Goal: Information Seeking & Learning: Learn about a topic

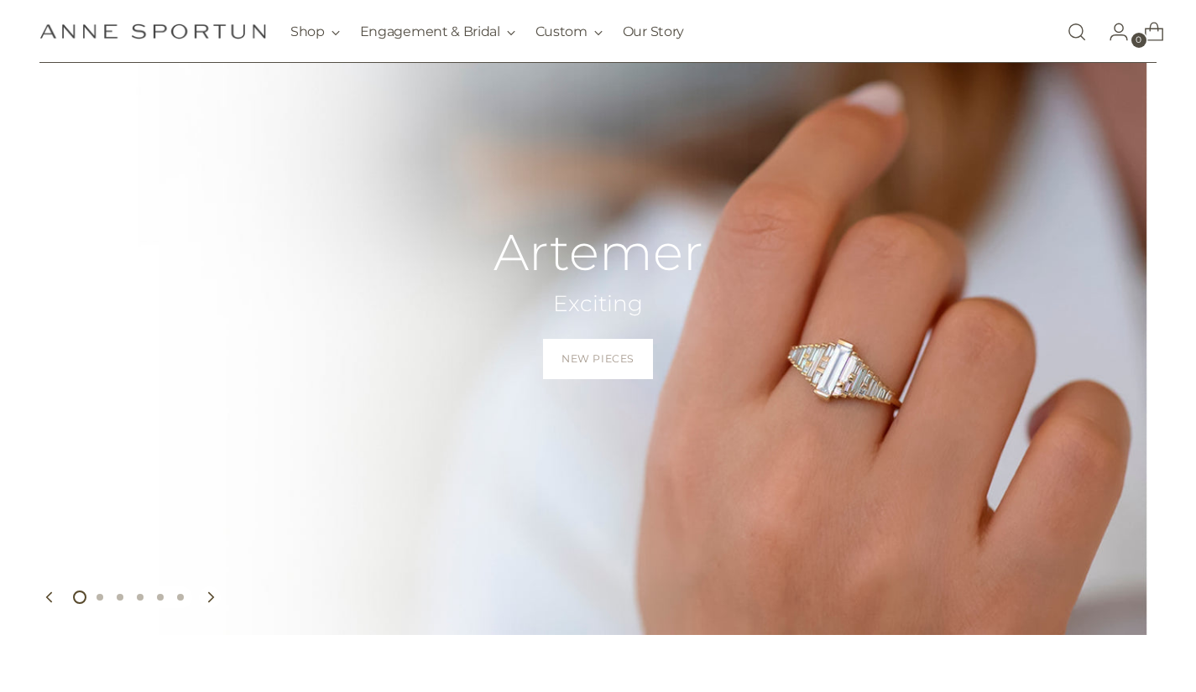
scroll to position [113, 0]
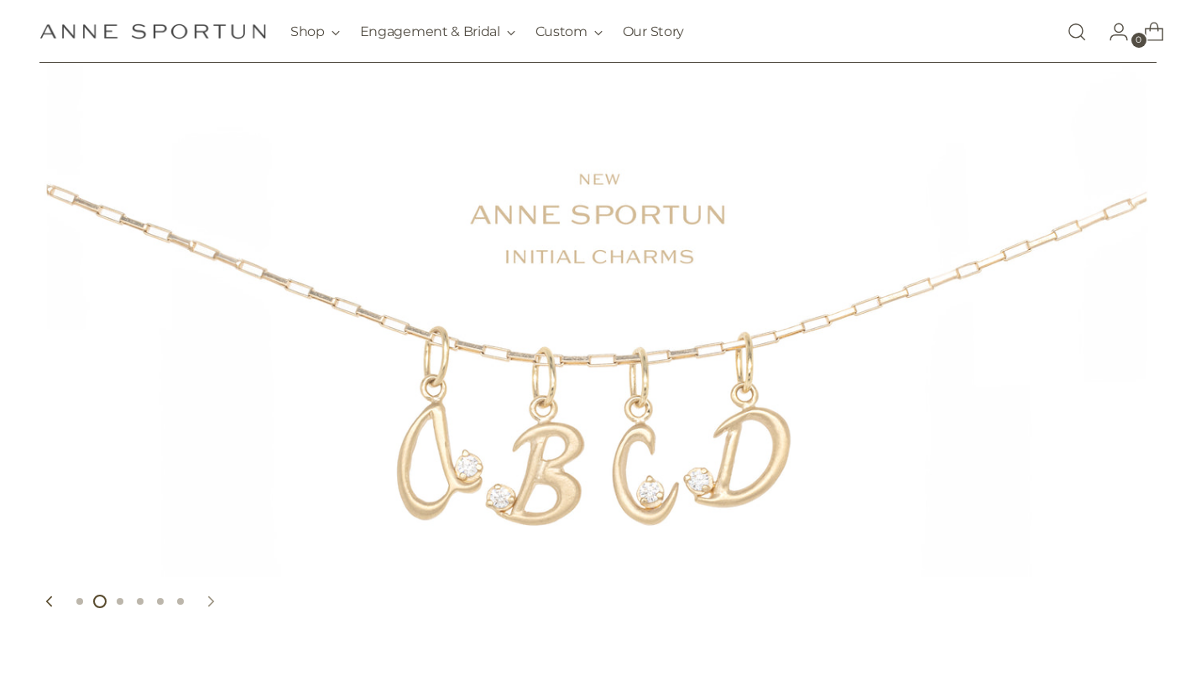
click at [206, 604] on icon "Move to next carousel slide" at bounding box center [211, 602] width 12 height 12
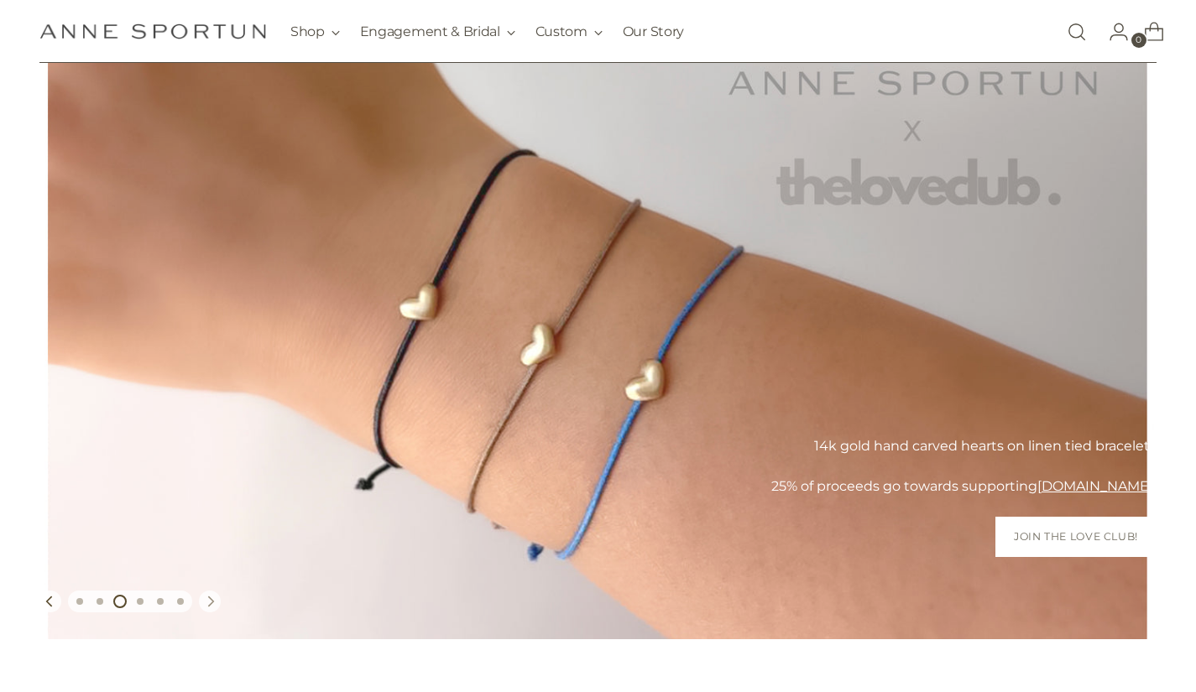
click at [206, 604] on icon "Move to next carousel slide" at bounding box center [211, 602] width 12 height 12
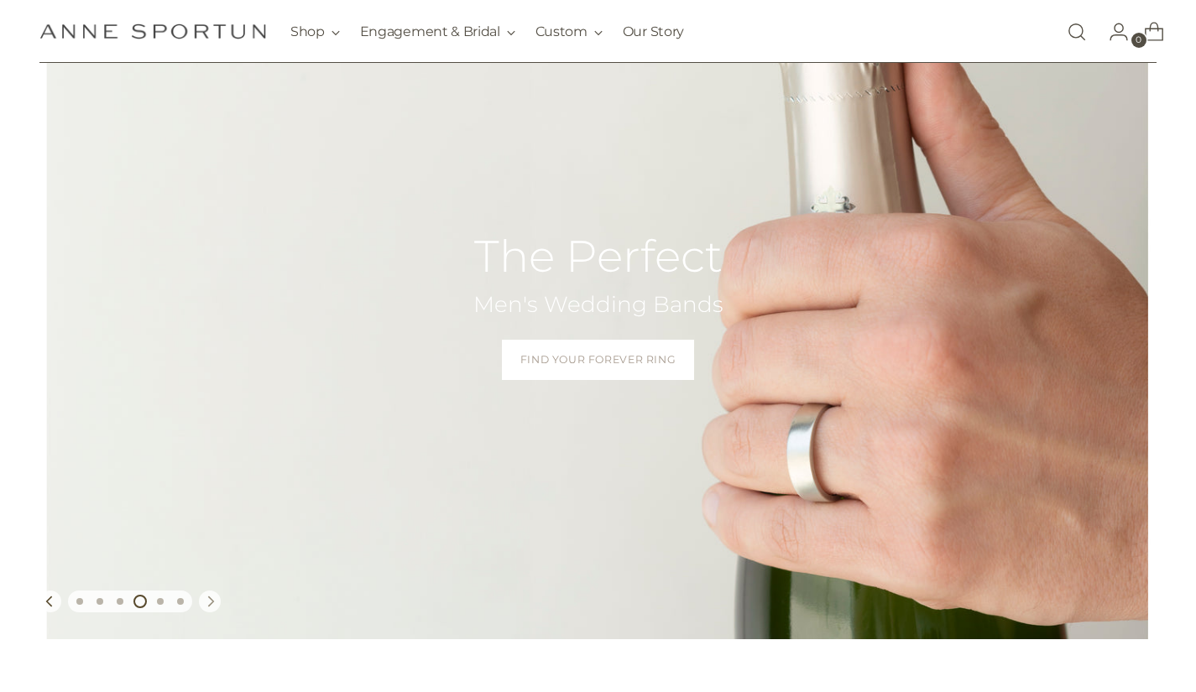
click at [206, 604] on icon "Move to next carousel slide" at bounding box center [211, 602] width 12 height 12
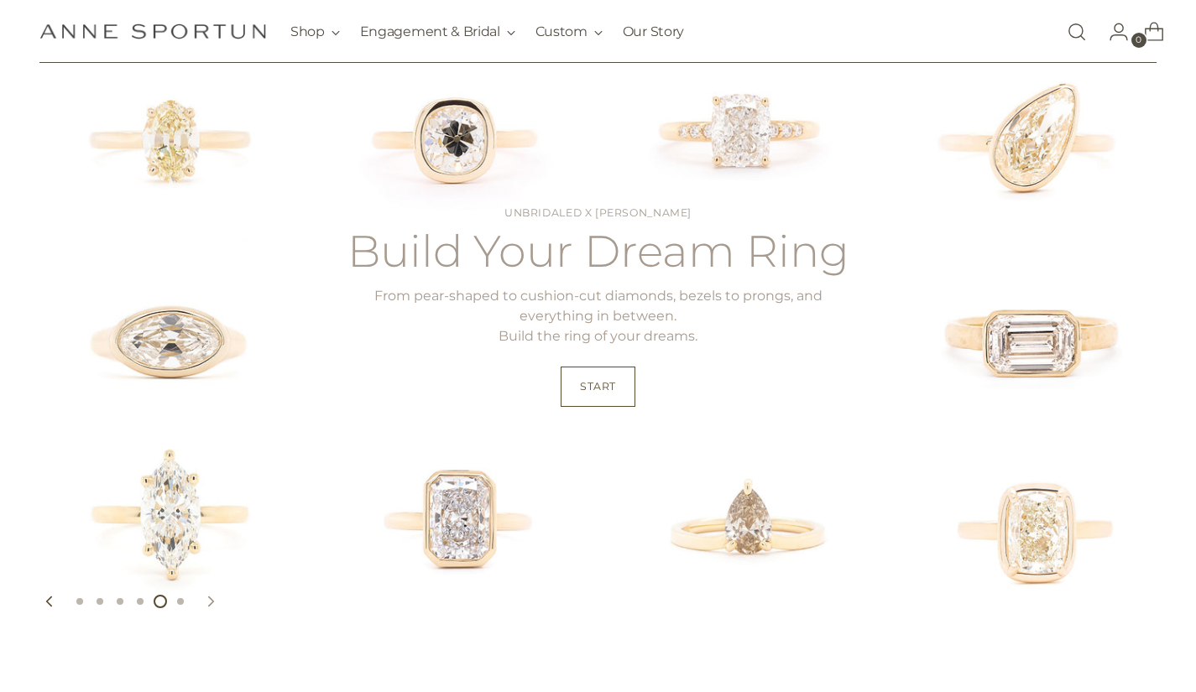
click at [206, 604] on icon "Move to next carousel slide" at bounding box center [211, 602] width 12 height 12
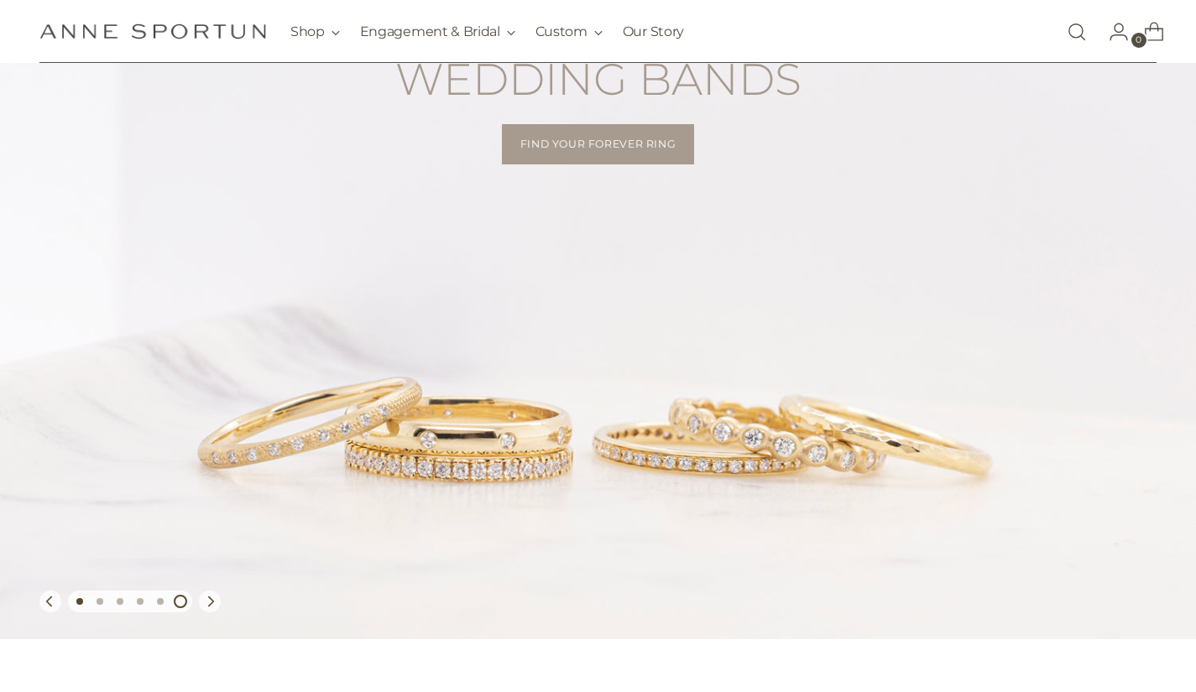
click at [76, 607] on button "Move carousel to slide 1" at bounding box center [80, 601] width 20 height 20
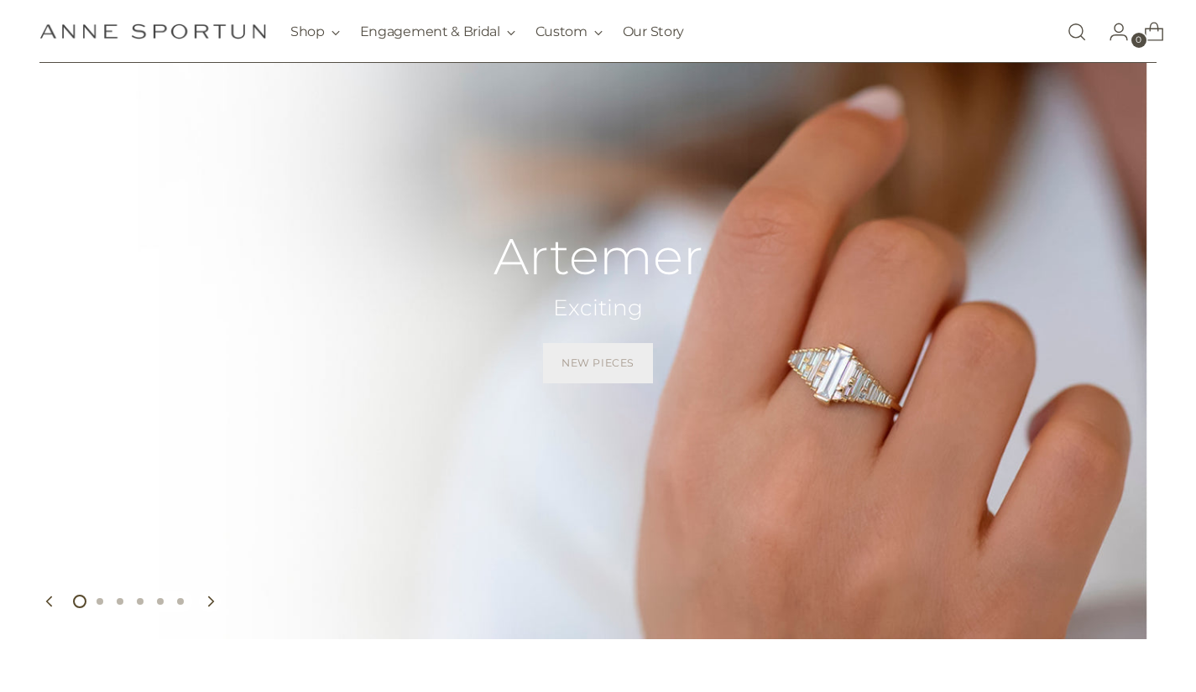
click at [606, 357] on span "New Pieces" at bounding box center [597, 363] width 73 height 15
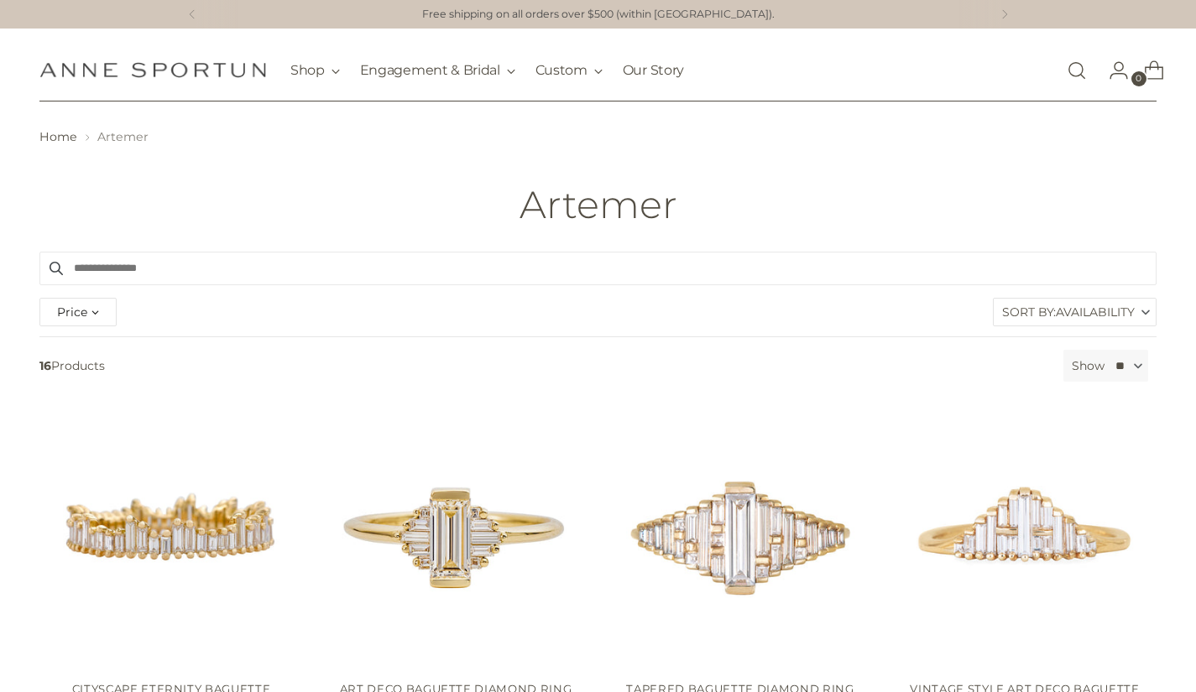
click at [197, 71] on img "Anne Sportun Fine Jewellery" at bounding box center [152, 70] width 227 height 16
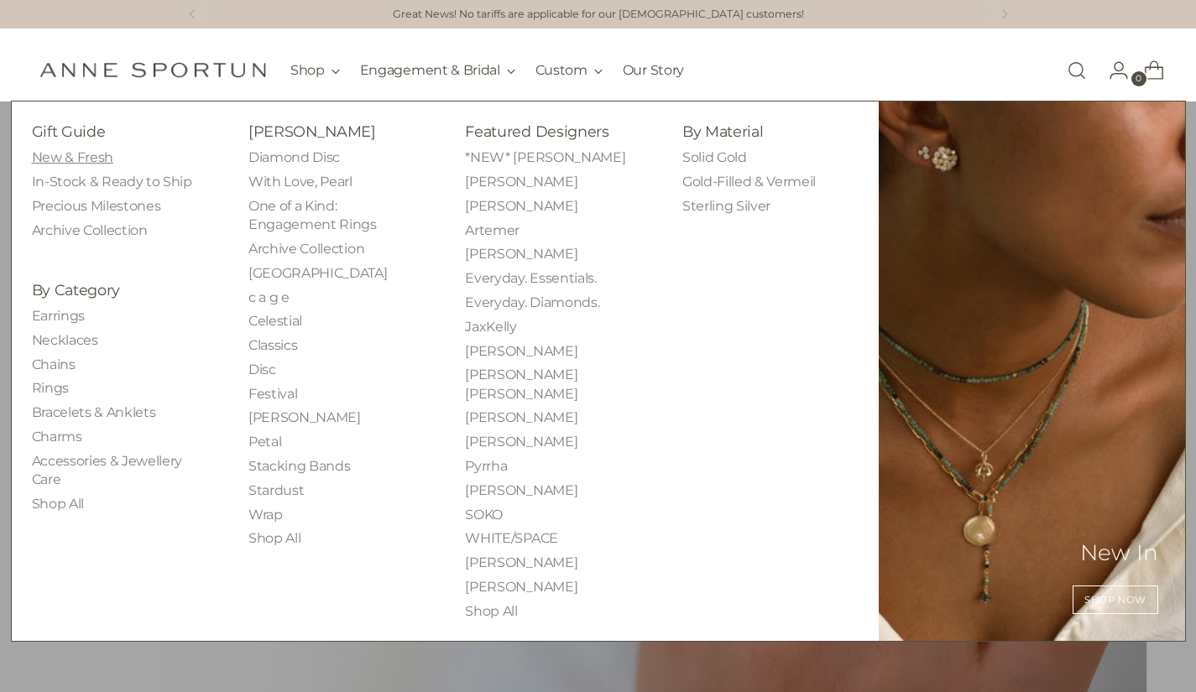
click at [93, 155] on link "New & Fresh" at bounding box center [72, 157] width 81 height 16
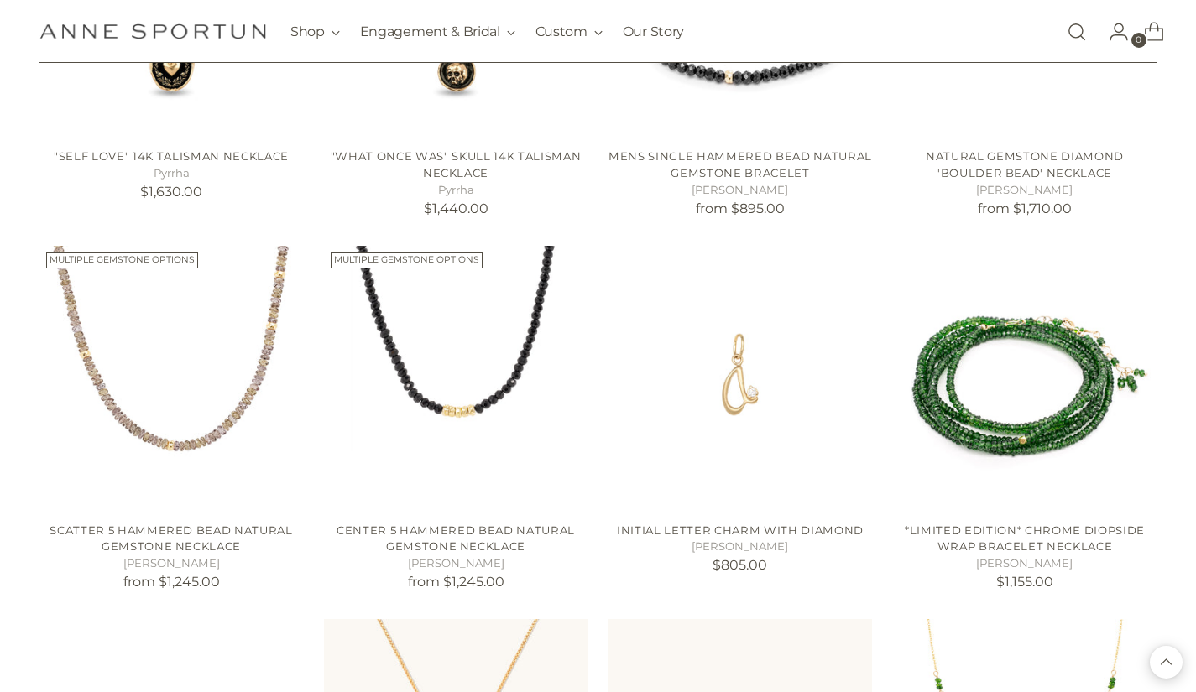
scroll to position [1296, 0]
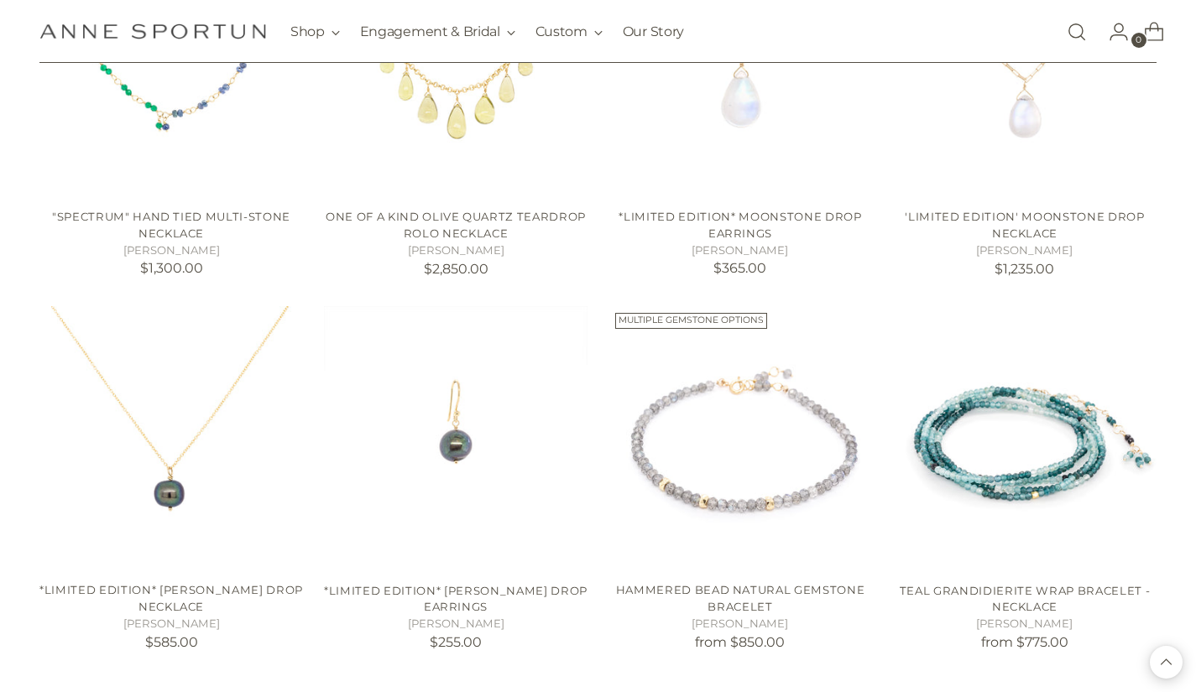
scroll to position [2777, 0]
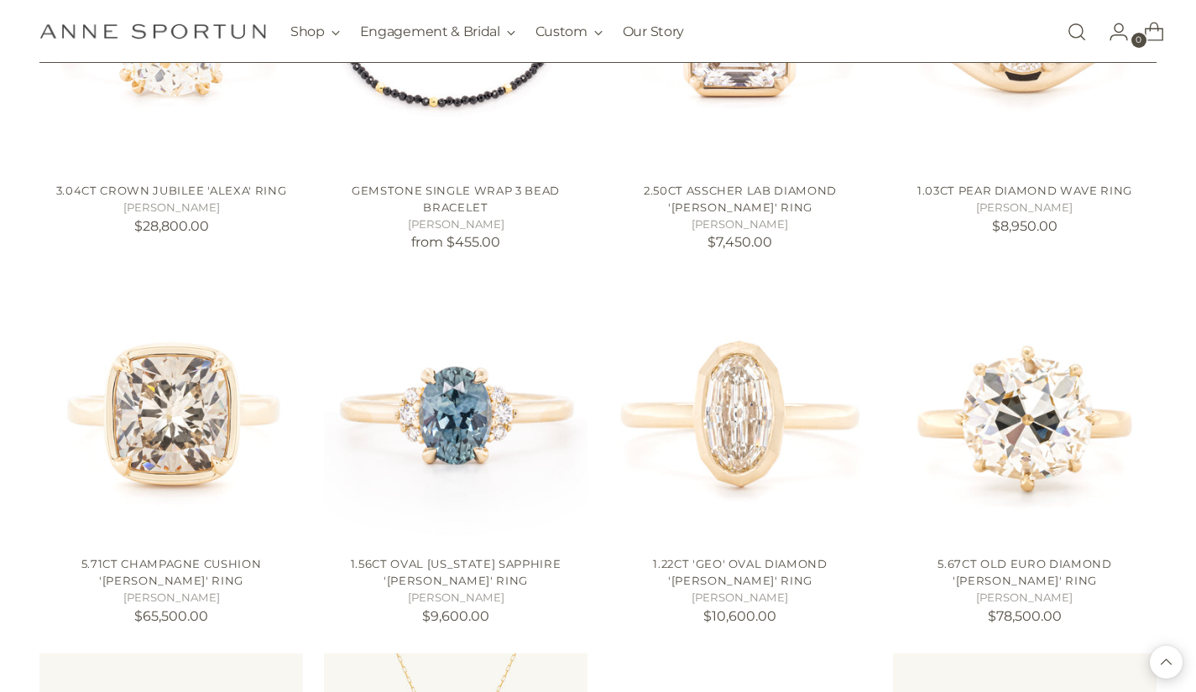
scroll to position [4285, 0]
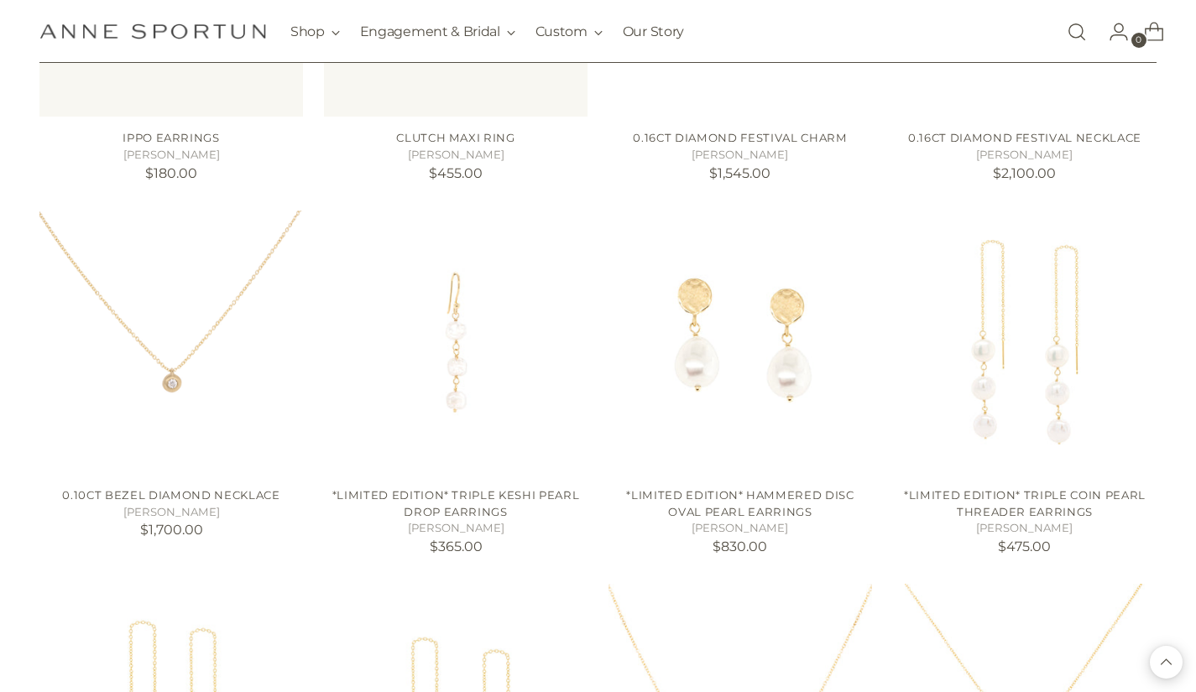
scroll to position [5940, 0]
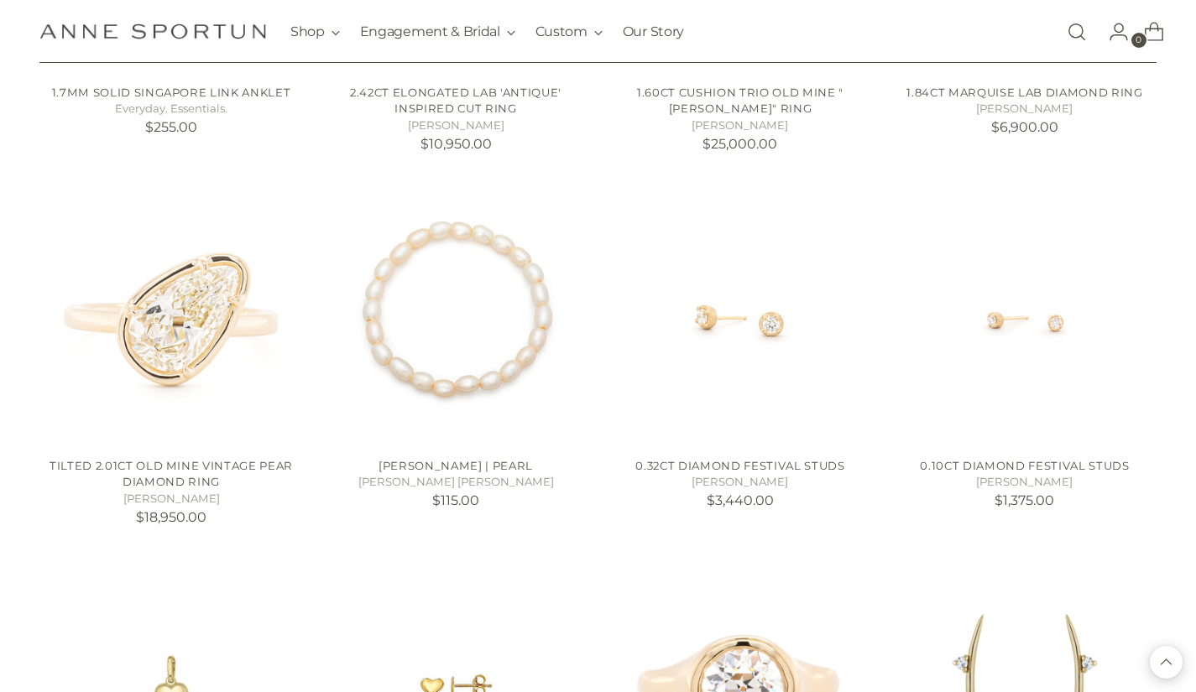
scroll to position [7516, 0]
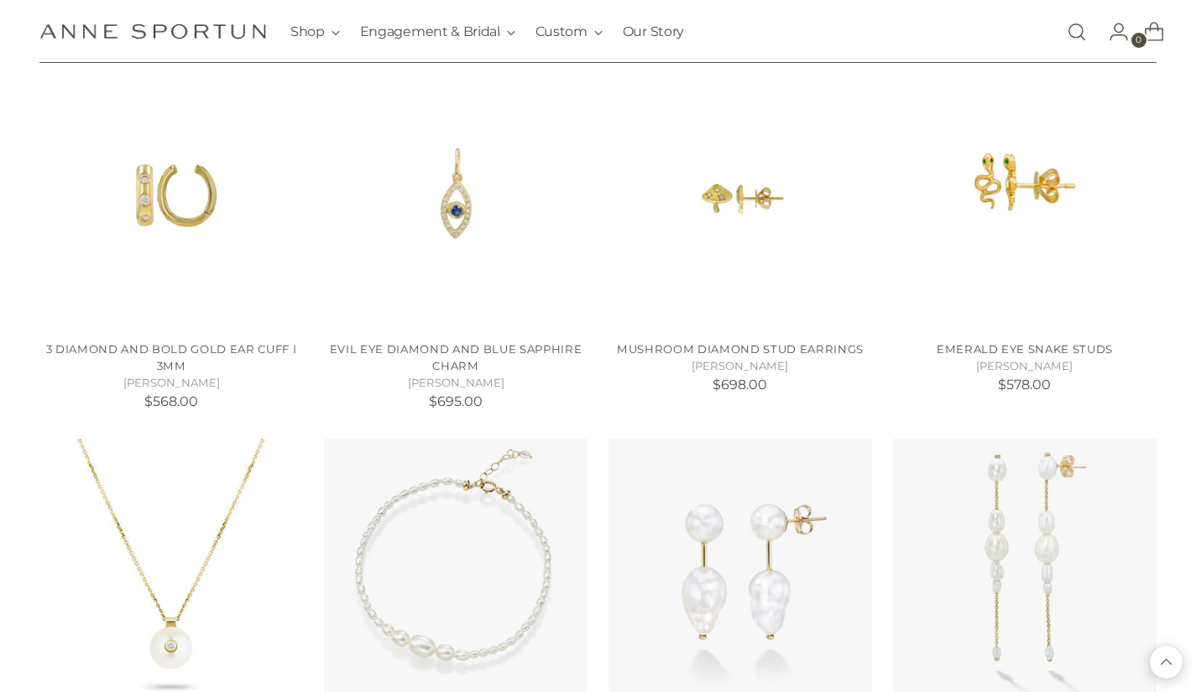
scroll to position [8563, 0]
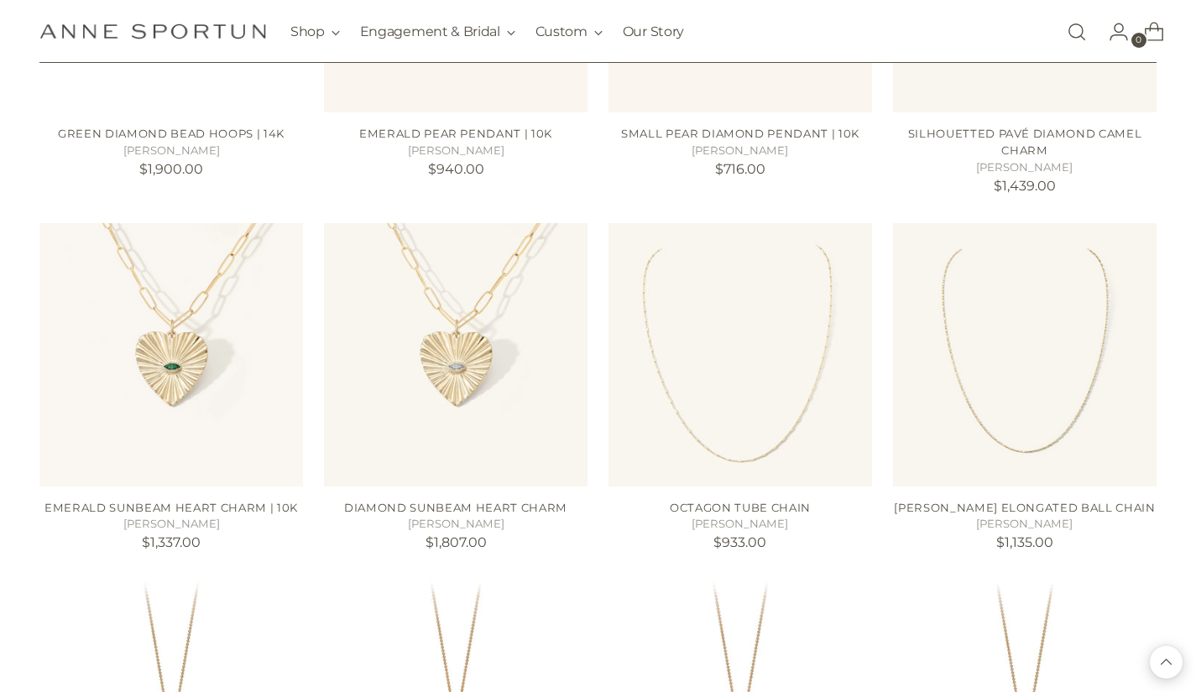
scroll to position [10313, 0]
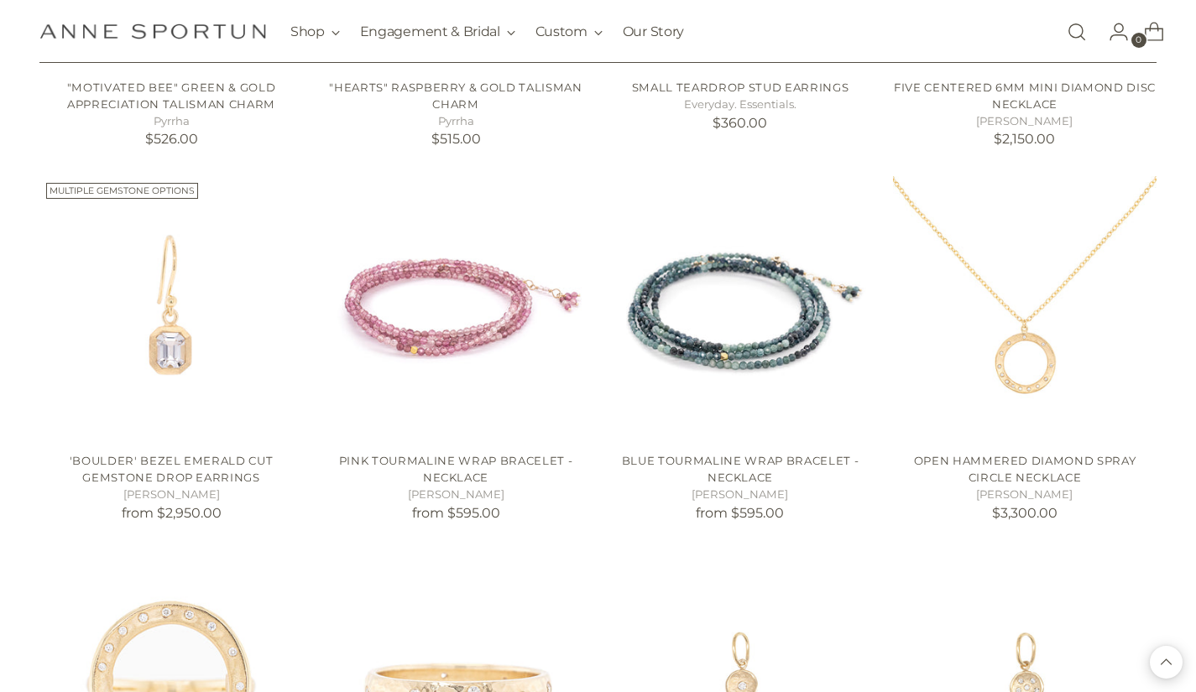
scroll to position [11520, 0]
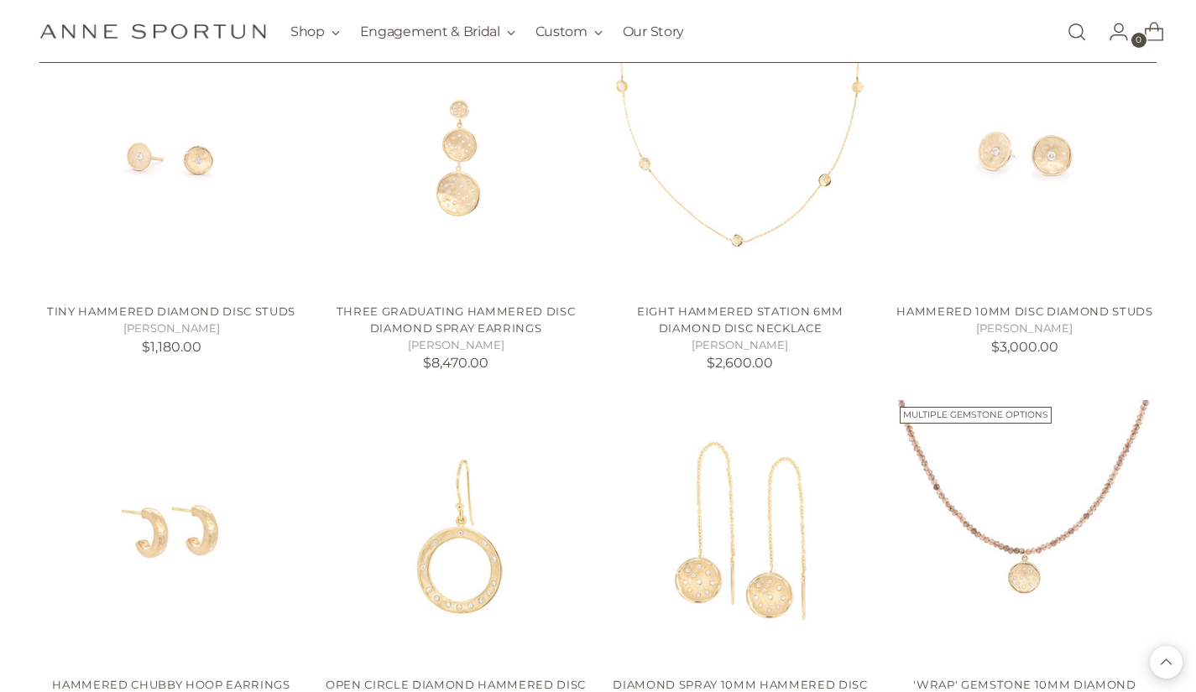
scroll to position [13164, 0]
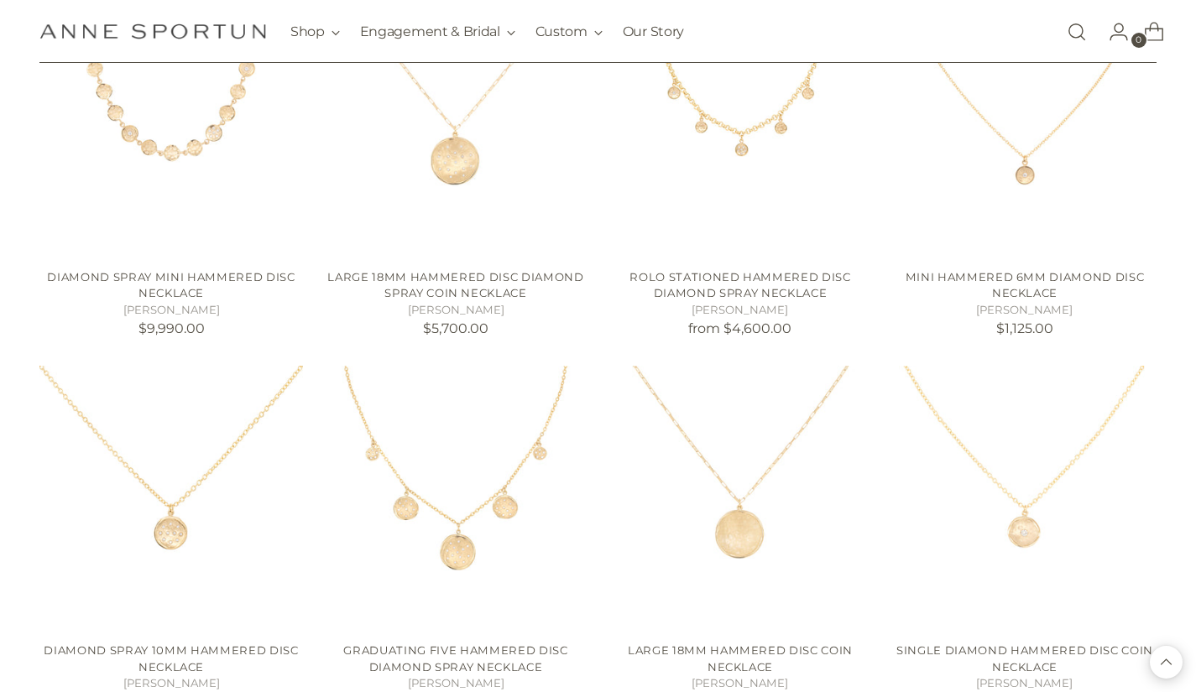
scroll to position [13926, 0]
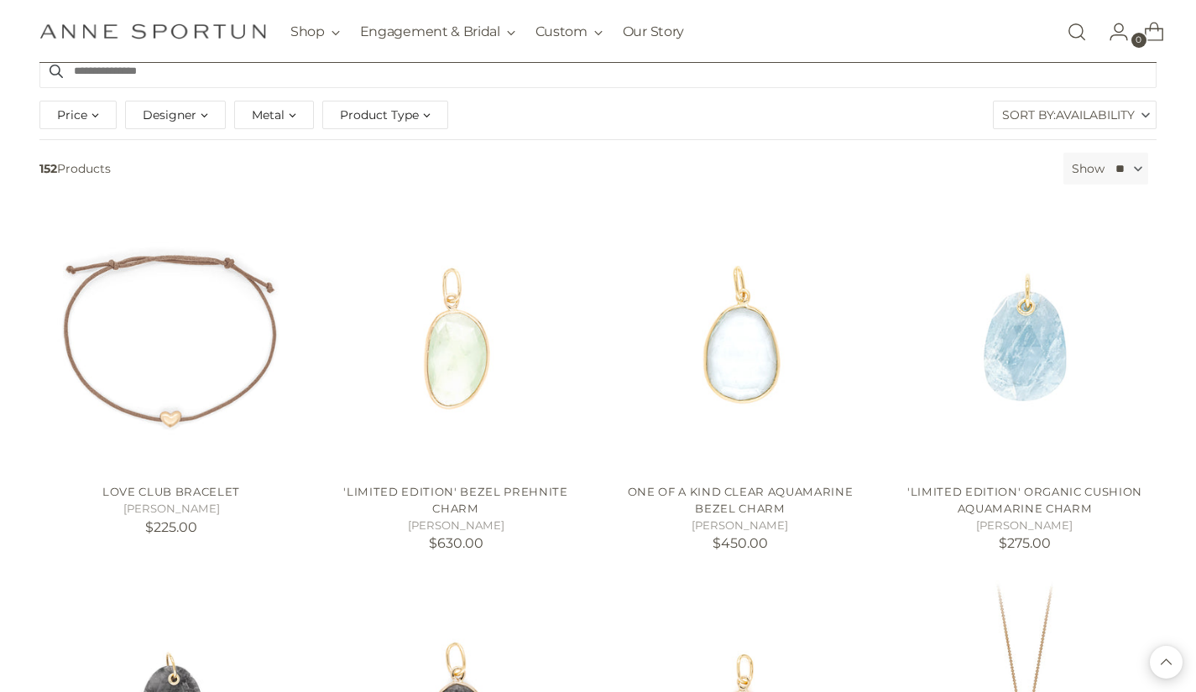
scroll to position [112, 0]
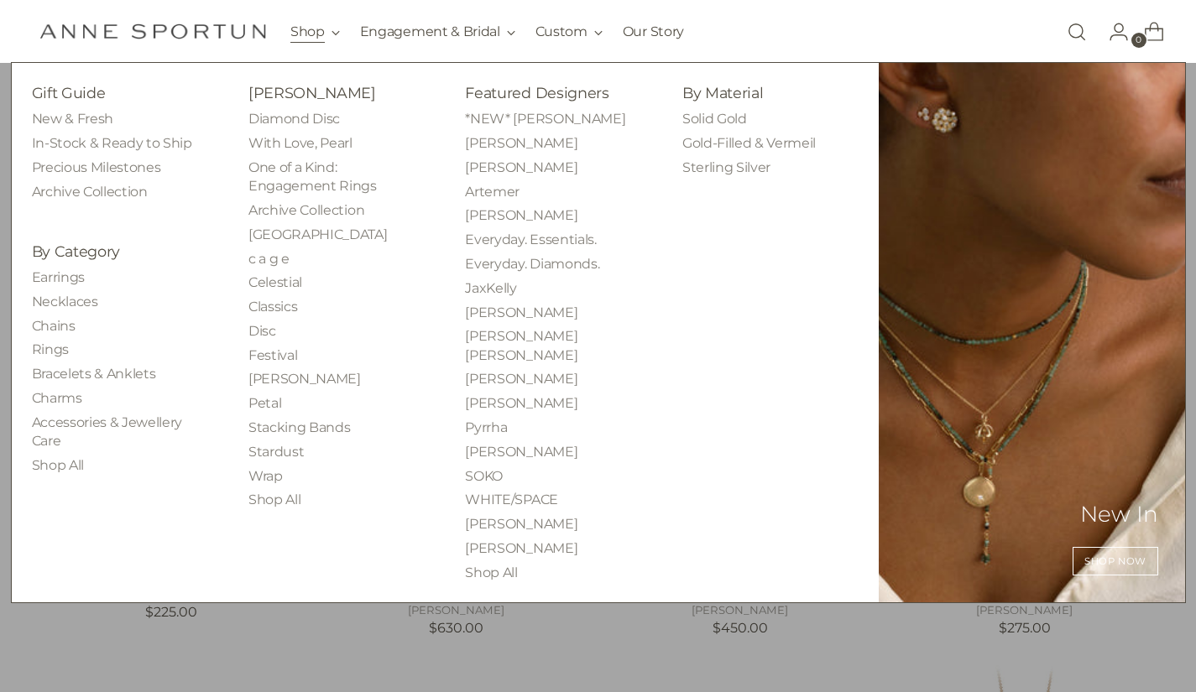
click at [323, 39] on button "Shop" at bounding box center [314, 31] width 49 height 37
click at [50, 353] on link "Rings" at bounding box center [50, 349] width 37 height 16
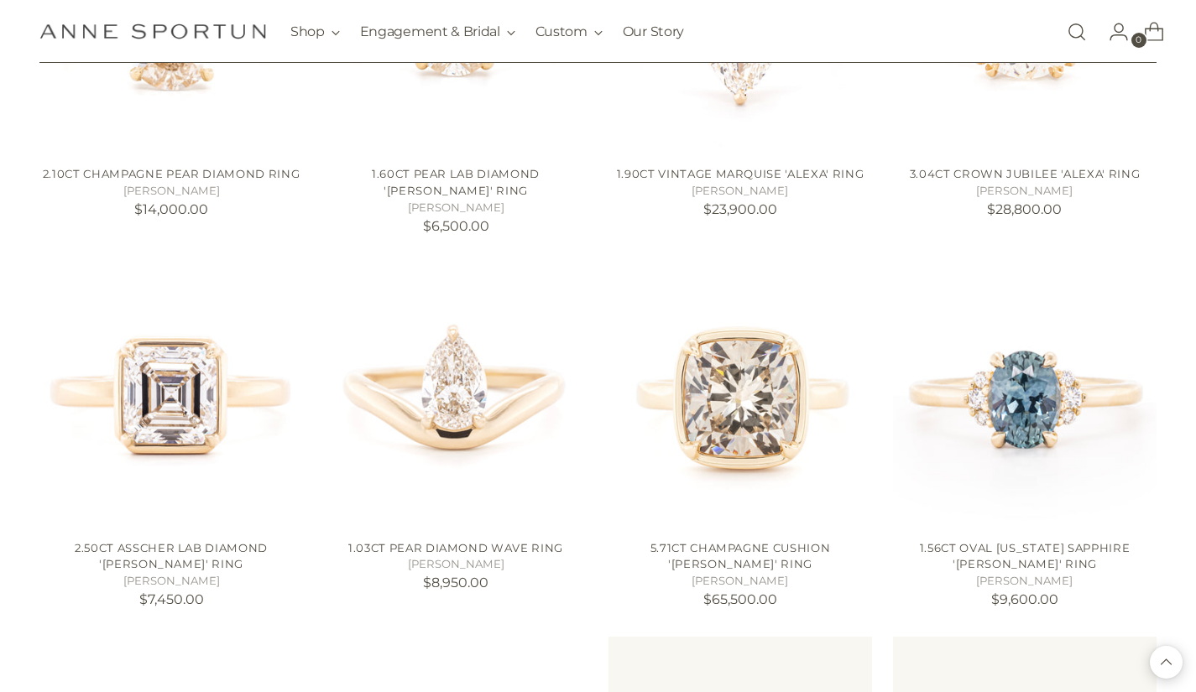
scroll to position [1274, 0]
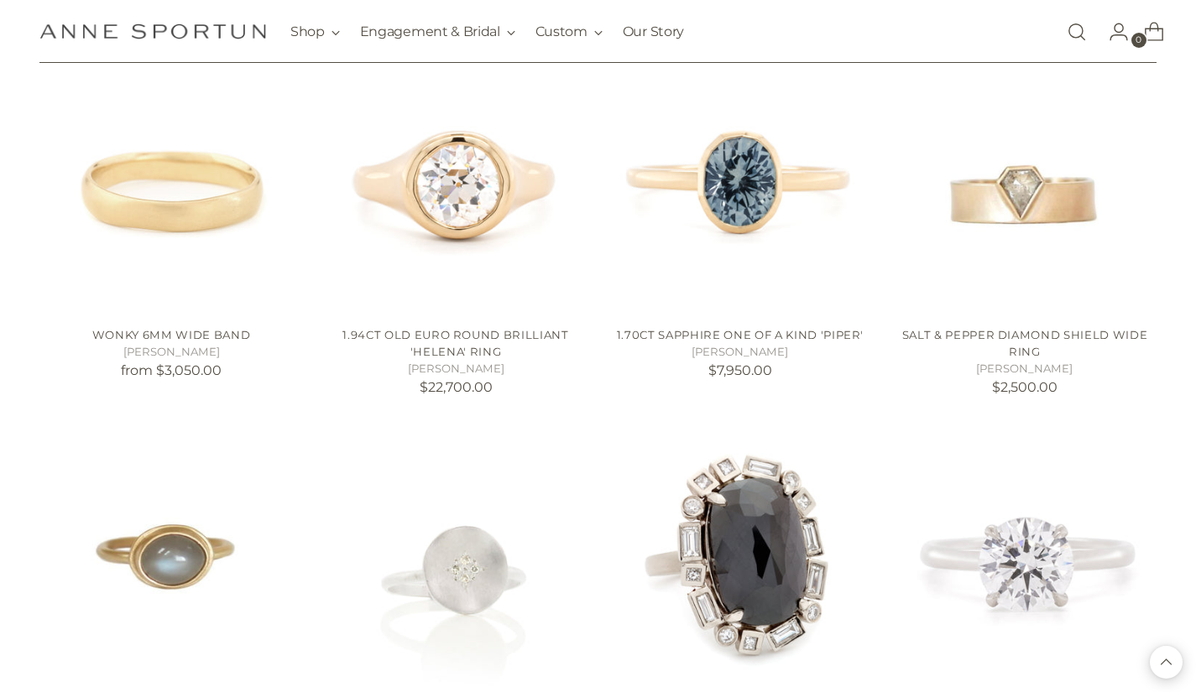
scroll to position [2708, 0]
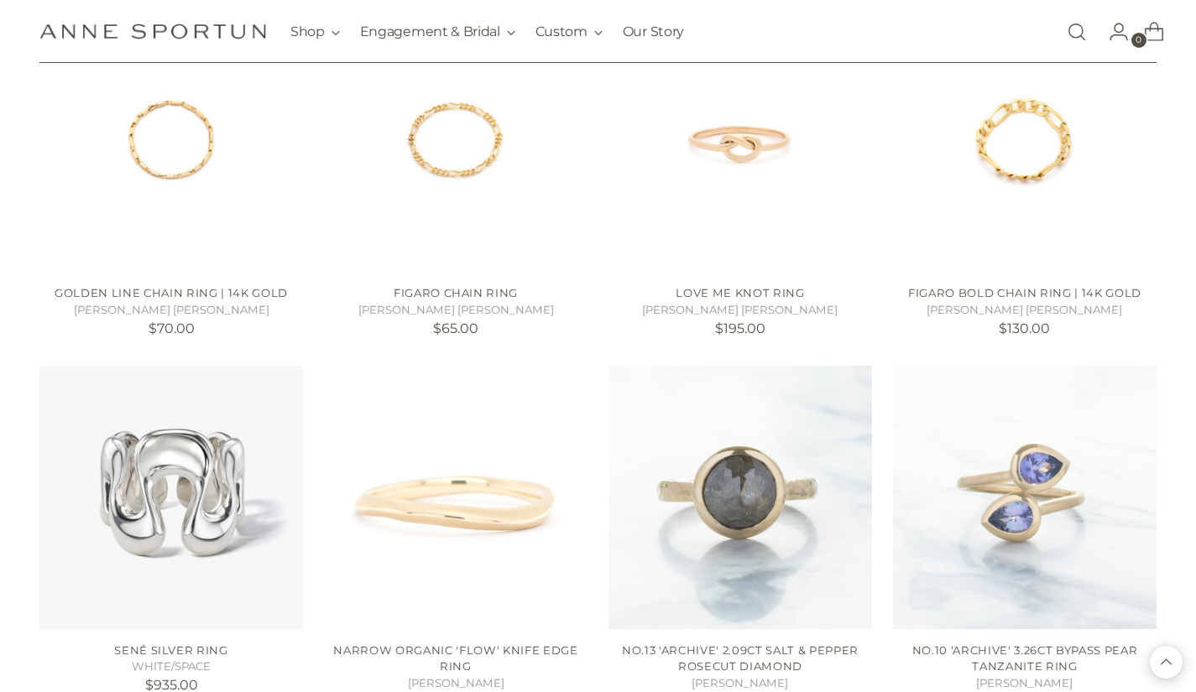
scroll to position [4208, 0]
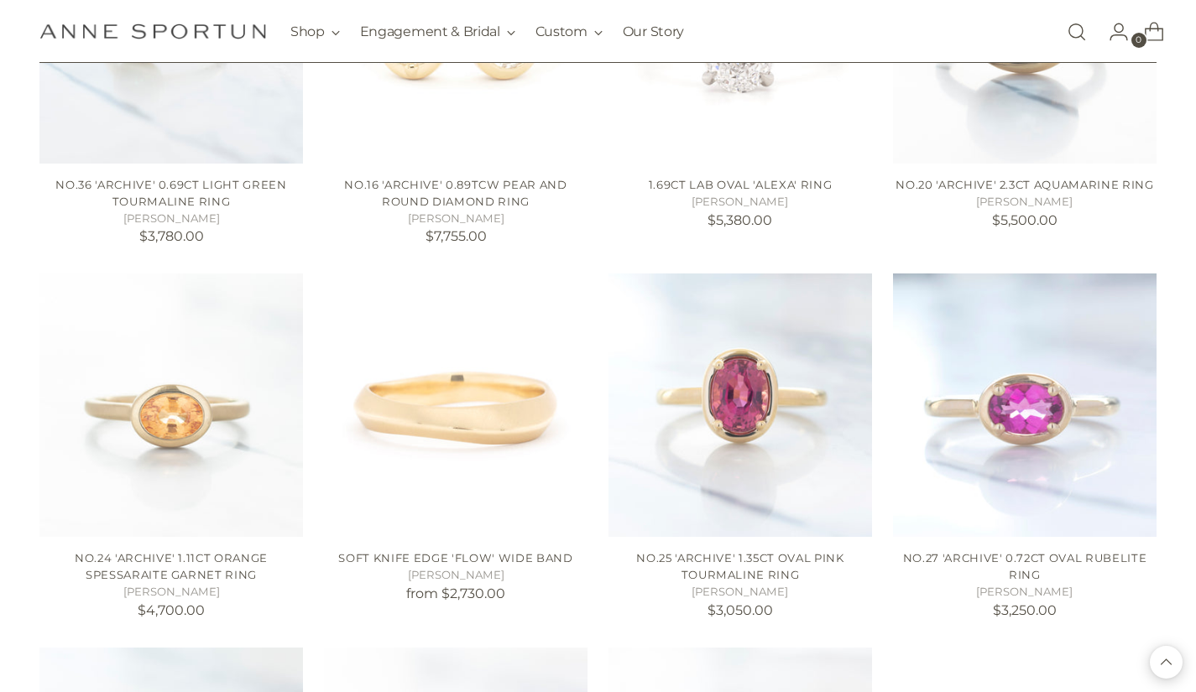
scroll to position [5732, 0]
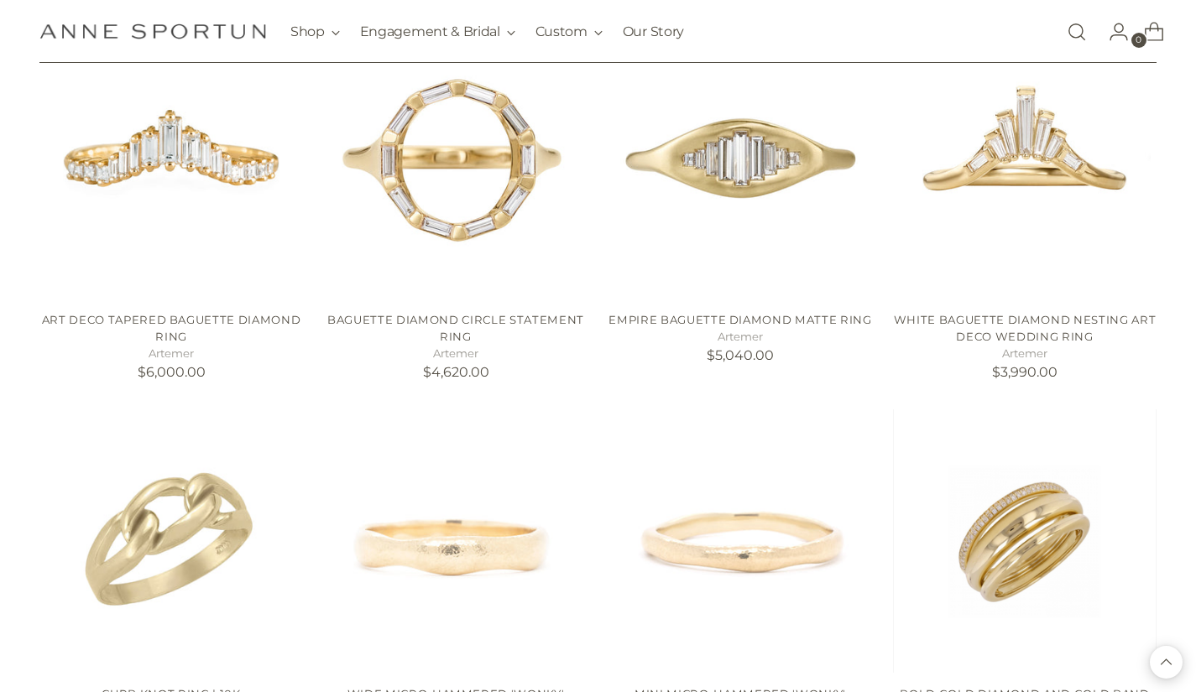
scroll to position [7513, 0]
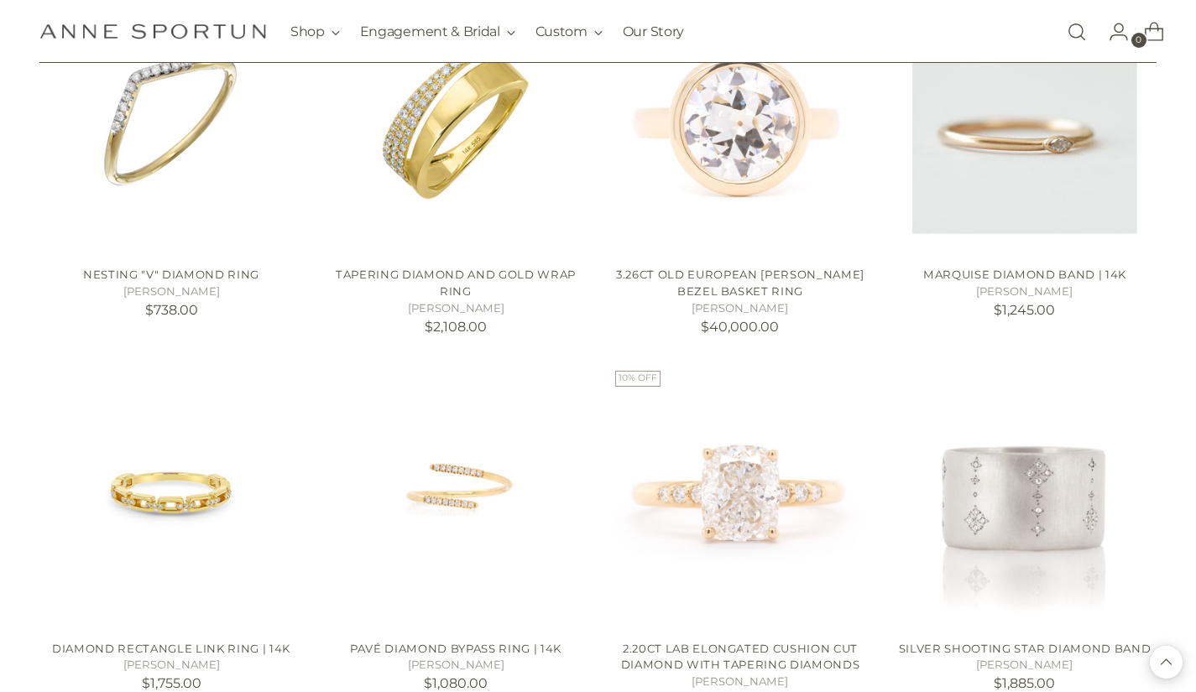
scroll to position [8594, 0]
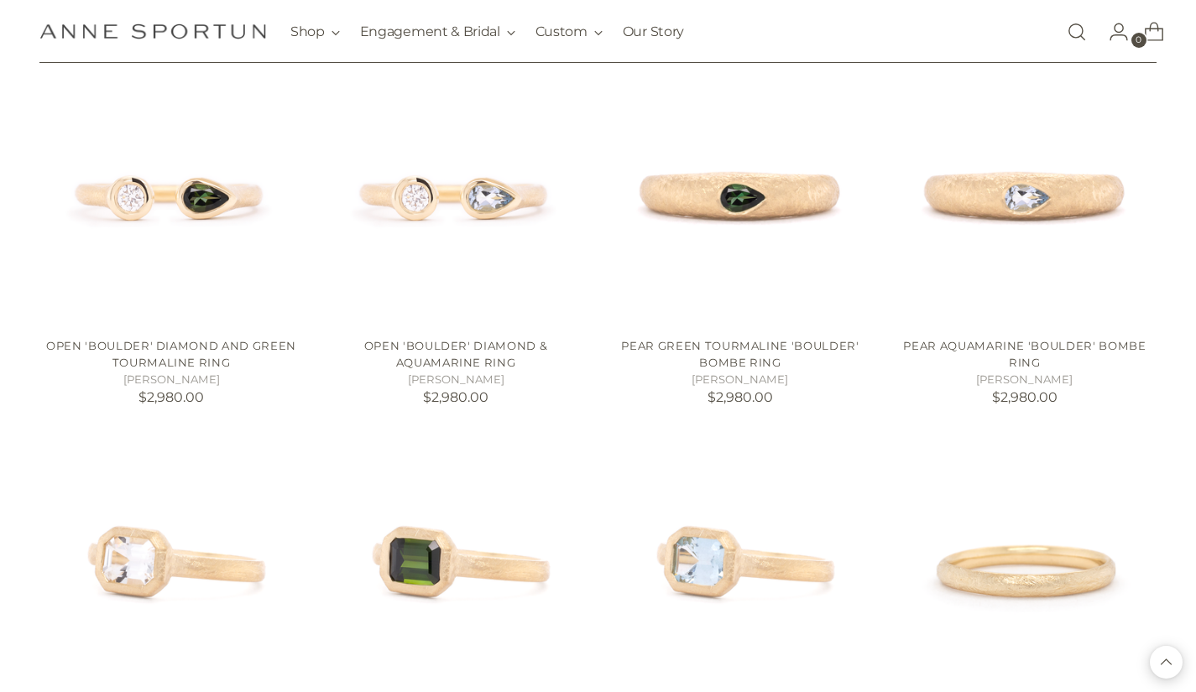
scroll to position [10062, 0]
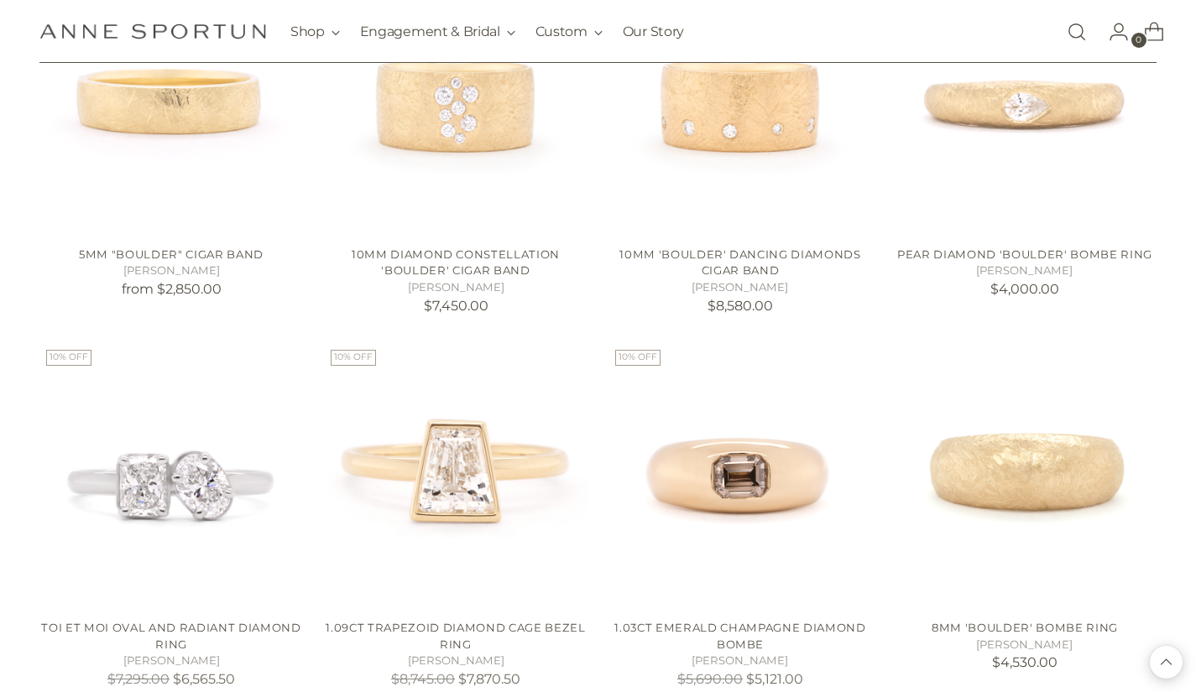
scroll to position [11257, 0]
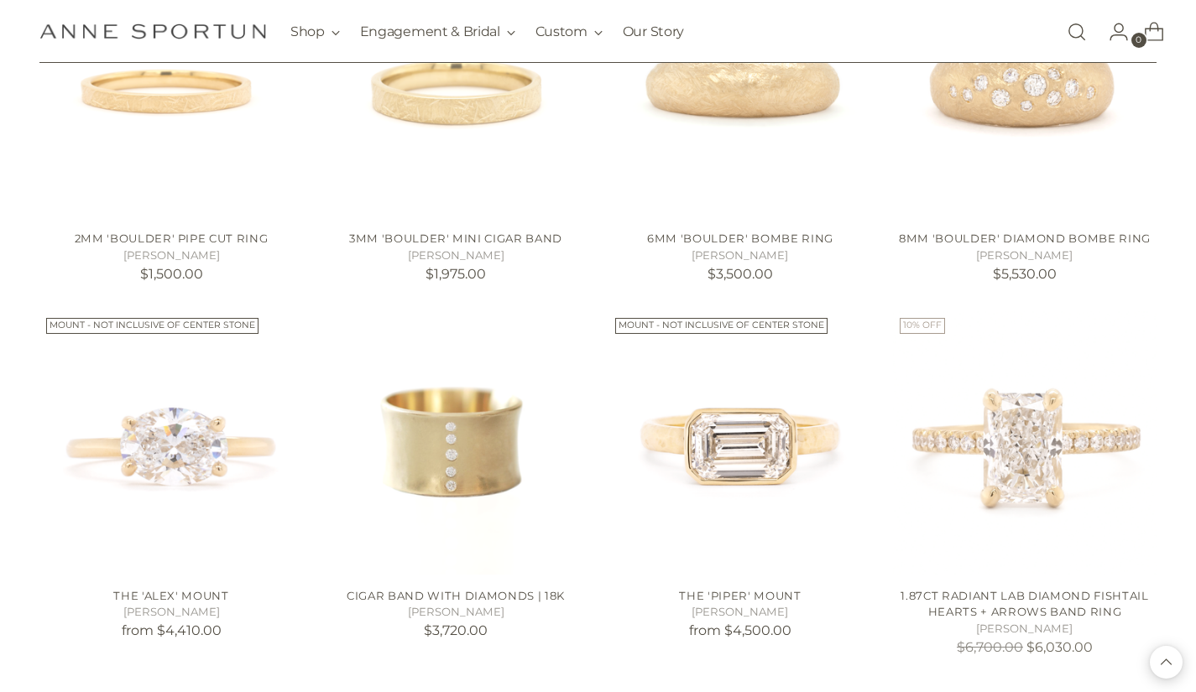
scroll to position [12070, 0]
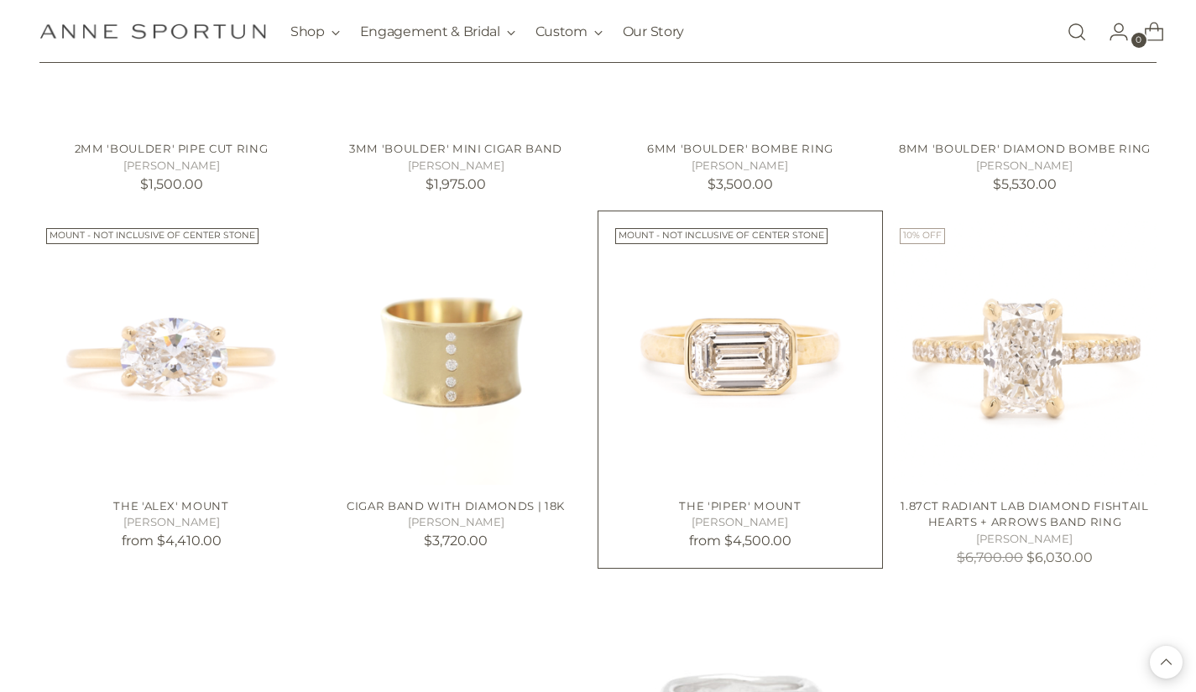
click at [0, 0] on img "The 'Piper' Mount" at bounding box center [0, 0] width 0 height 0
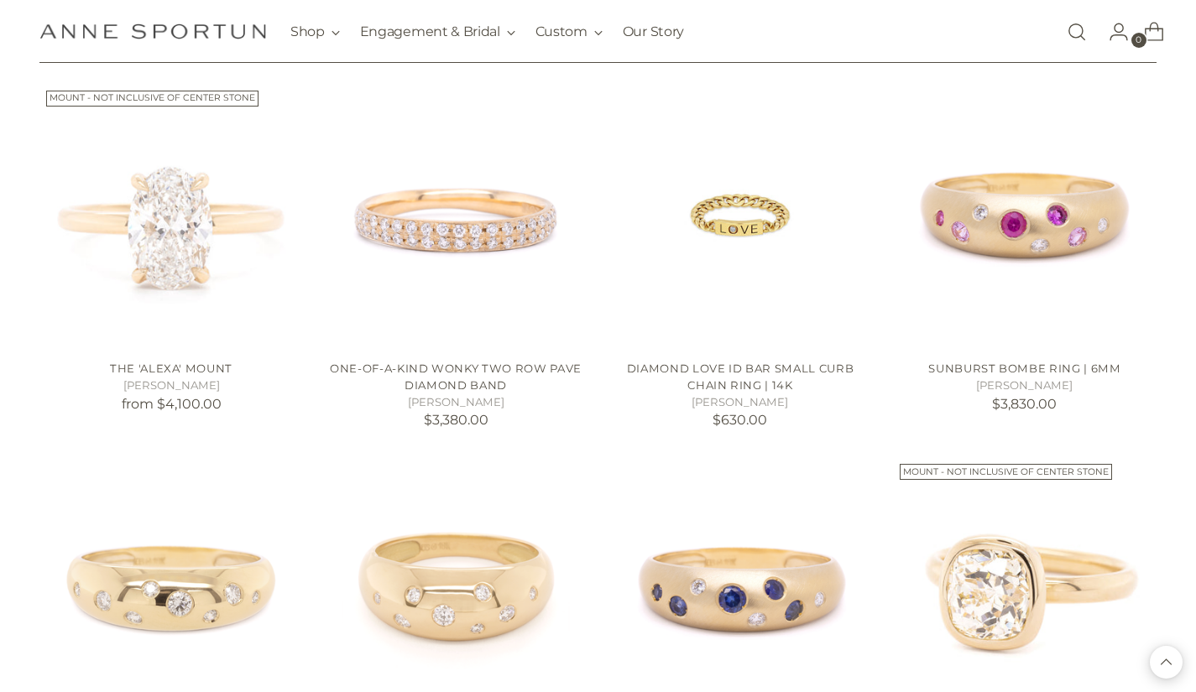
scroll to position [13075, 0]
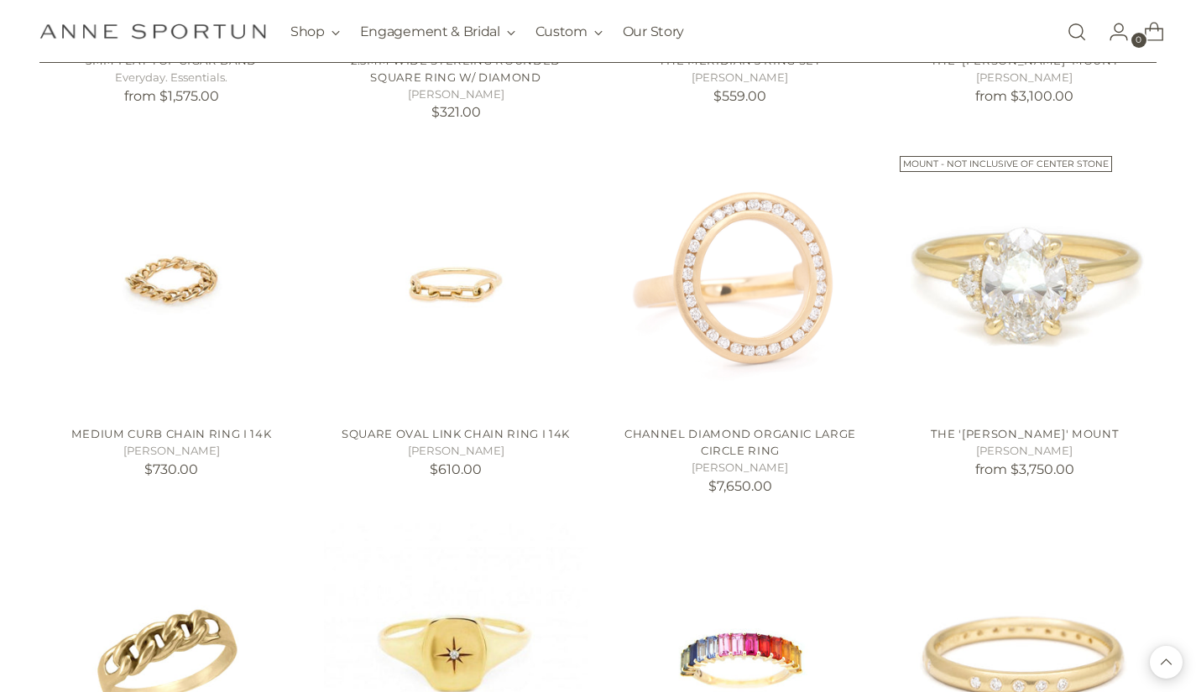
scroll to position [14522, 0]
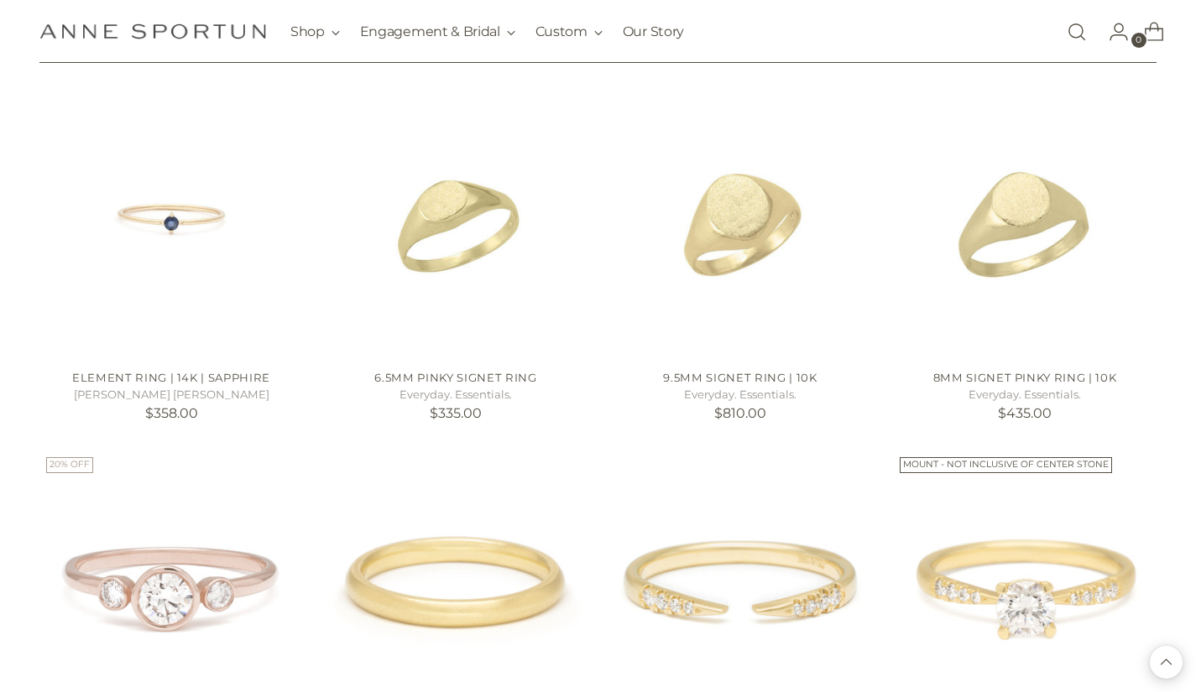
scroll to position [16046, 0]
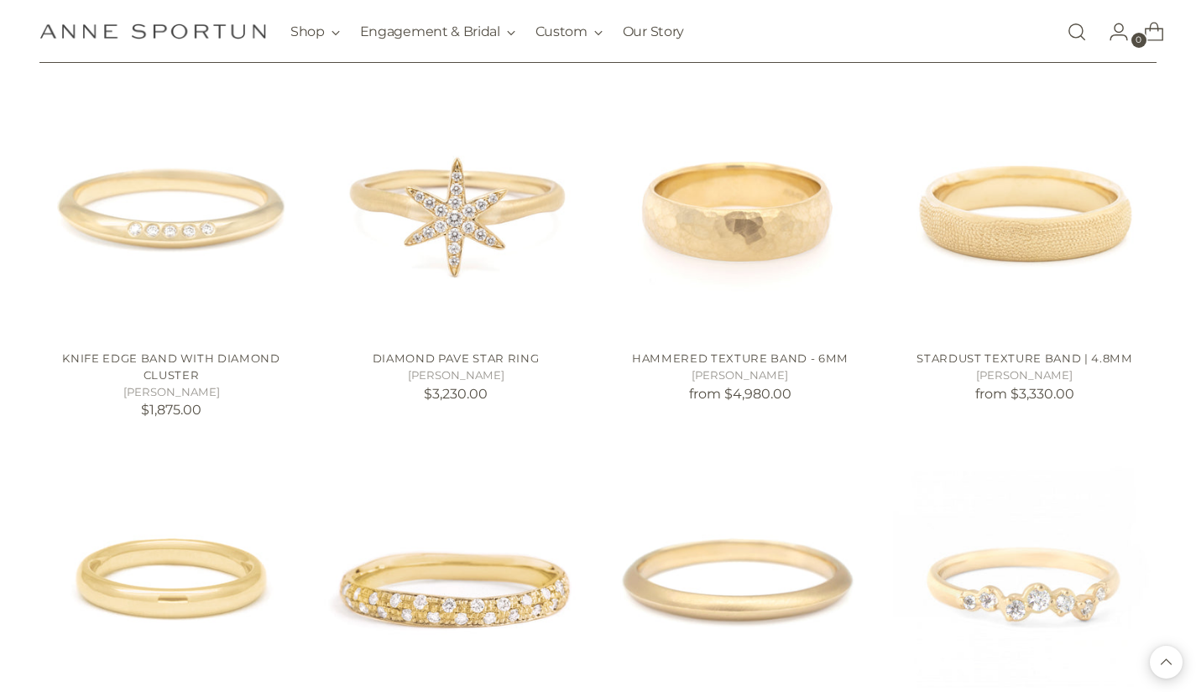
scroll to position [17408, 0]
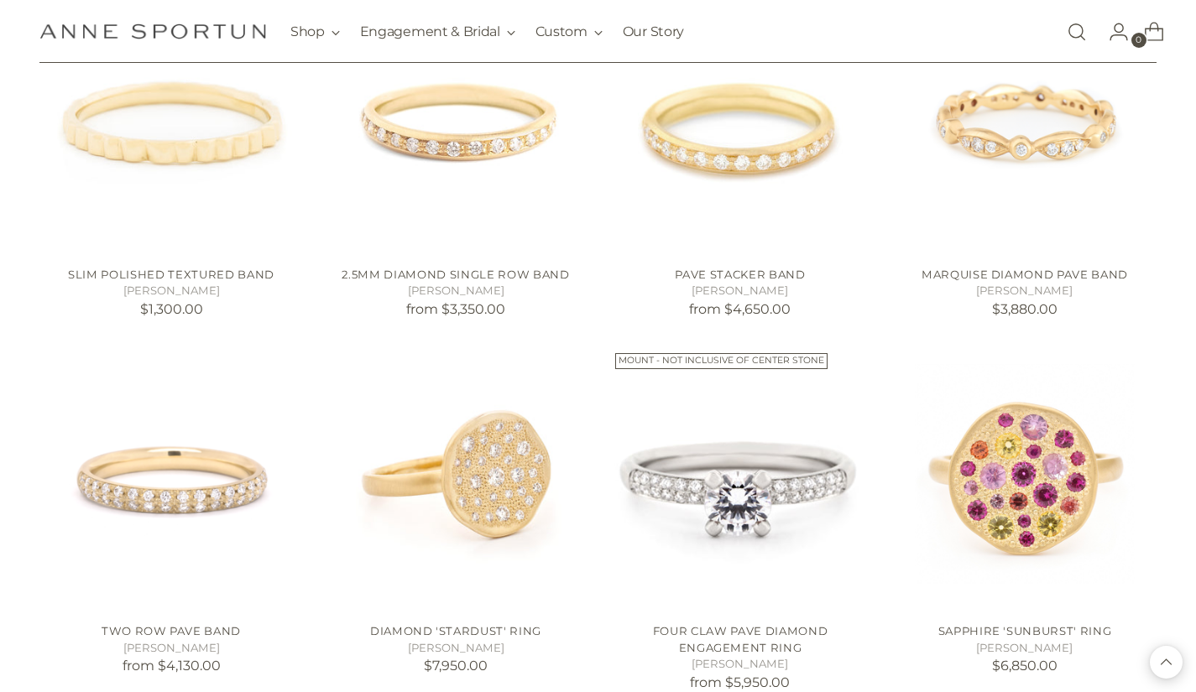
scroll to position [18968, 0]
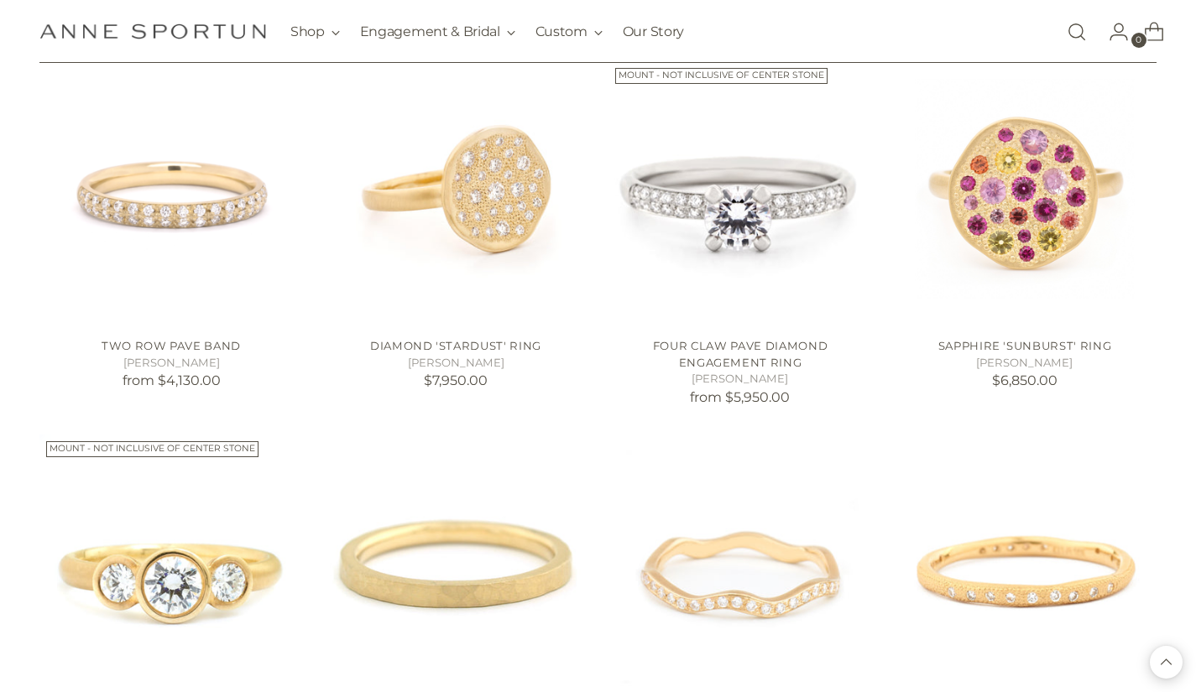
scroll to position [19240, 0]
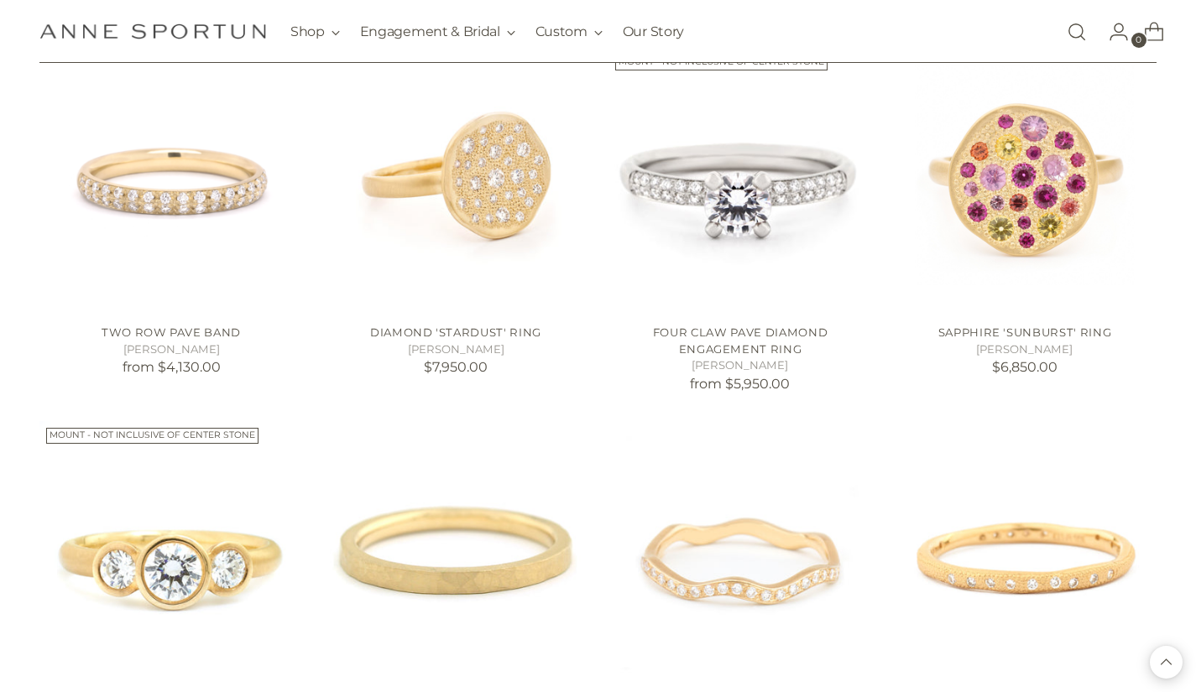
scroll to position [19063, 0]
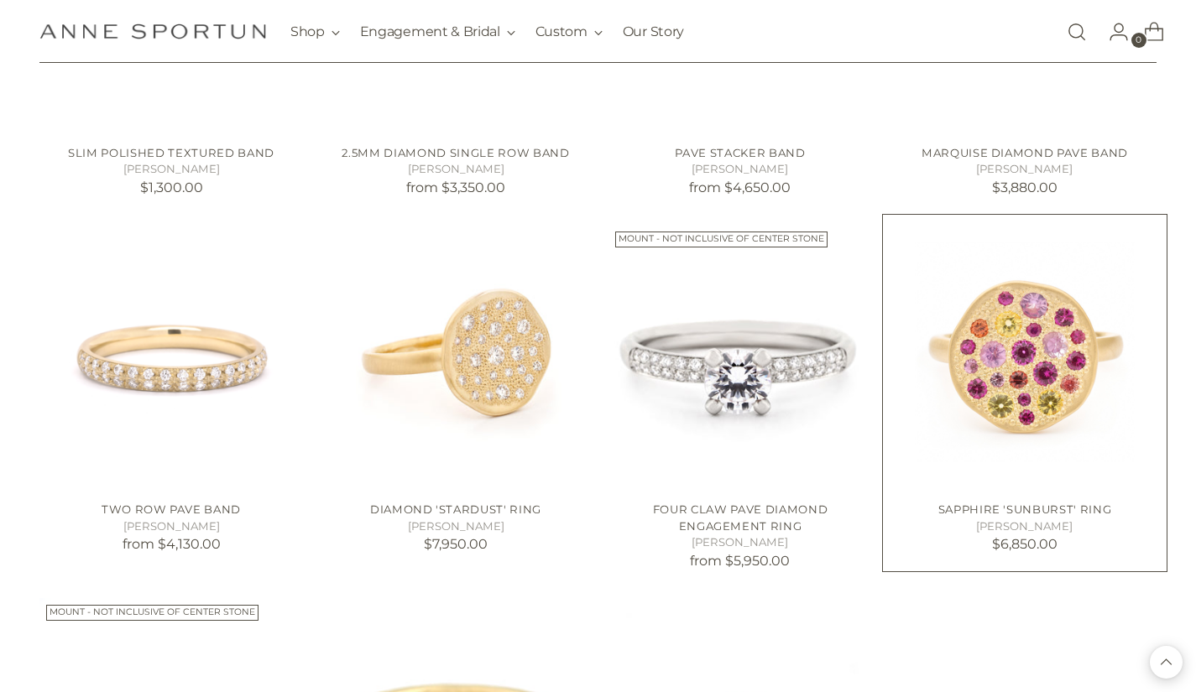
click at [0, 0] on img "Sapphire 'Sunburst' Ring" at bounding box center [0, 0] width 0 height 0
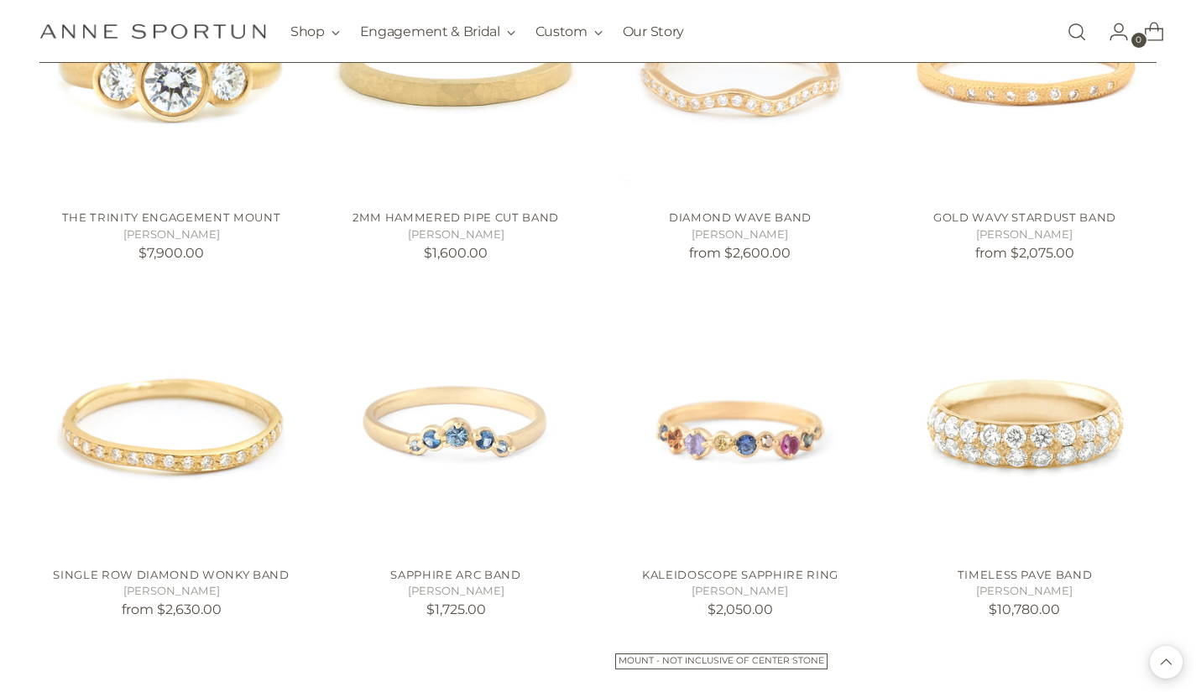
scroll to position [19756, 0]
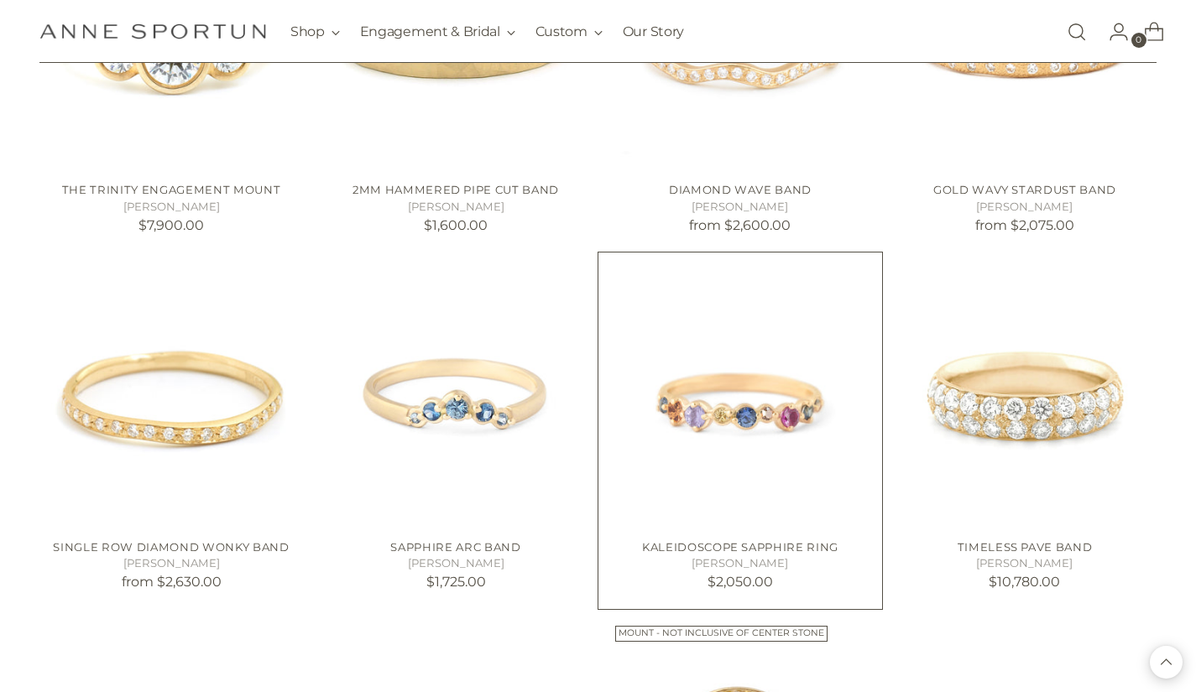
click at [0, 0] on img "Kaleidoscope Sapphire Ring" at bounding box center [0, 0] width 0 height 0
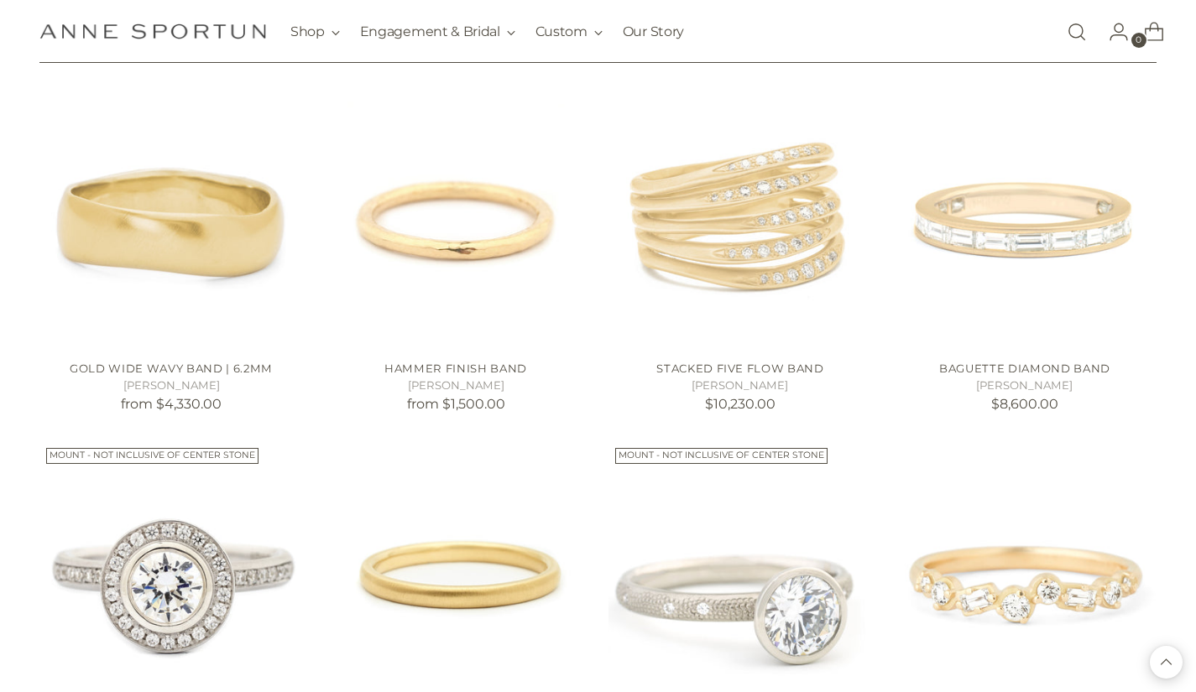
scroll to position [21907, 0]
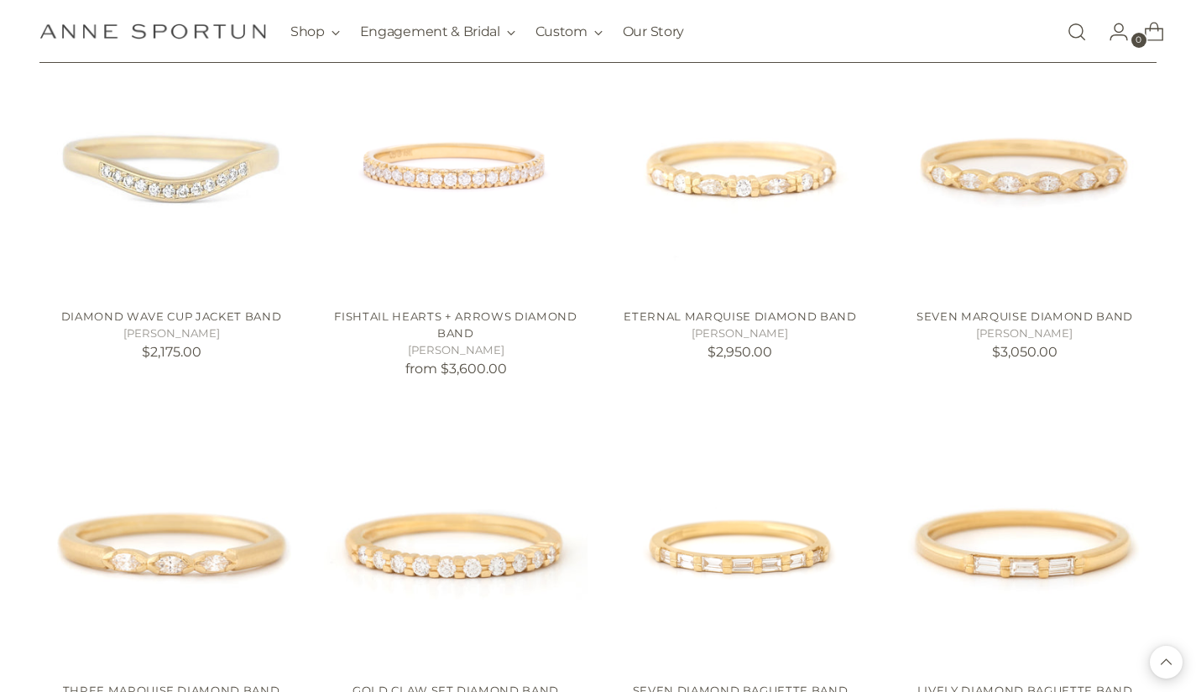
scroll to position [23363, 0]
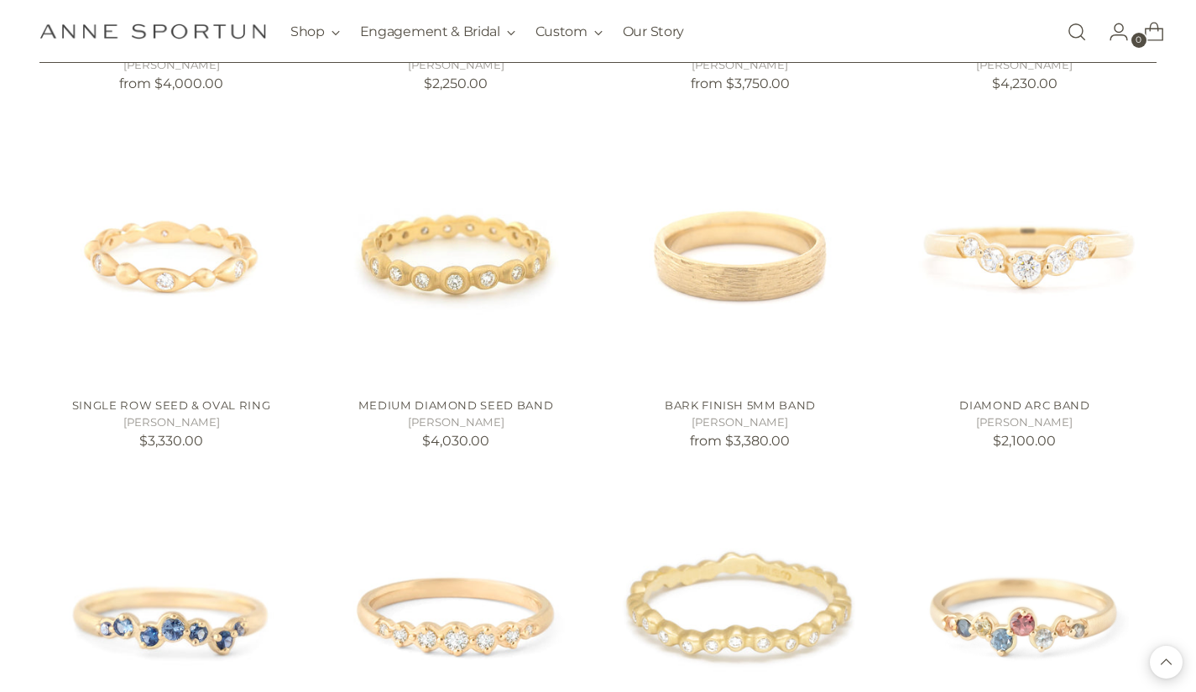
scroll to position [24776, 0]
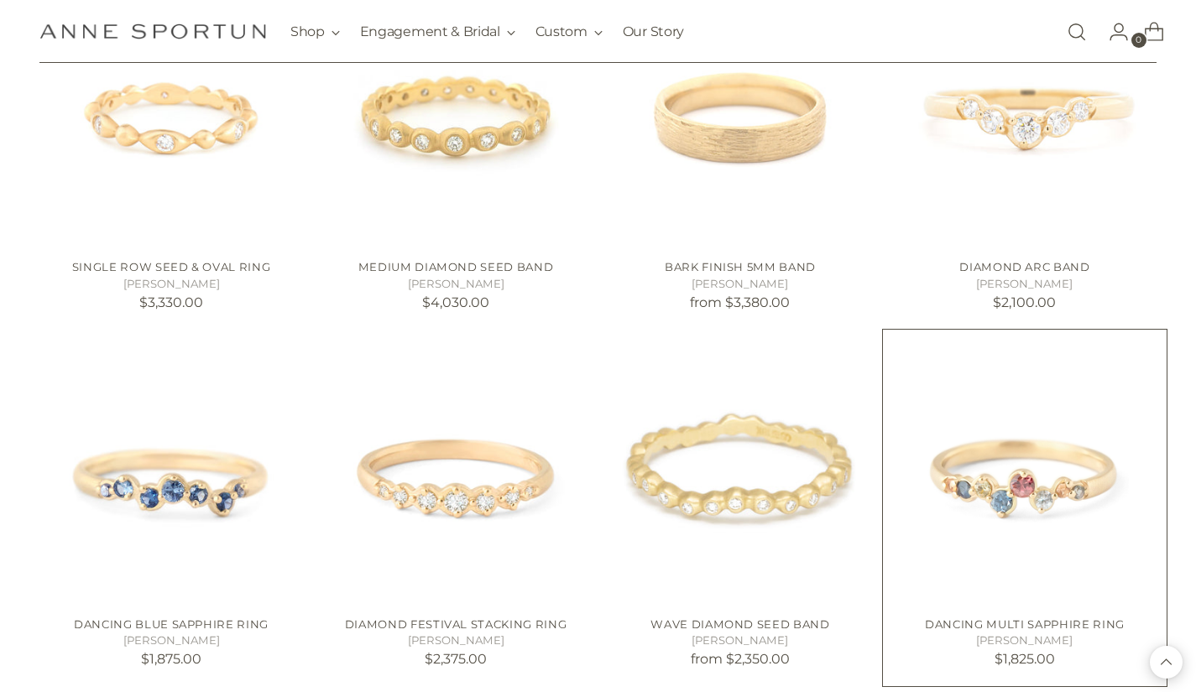
click at [0, 0] on img "Dancing Multi Sapphire Ring" at bounding box center [0, 0] width 0 height 0
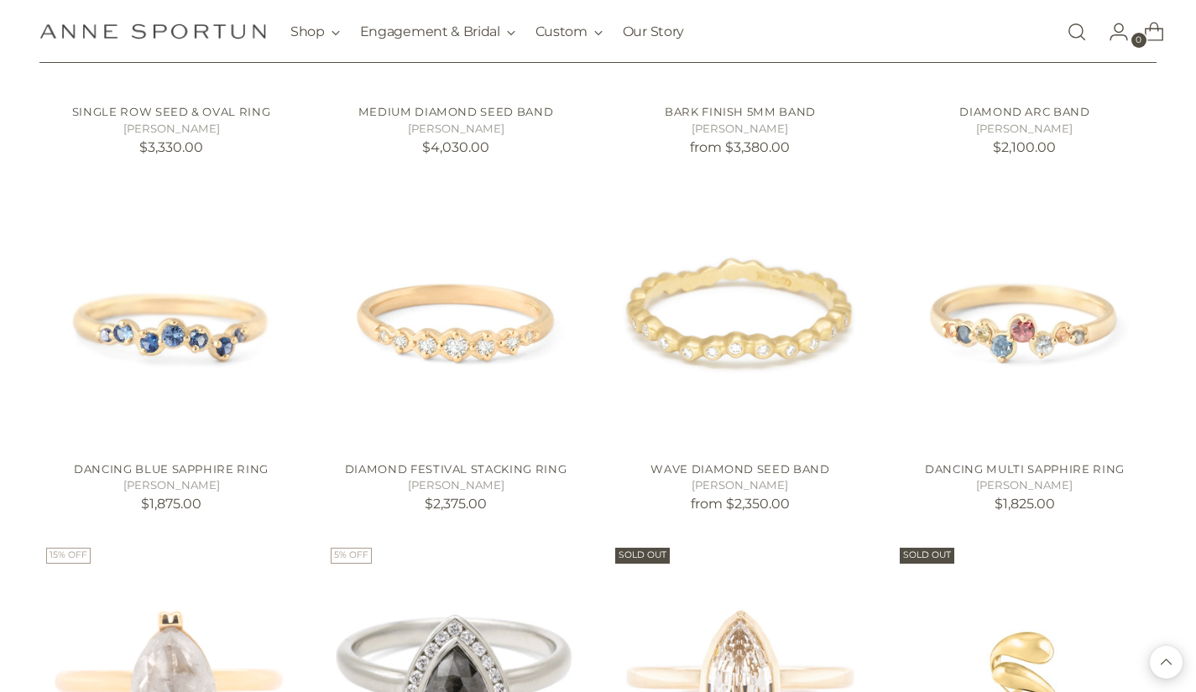
scroll to position [25017, 0]
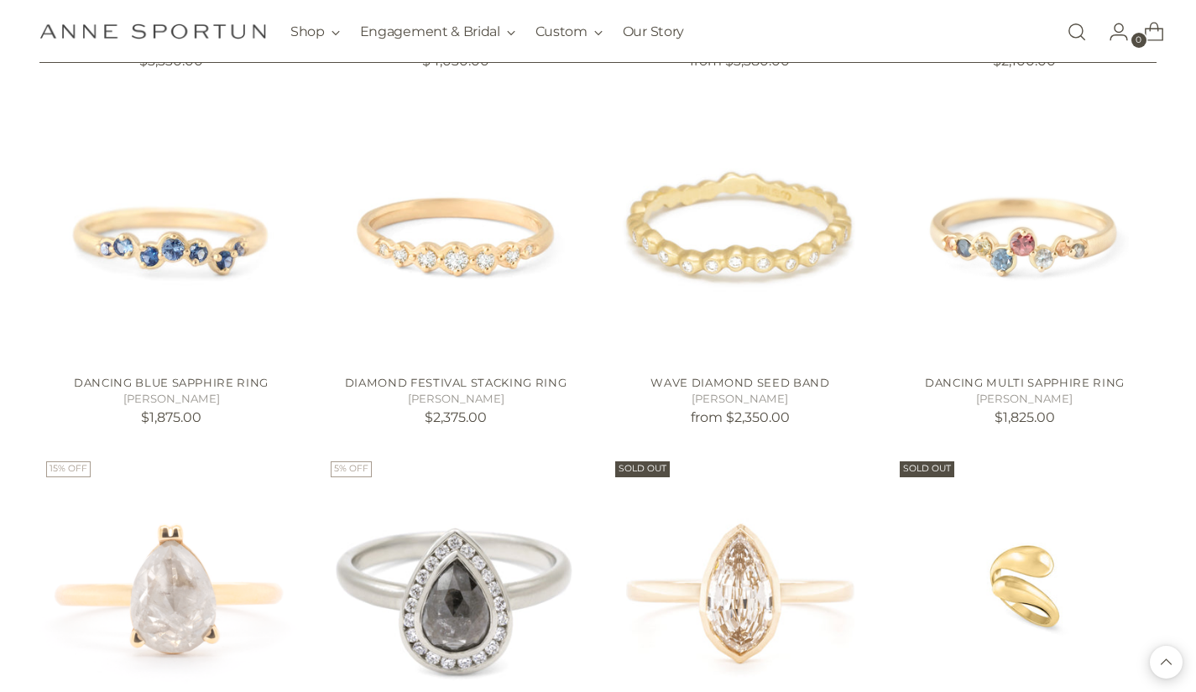
scroll to position [25121, 0]
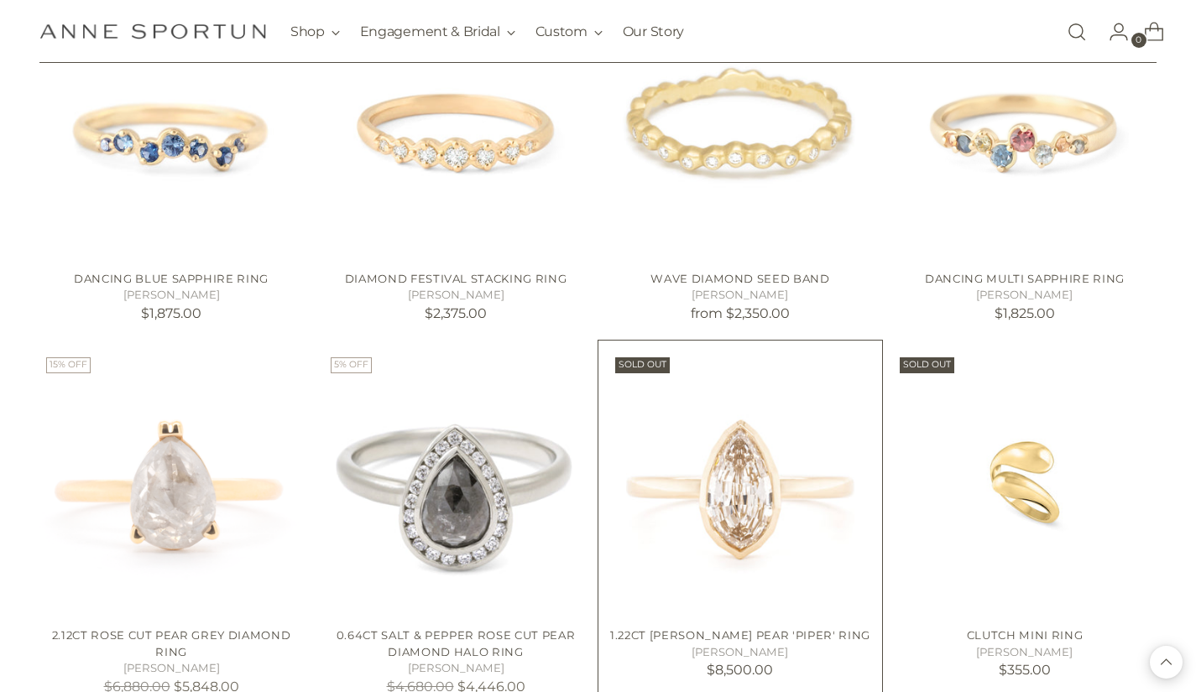
click at [0, 0] on img "1.22ct Champagne Geo Pear 'Piper' Ring" at bounding box center [0, 0] width 0 height 0
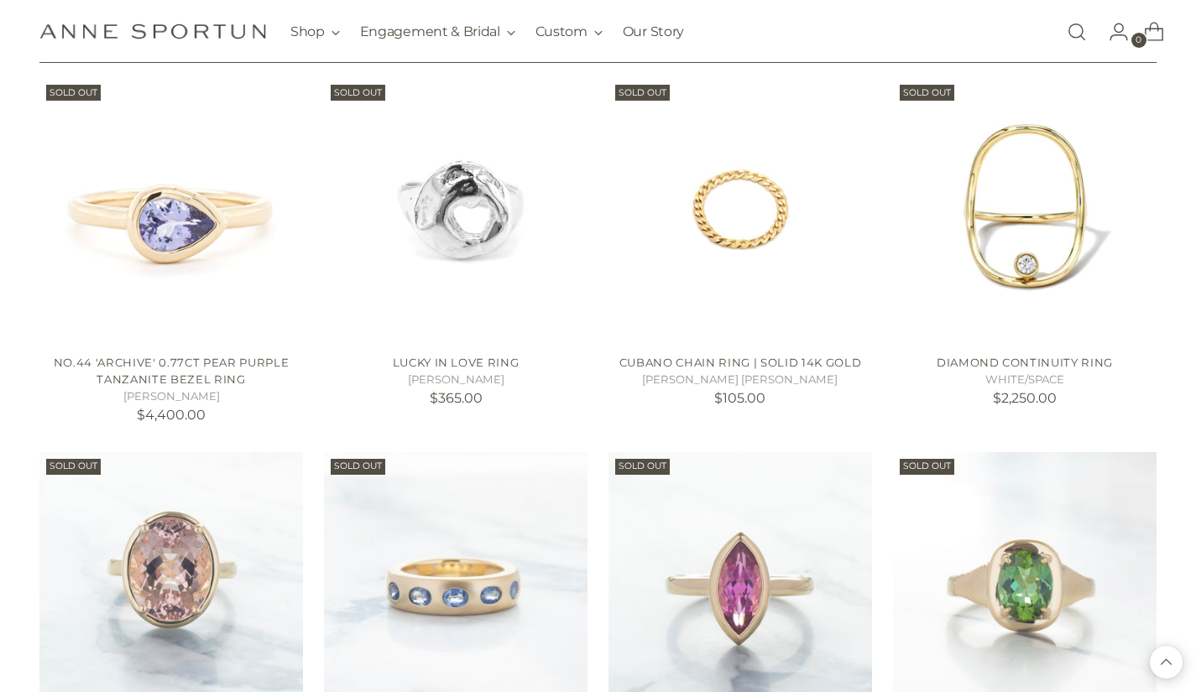
scroll to position [26193, 0]
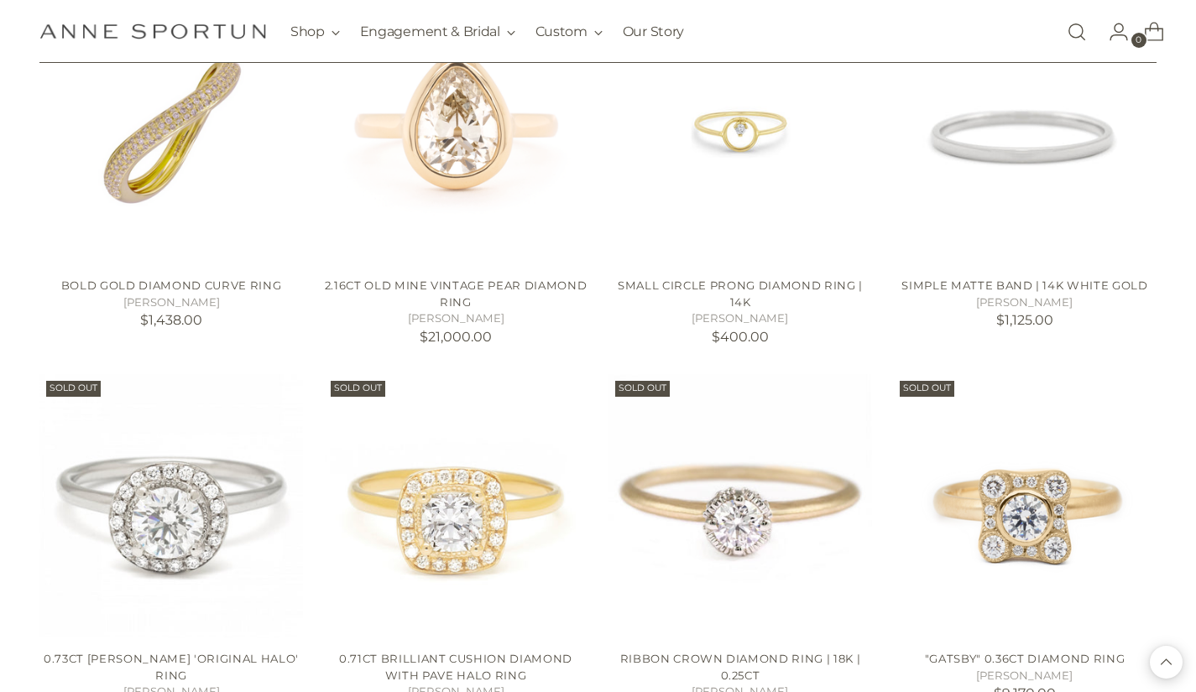
scroll to position [27109, 0]
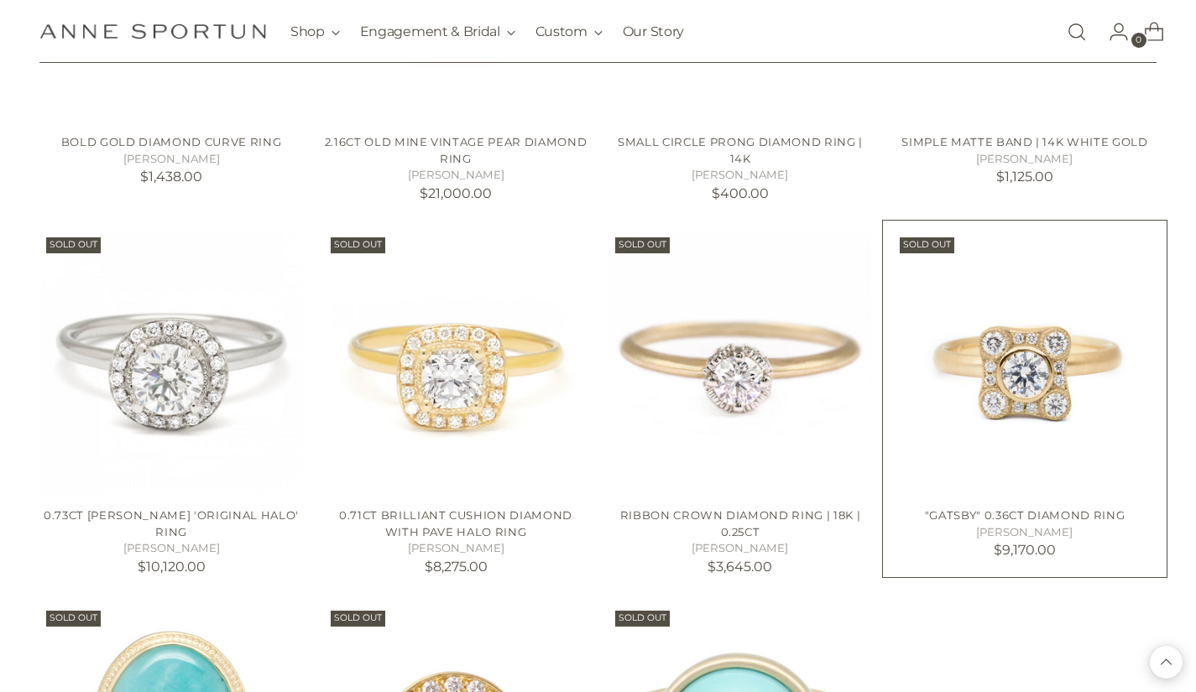
click at [1036, 294] on img at bounding box center [1024, 362] width 263 height 263
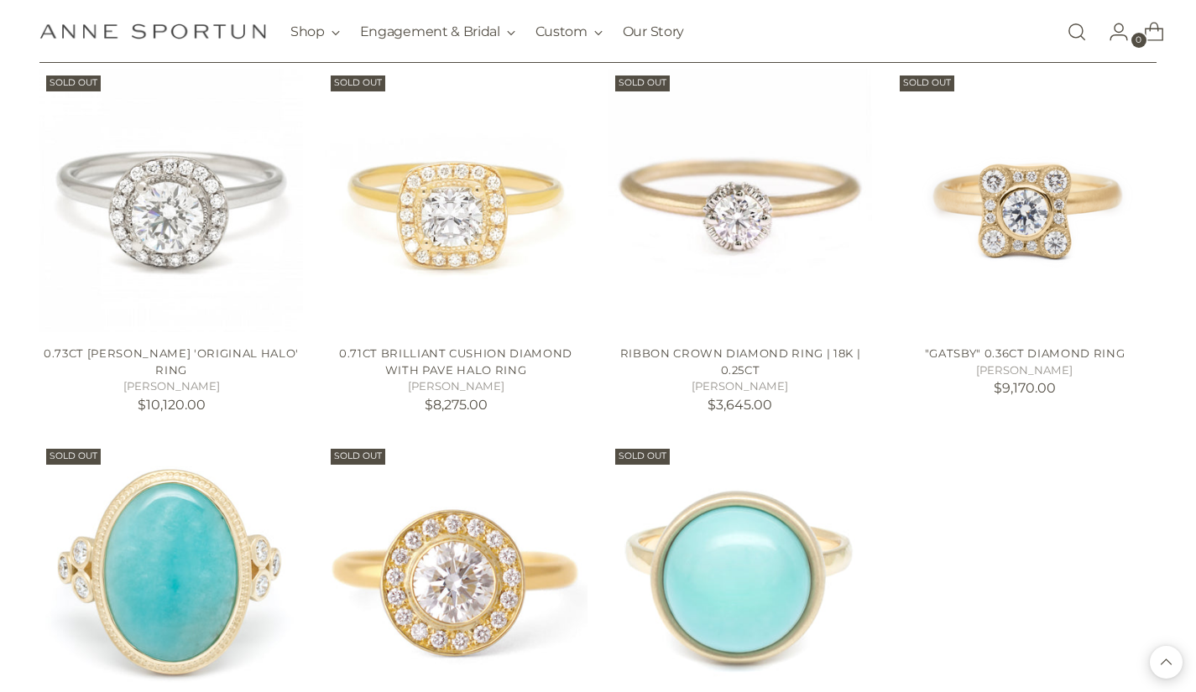
scroll to position [27414, 0]
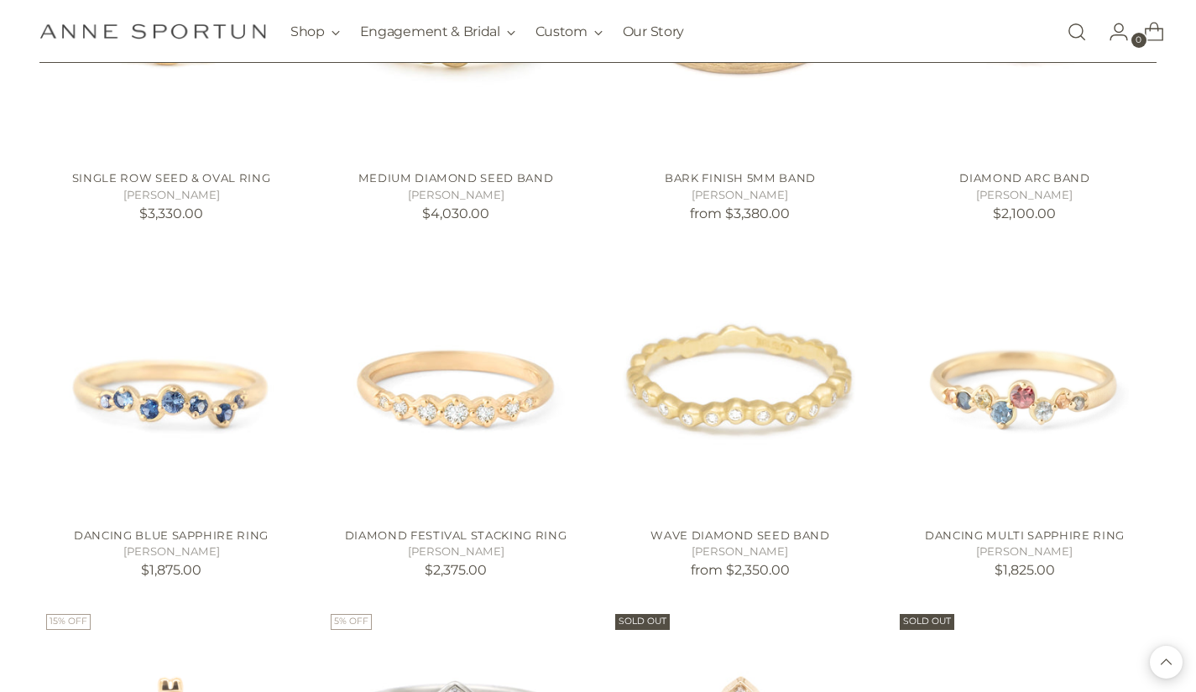
scroll to position [24667, 0]
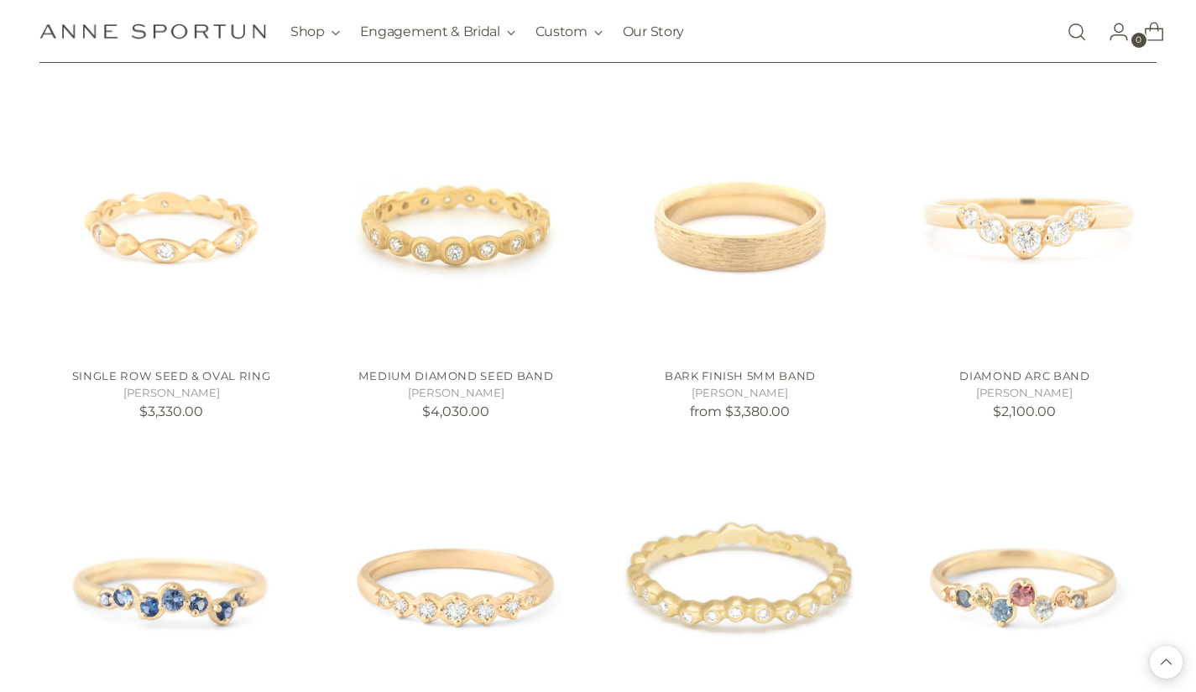
scroll to position [23338, 0]
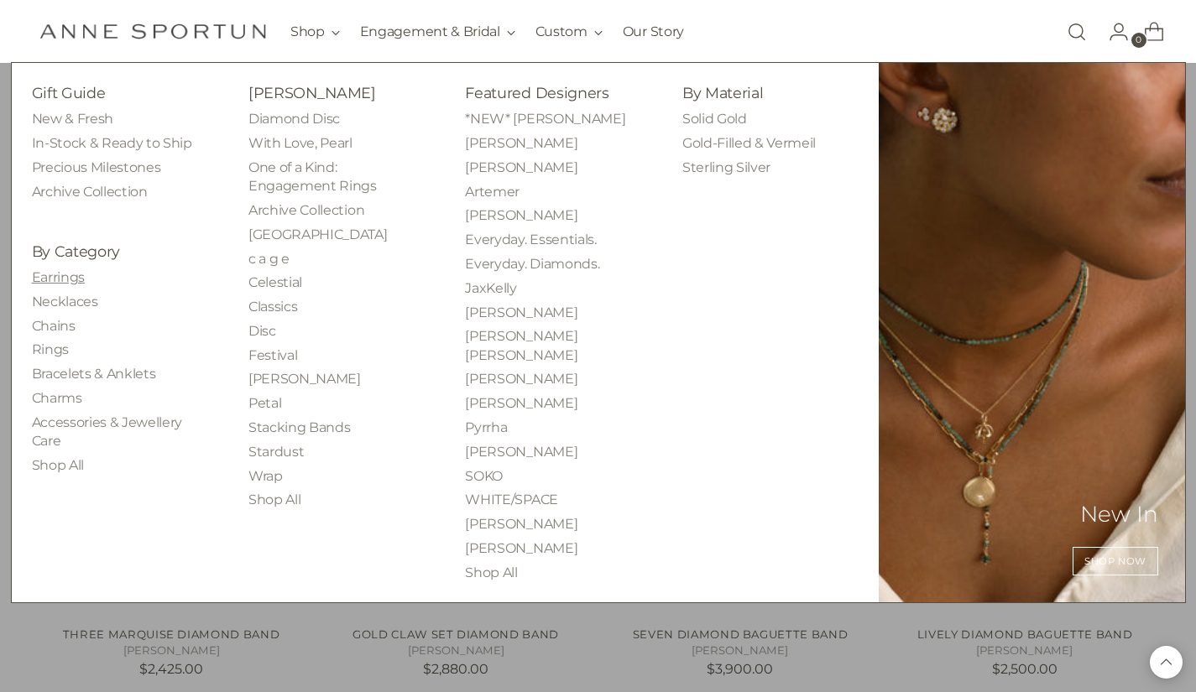
click at [64, 276] on link "Earrings" at bounding box center [58, 277] width 53 height 16
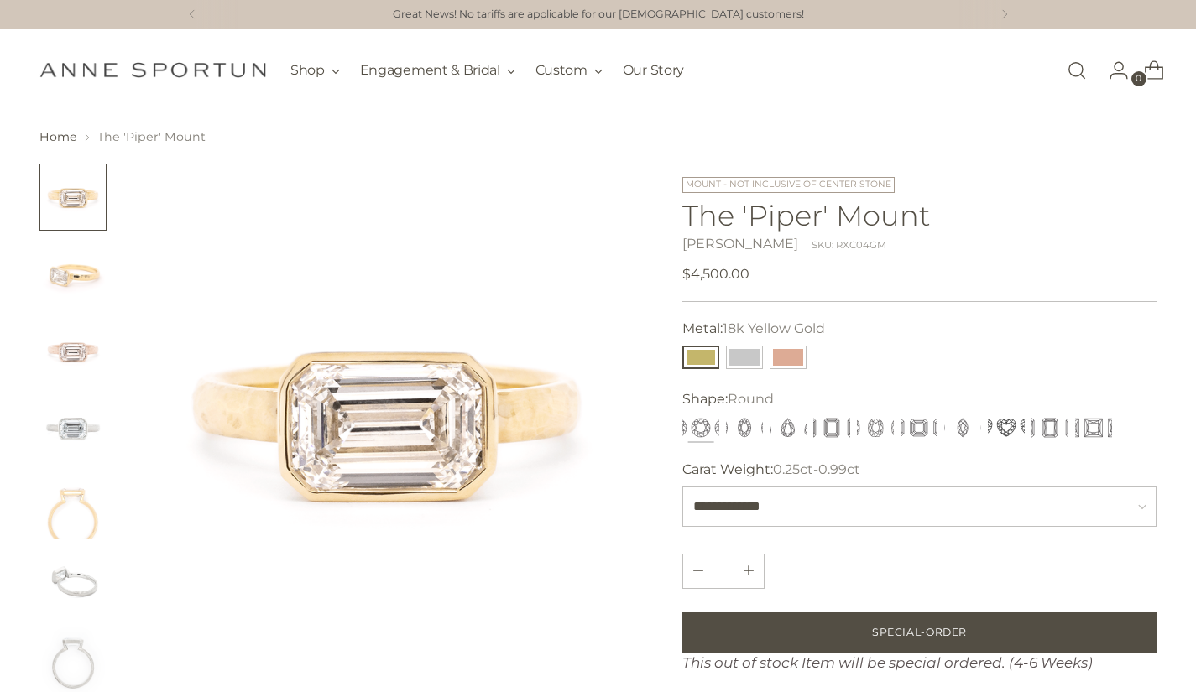
click at [86, 512] on img "Change image to image 5" at bounding box center [72, 505] width 67 height 67
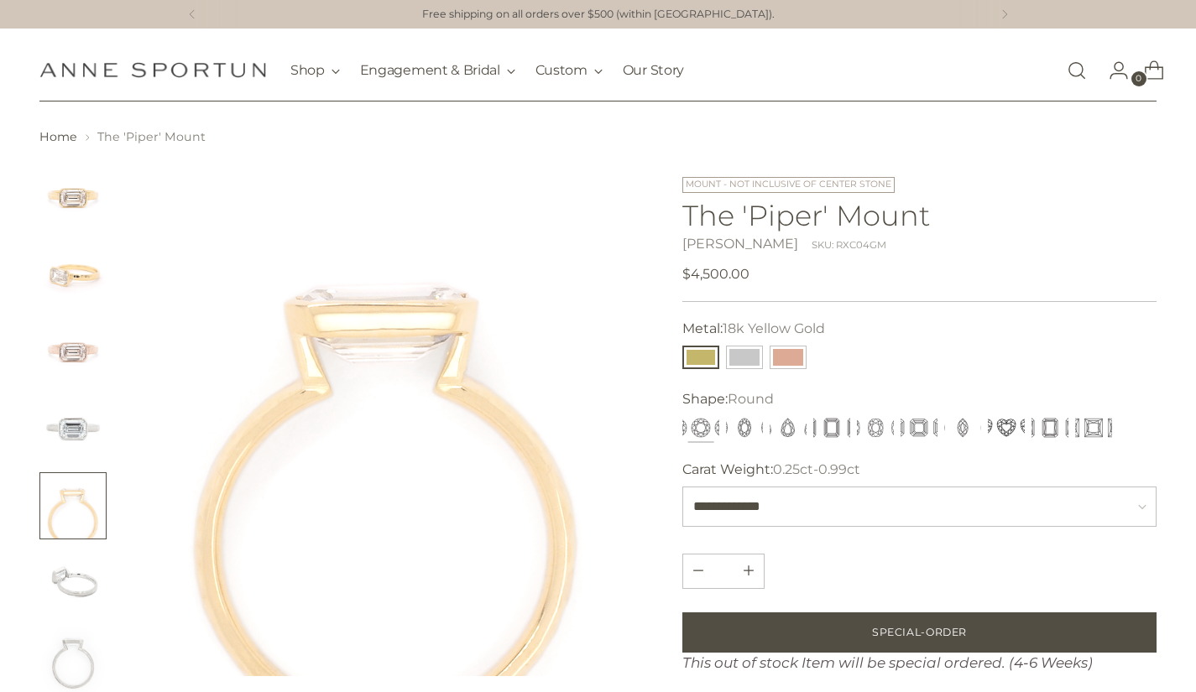
click at [78, 206] on img "Change image to image 1" at bounding box center [72, 197] width 67 height 67
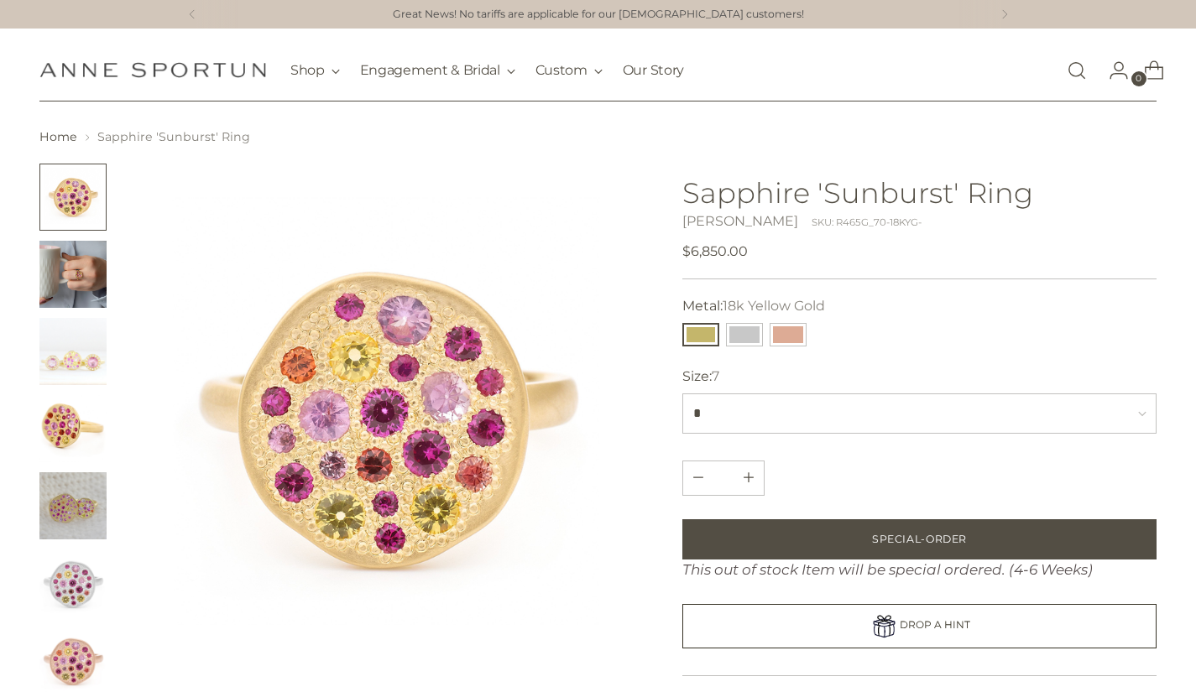
click at [86, 289] on img "Change image to image 2" at bounding box center [72, 274] width 67 height 67
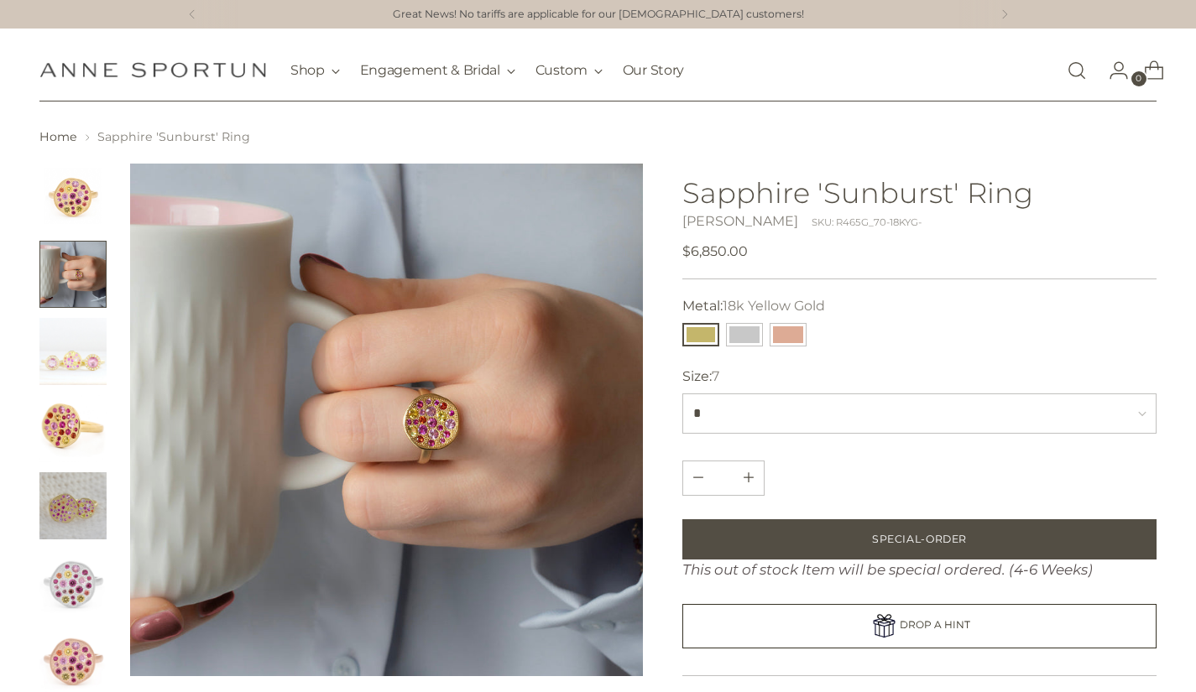
click at [86, 340] on img "Change image to image 3" at bounding box center [72, 351] width 67 height 67
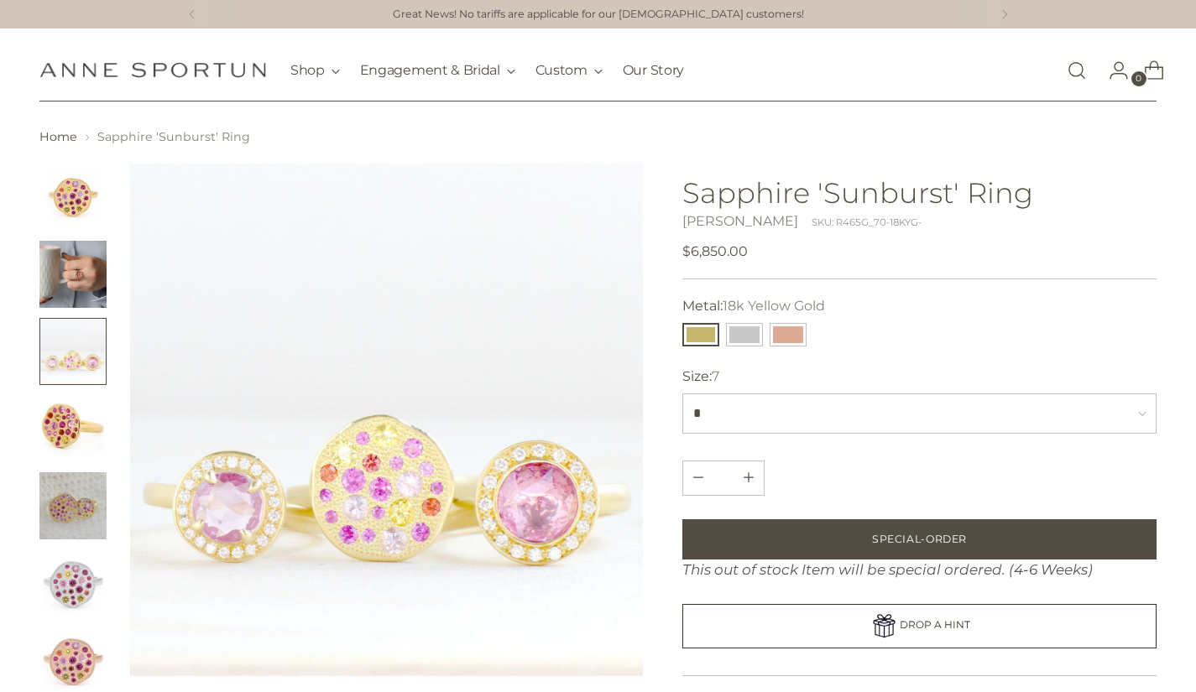
click at [80, 414] on img "Change image to image 4" at bounding box center [72, 428] width 67 height 67
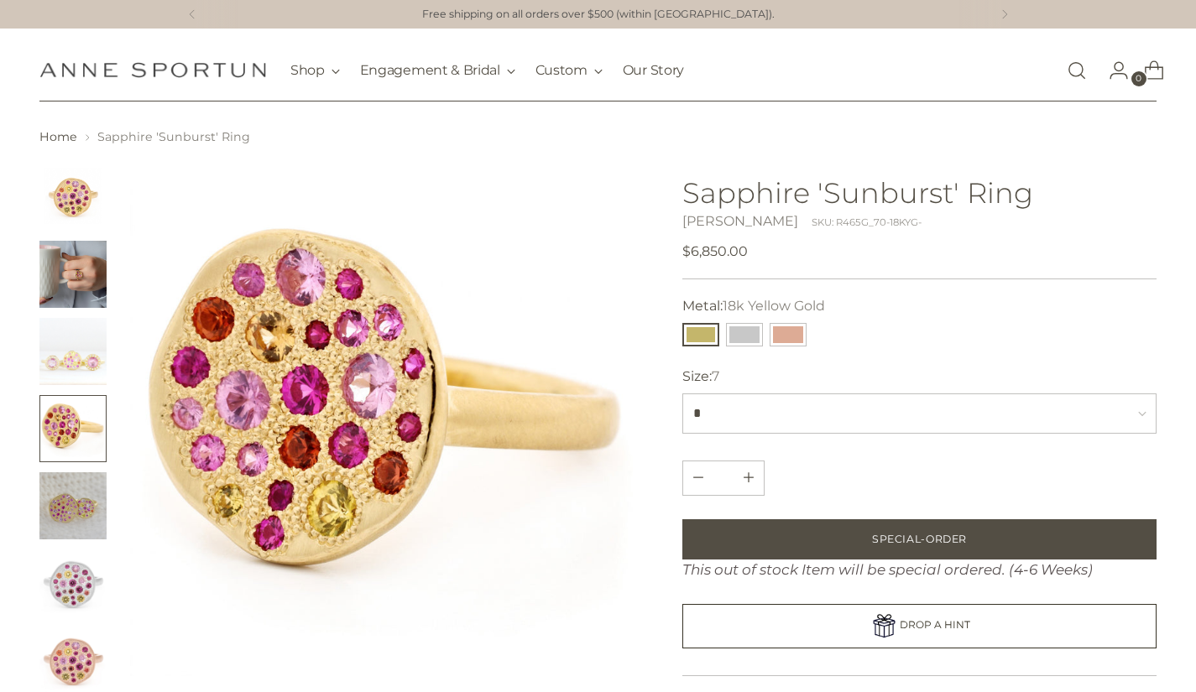
click at [73, 493] on img "Change image to image 5" at bounding box center [72, 505] width 67 height 67
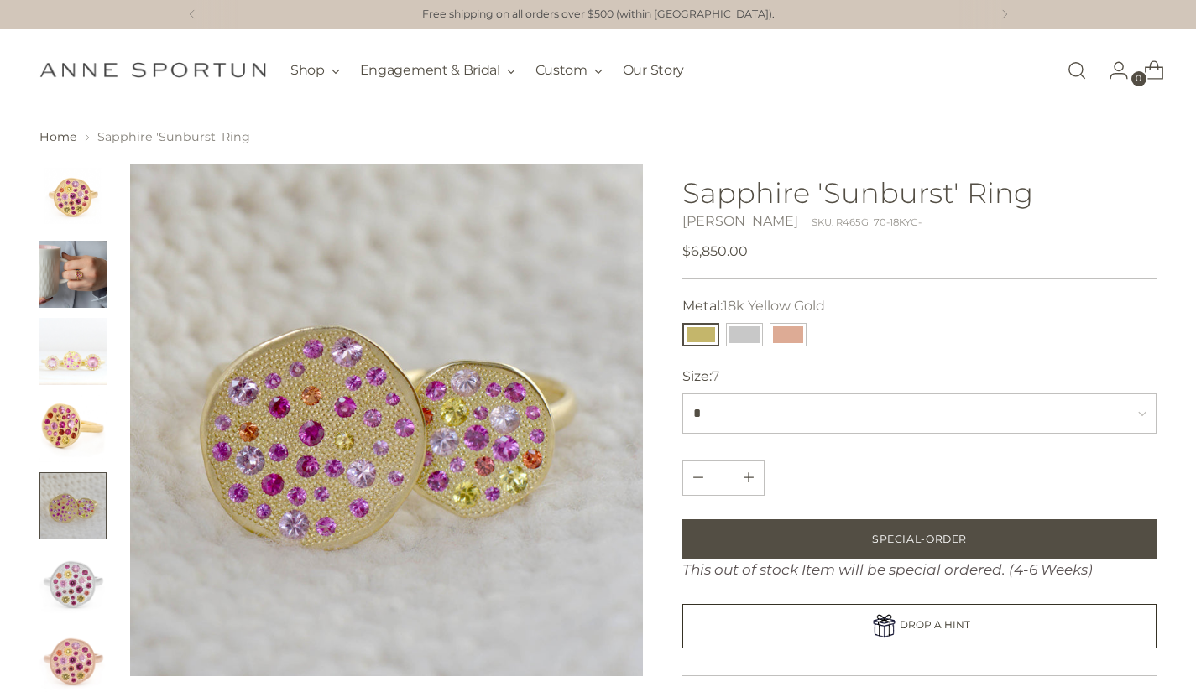
click at [73, 574] on img "Change image to image 6" at bounding box center [72, 583] width 67 height 67
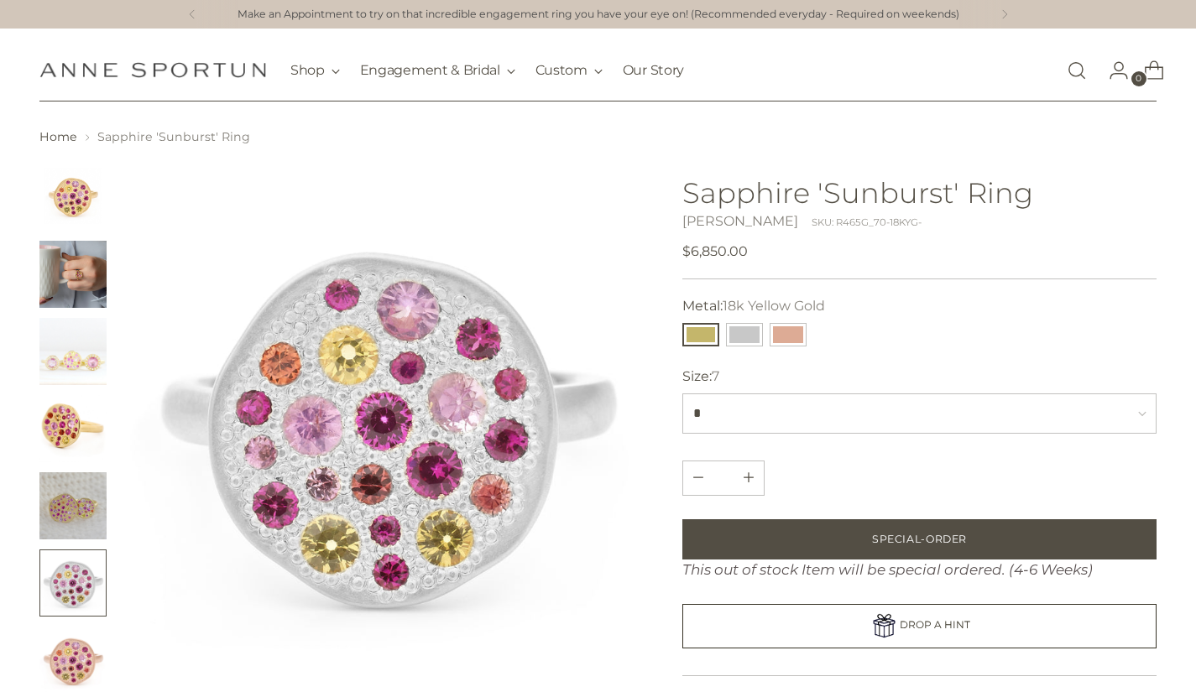
click at [71, 660] on img "Change image to image 7" at bounding box center [72, 660] width 67 height 67
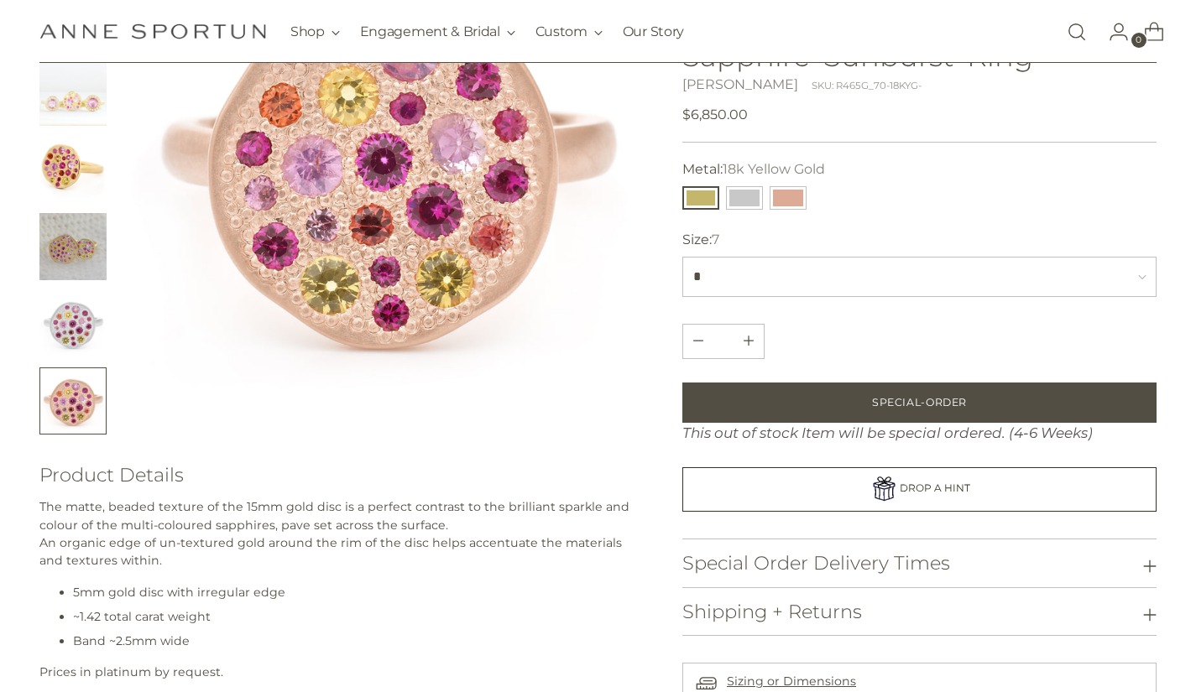
scroll to position [114, 0]
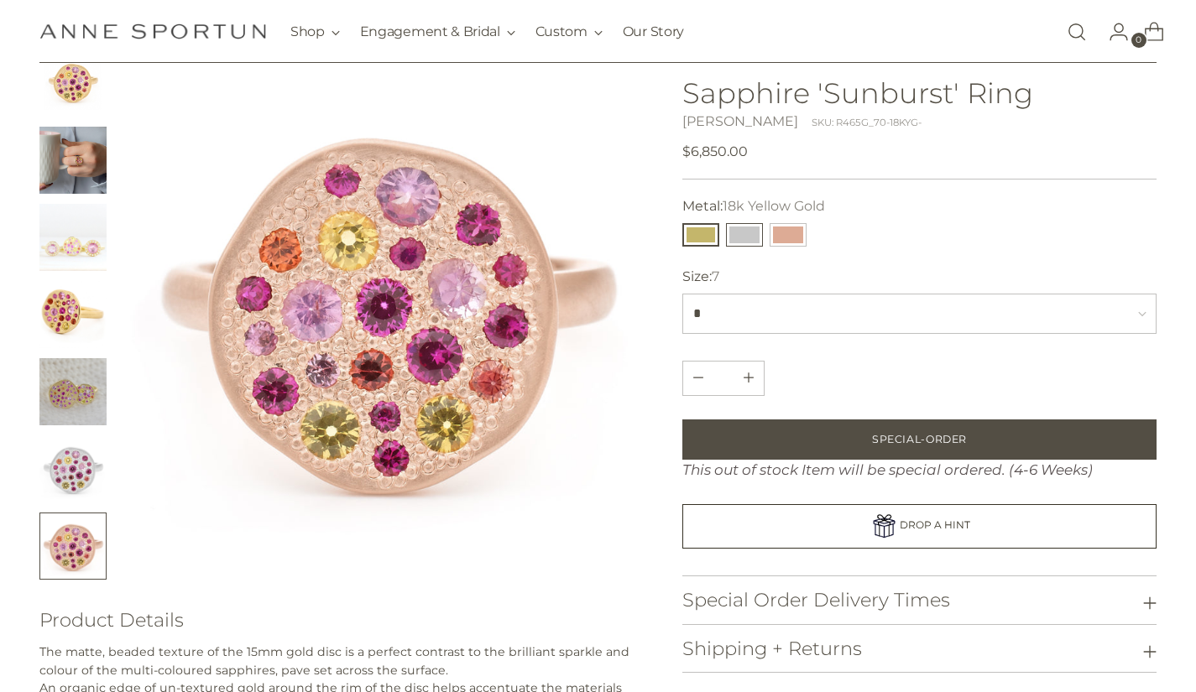
click at [742, 229] on button "14k White Gold" at bounding box center [744, 234] width 37 height 23
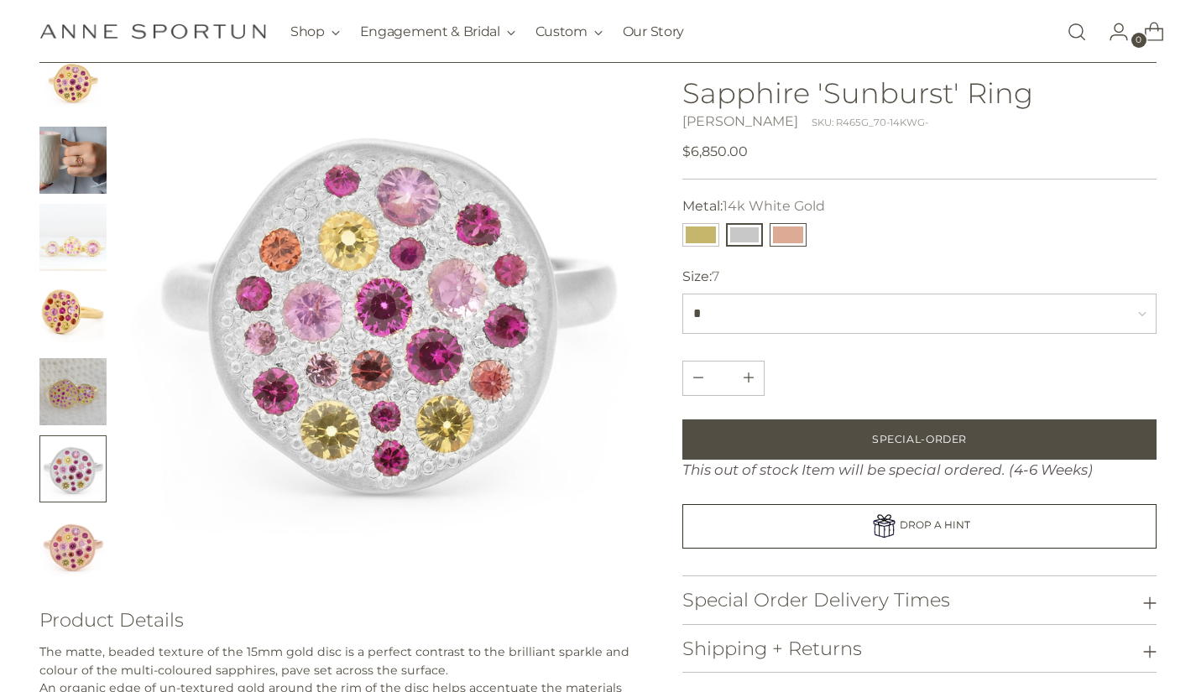
click at [787, 229] on button "14k Rose Gold" at bounding box center [787, 234] width 37 height 23
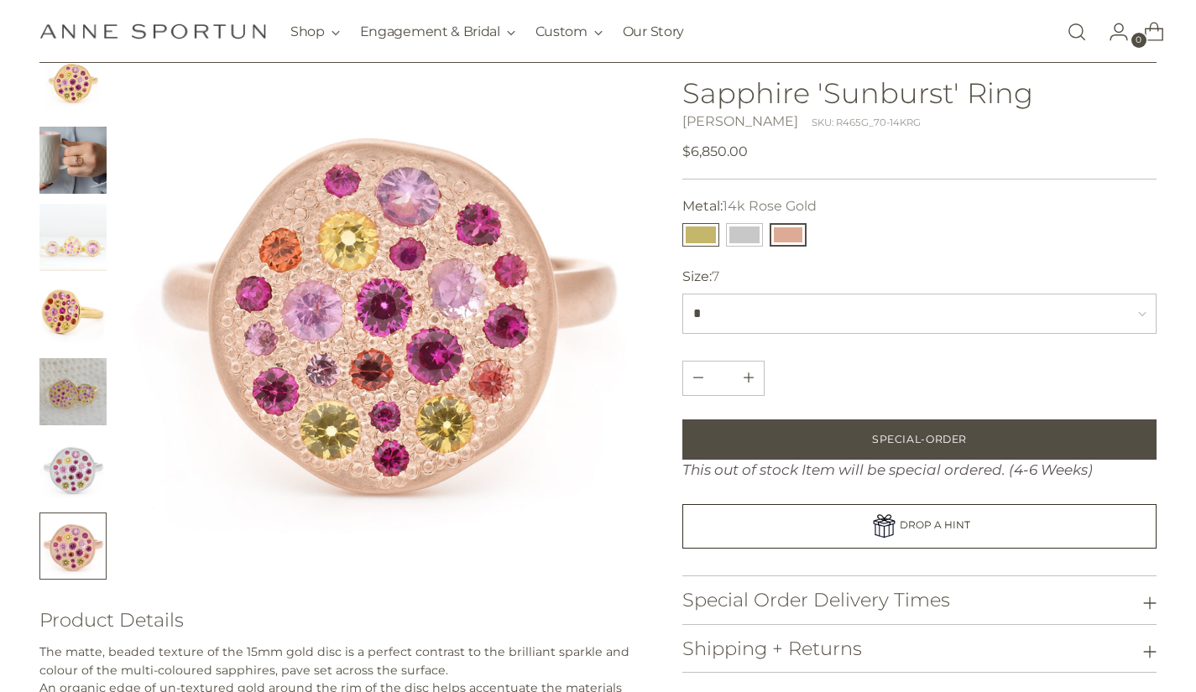
click at [706, 232] on button "18k Yellow Gold" at bounding box center [700, 234] width 37 height 23
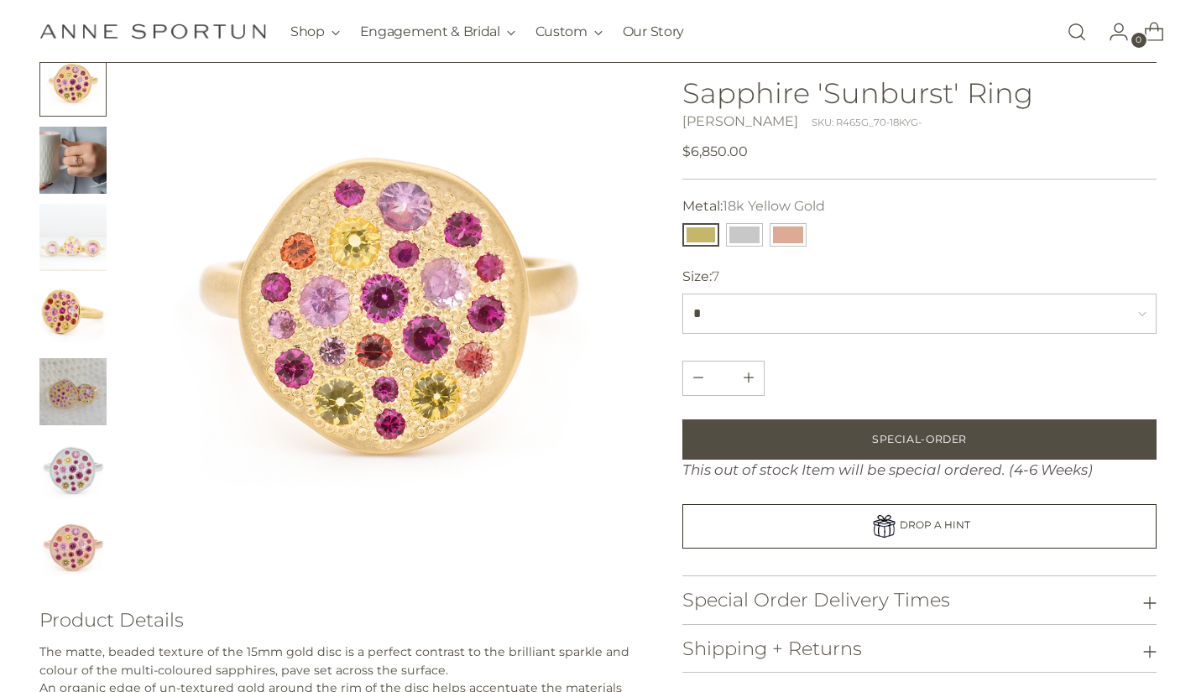
click at [76, 160] on img "Change image to image 2" at bounding box center [72, 160] width 67 height 67
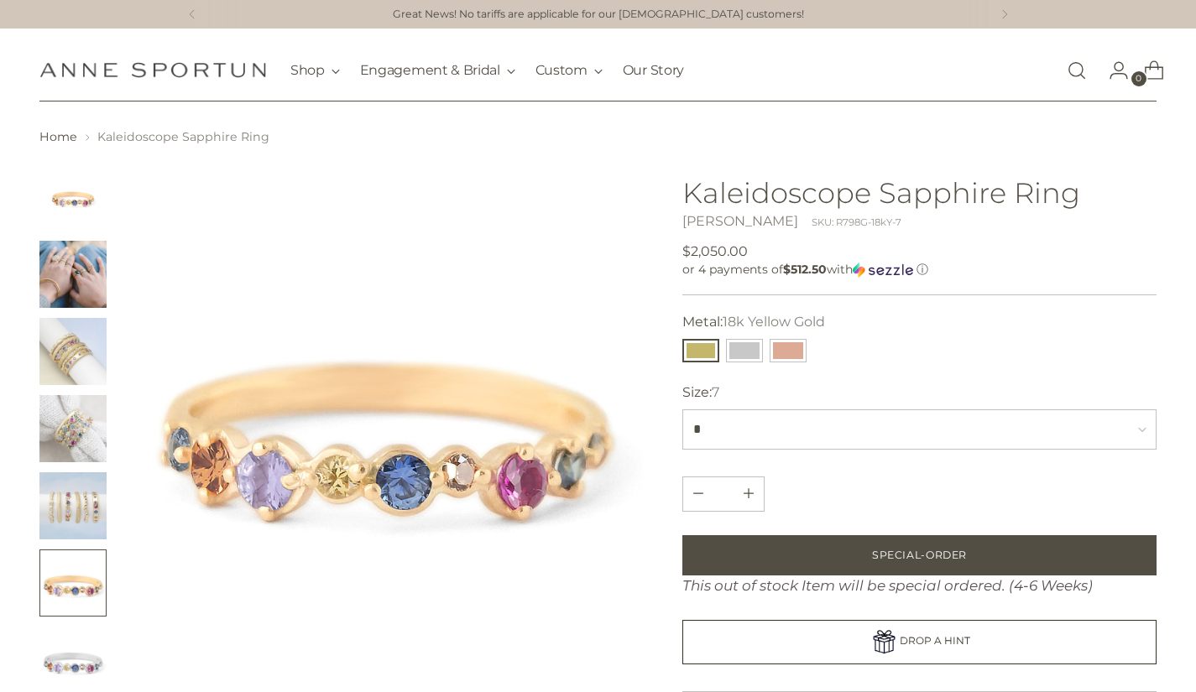
click at [82, 271] on img "Change image to image 2" at bounding box center [72, 274] width 67 height 67
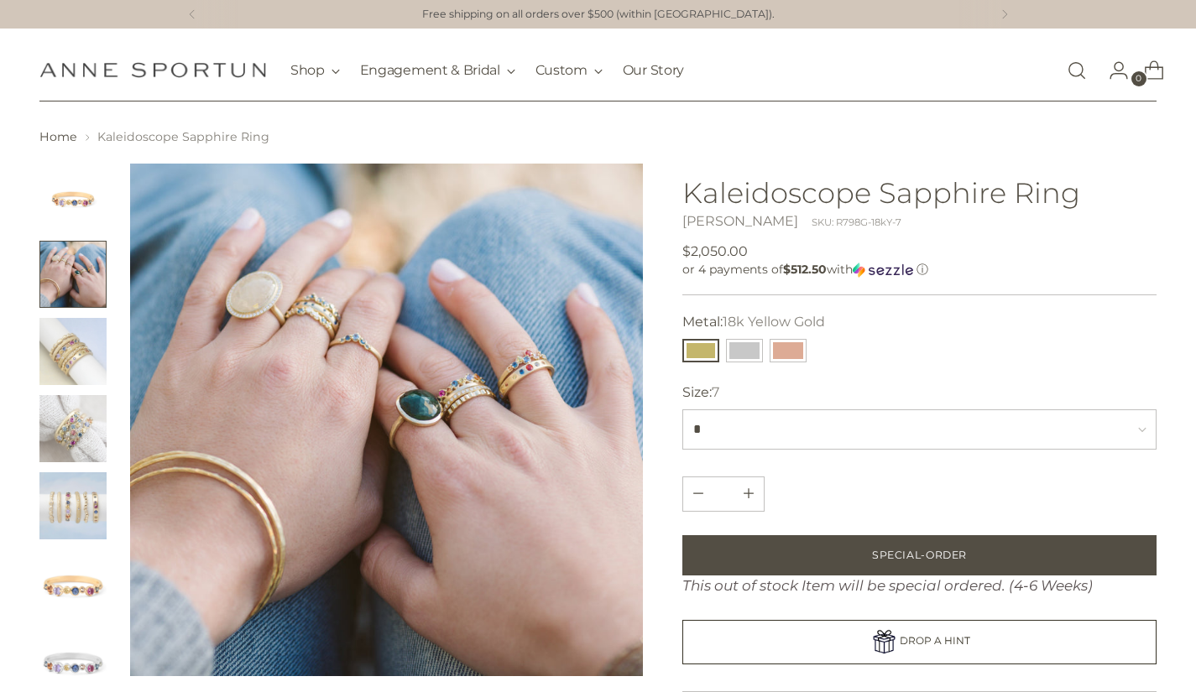
click at [79, 199] on img "Change image to image 1" at bounding box center [72, 197] width 67 height 67
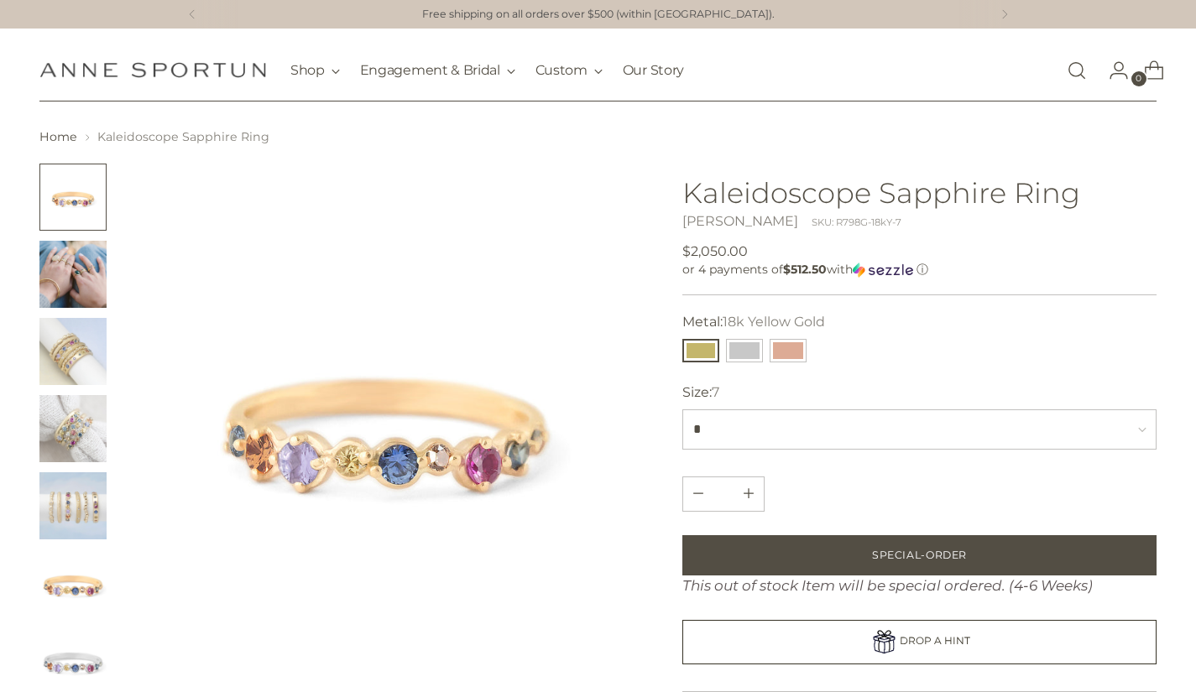
click at [75, 353] on img "Change image to image 3" at bounding box center [72, 351] width 67 height 67
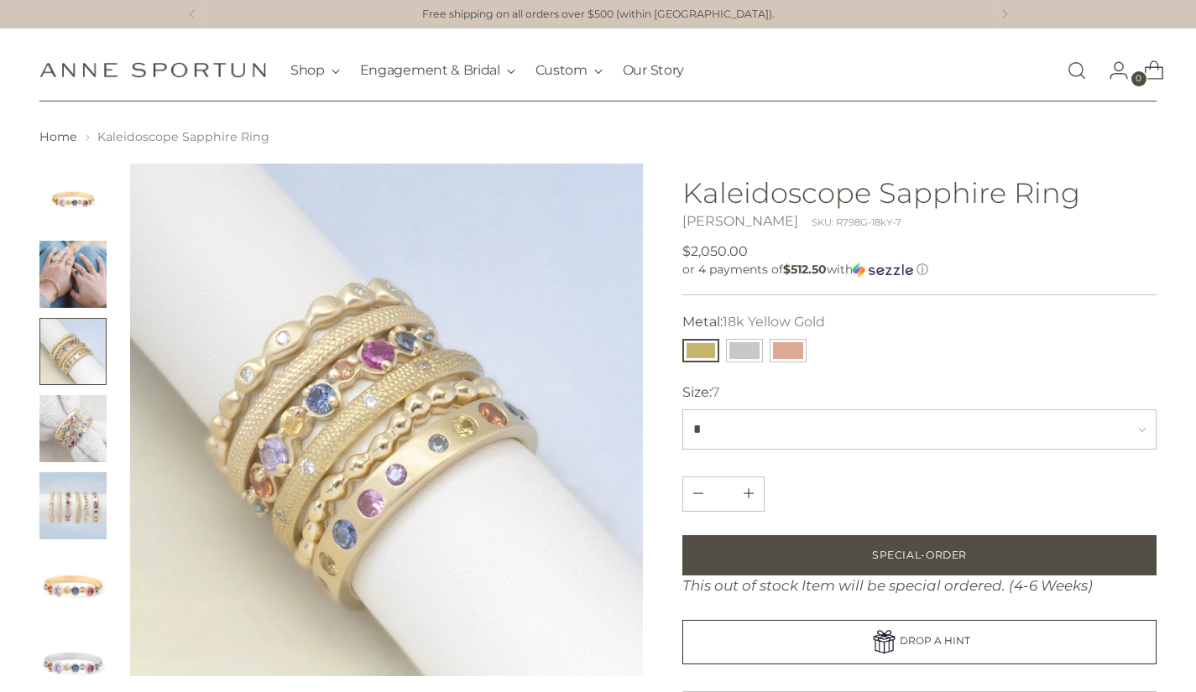
click at [73, 426] on img "Change image to image 4" at bounding box center [72, 428] width 67 height 67
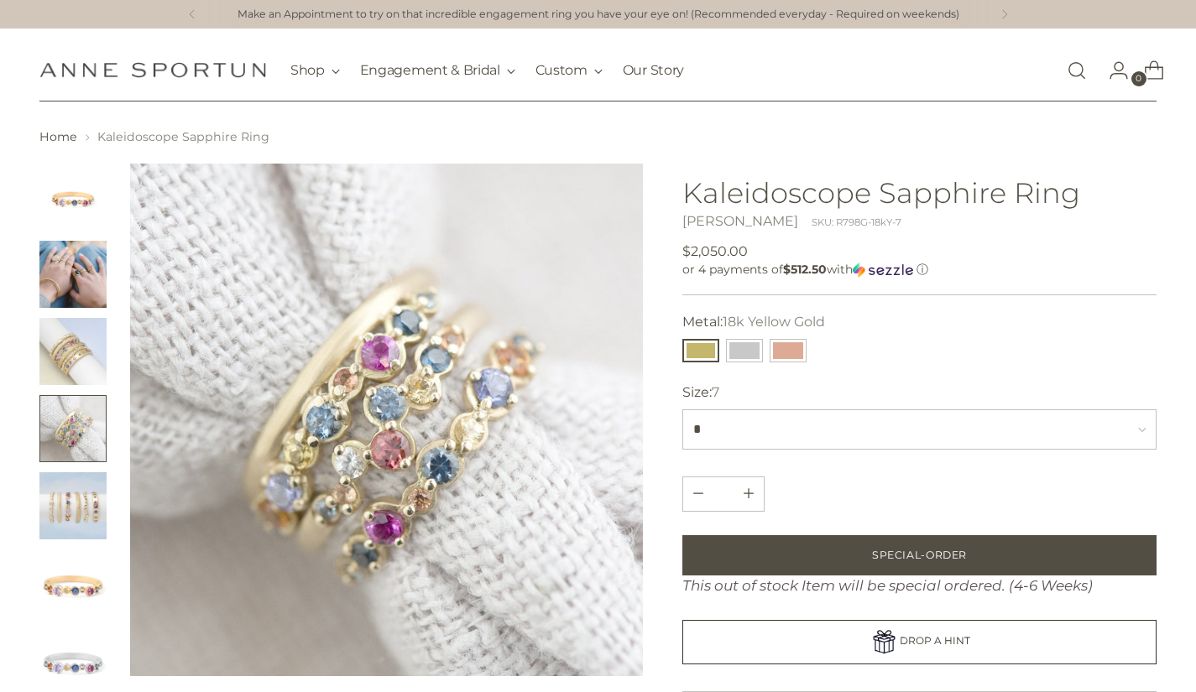
click at [70, 510] on img "Change image to image 5" at bounding box center [72, 505] width 67 height 67
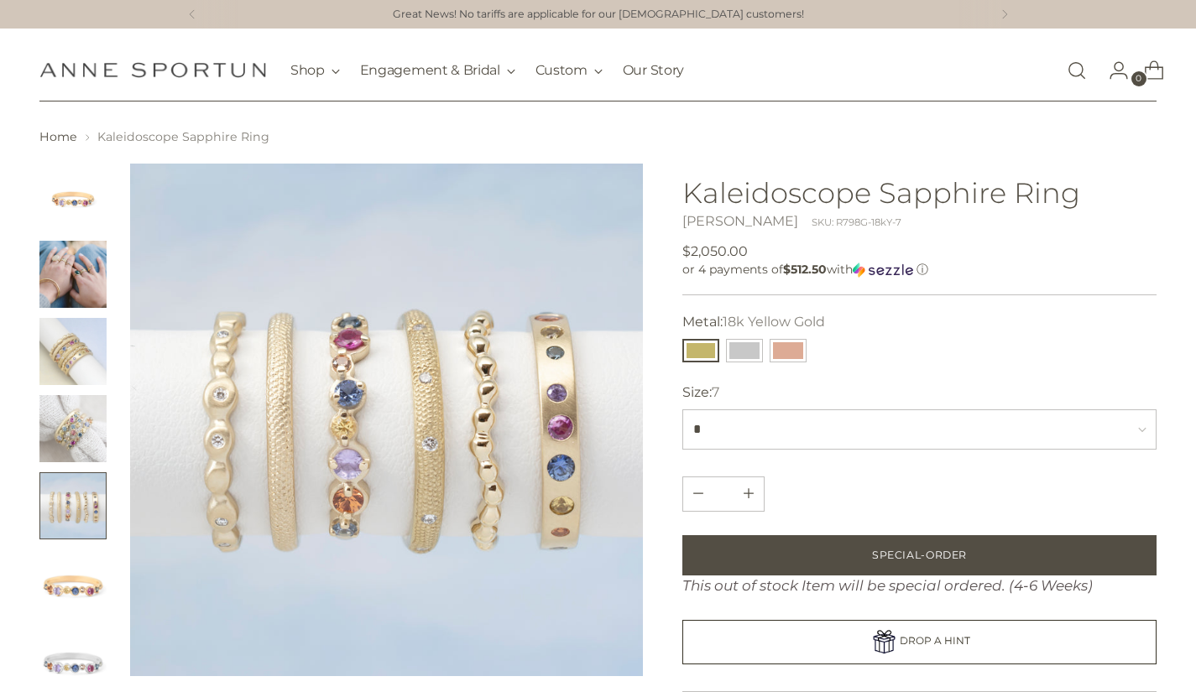
click at [70, 580] on img "Change image to image 6" at bounding box center [72, 583] width 67 height 67
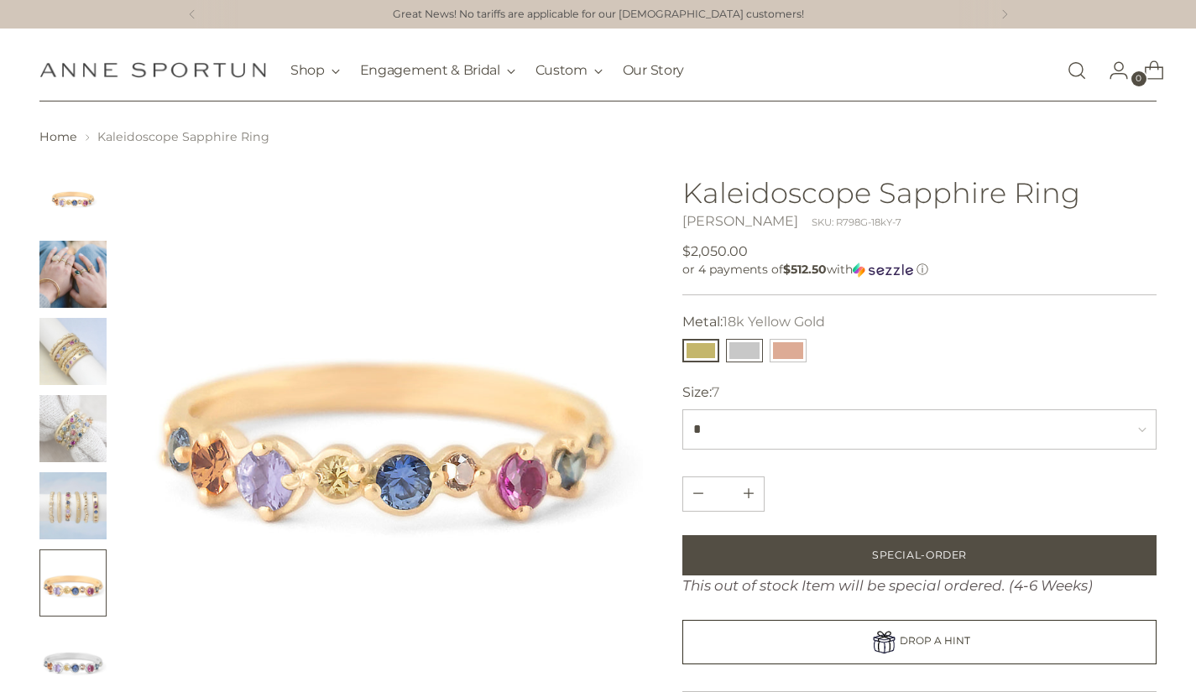
click at [742, 344] on button "14k White Gold" at bounding box center [744, 350] width 37 height 23
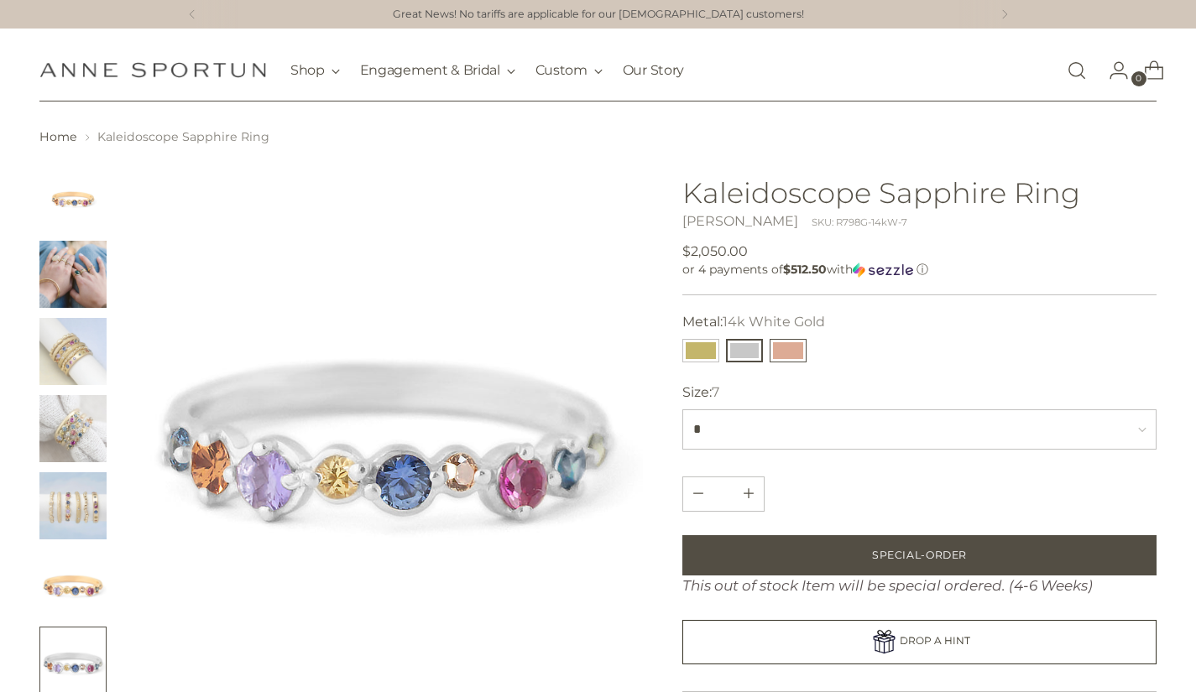
click at [792, 352] on button "14k Rose Gold" at bounding box center [787, 350] width 37 height 23
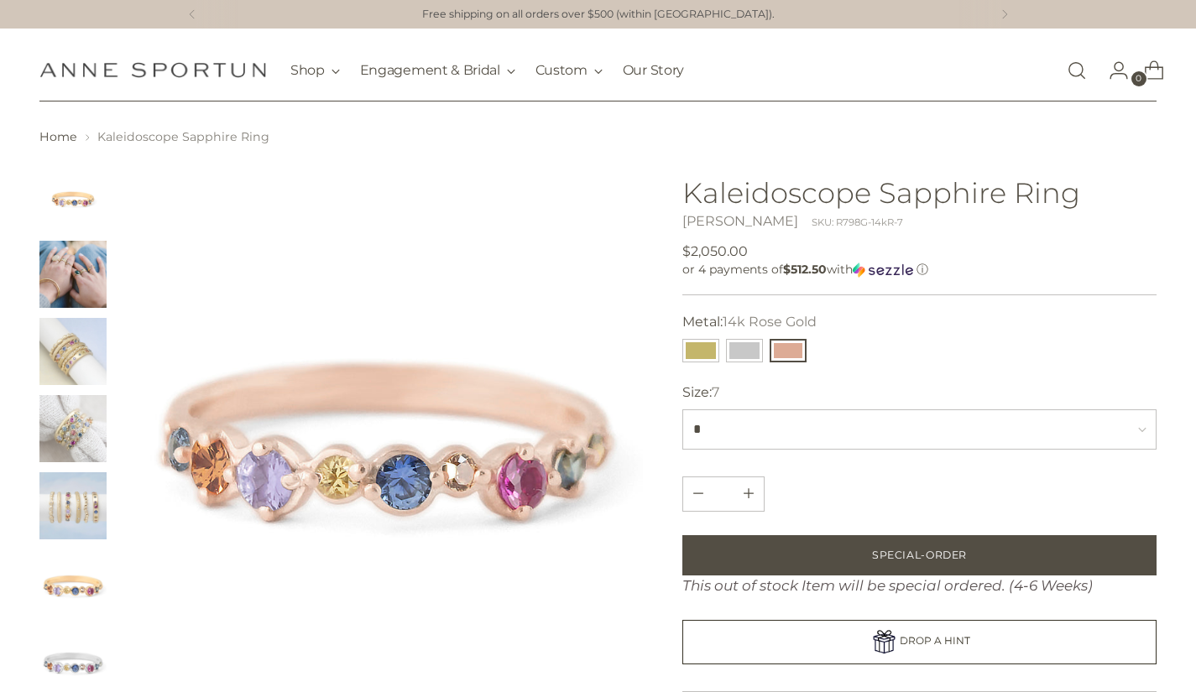
click at [85, 444] on img "Change image to image 4" at bounding box center [72, 428] width 67 height 67
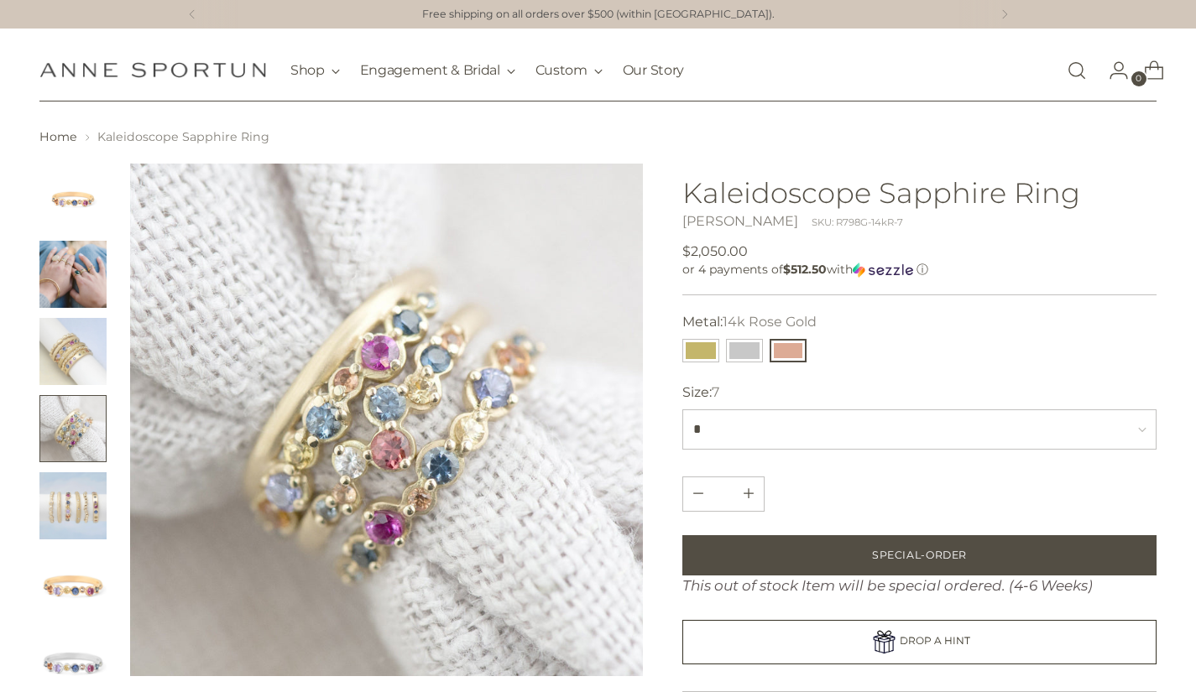
click at [80, 346] on img "Change image to image 3" at bounding box center [72, 351] width 67 height 67
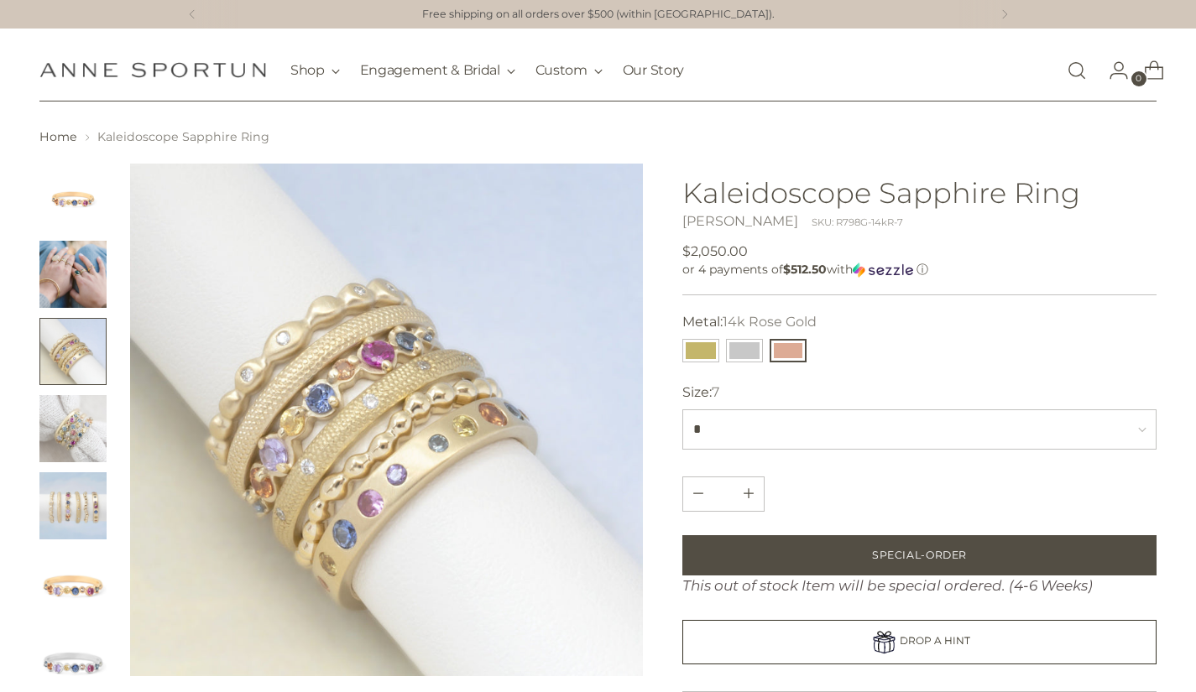
click at [80, 279] on img "Change image to image 2" at bounding box center [72, 274] width 67 height 67
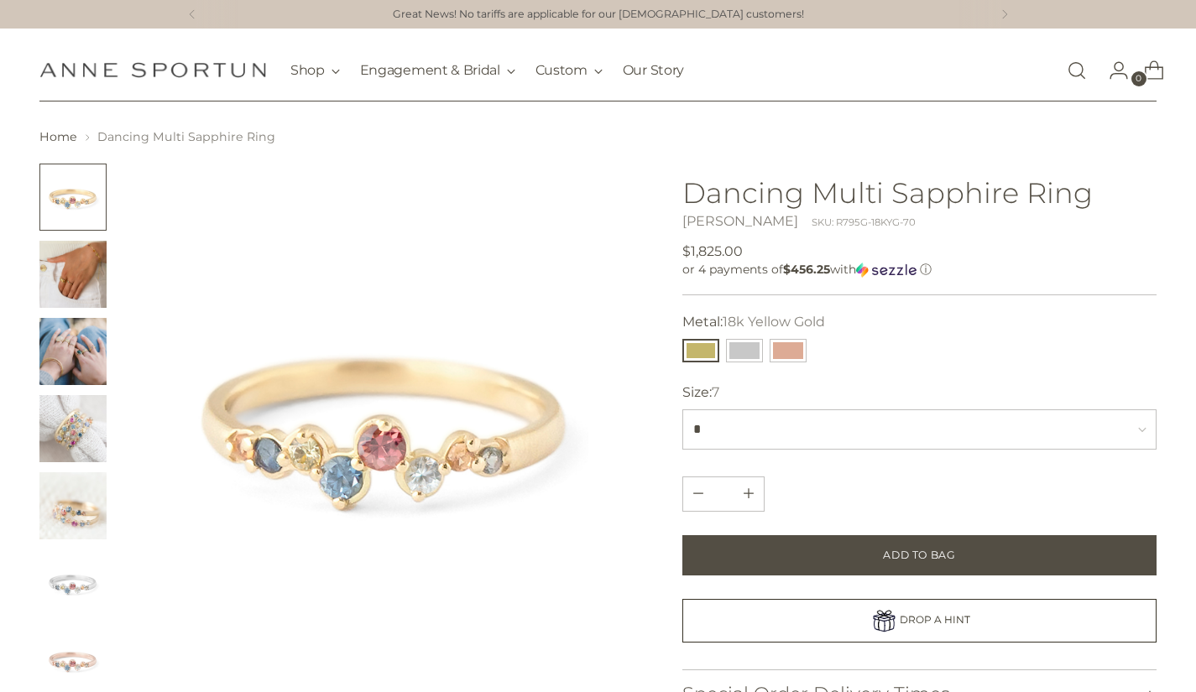
click at [75, 270] on img "Change image to image 2" at bounding box center [72, 274] width 67 height 67
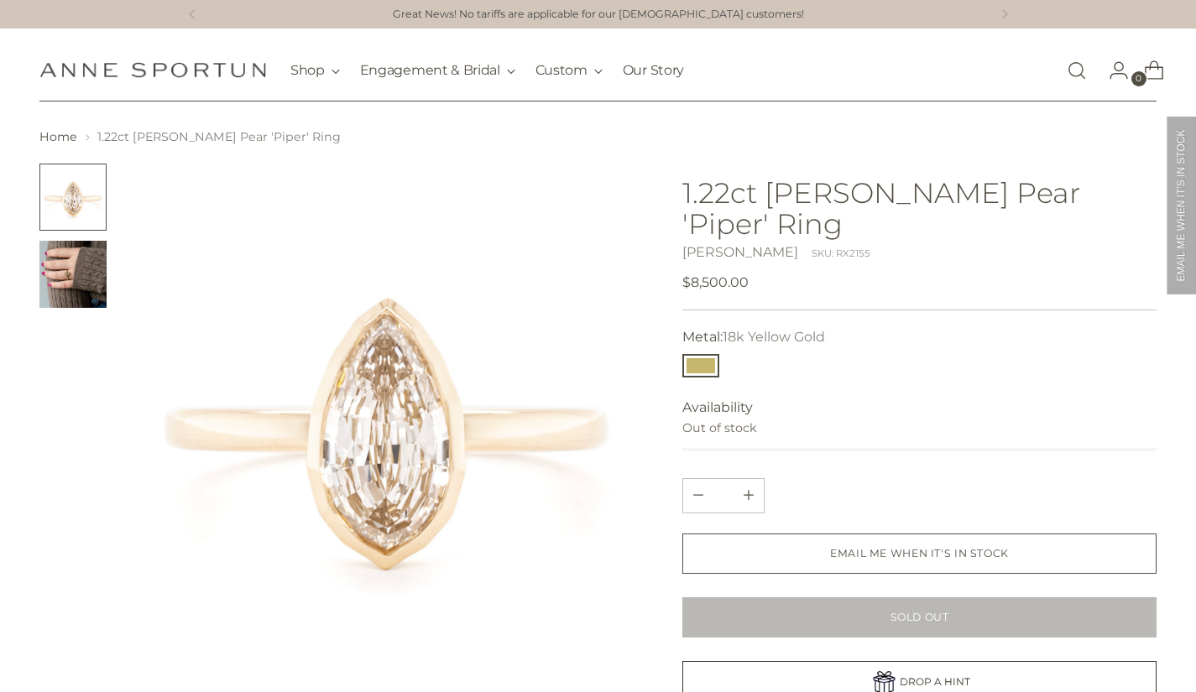
click at [81, 266] on img "Change image to image 2" at bounding box center [72, 274] width 67 height 67
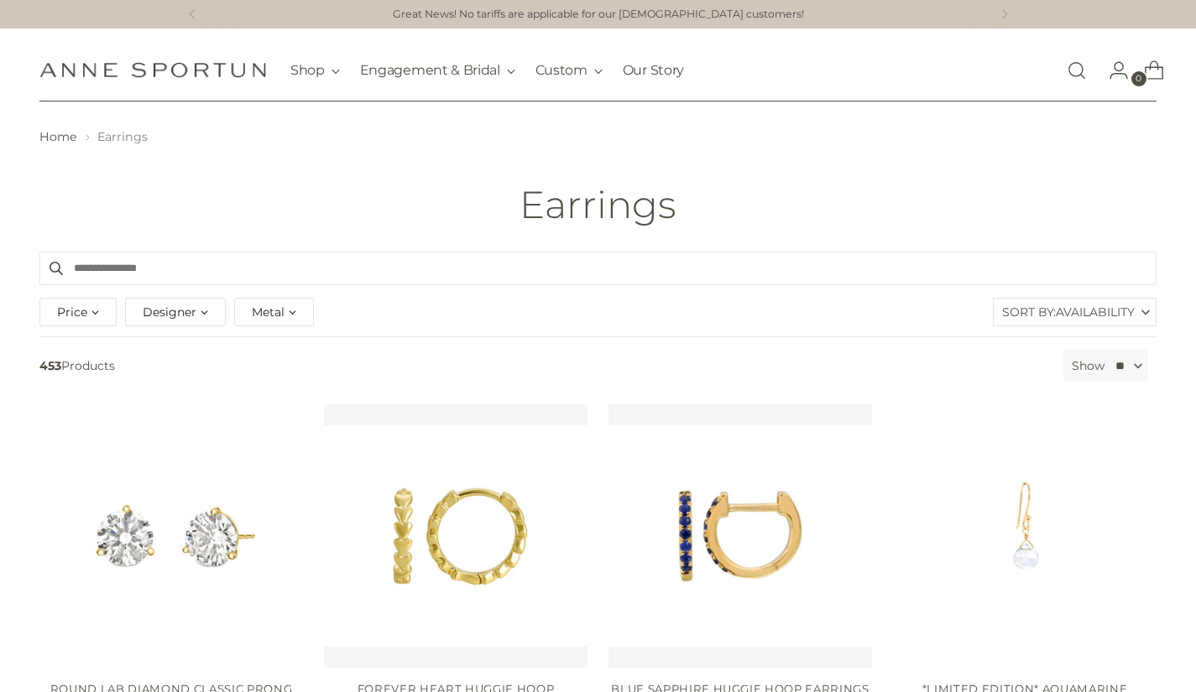
click at [203, 312] on div "Designer" at bounding box center [175, 312] width 101 height 29
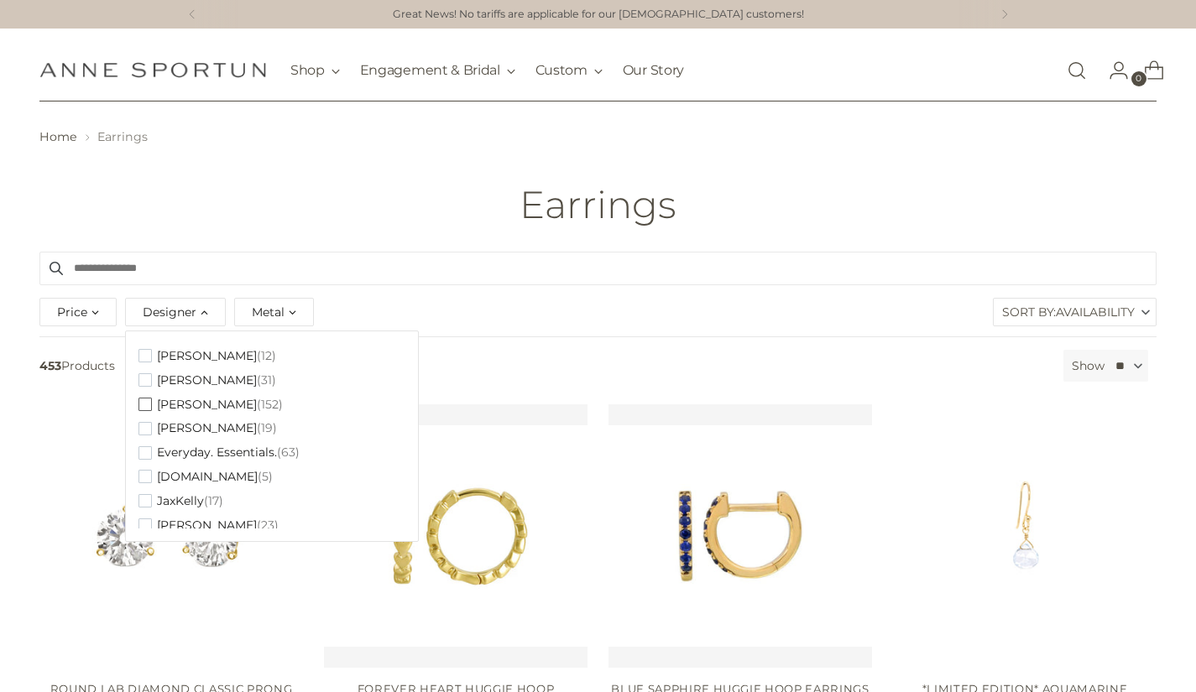
click at [145, 404] on span "button" at bounding box center [144, 404] width 13 height 13
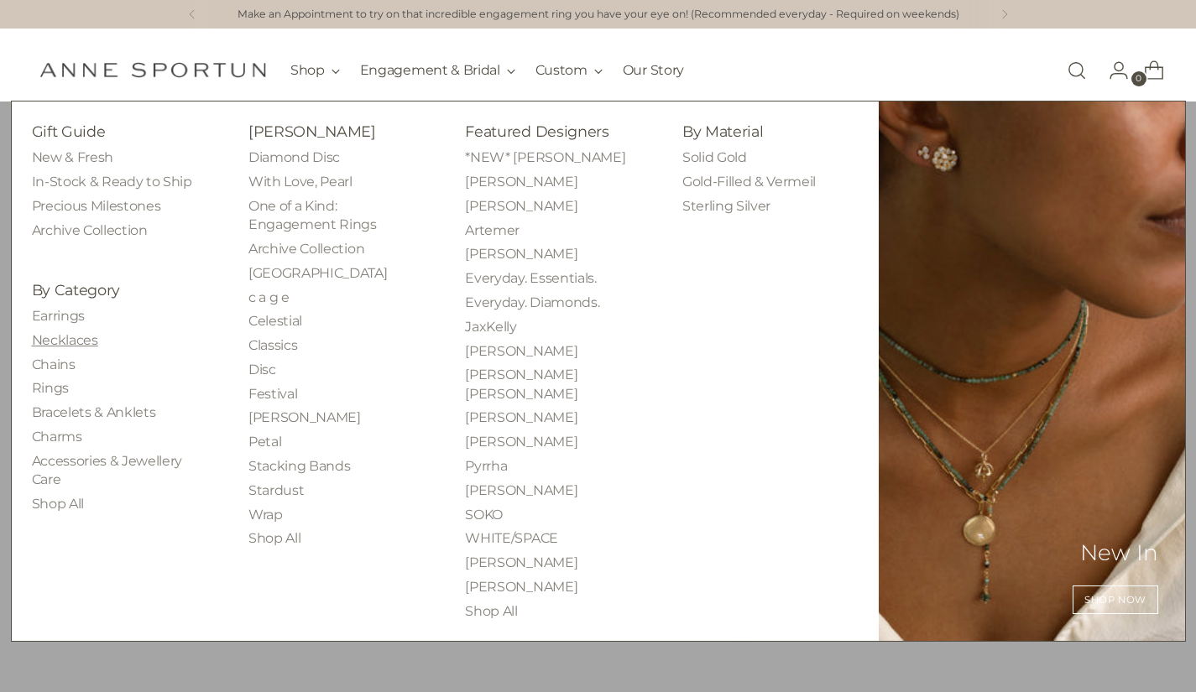
click at [69, 343] on link "Necklaces" at bounding box center [65, 340] width 66 height 16
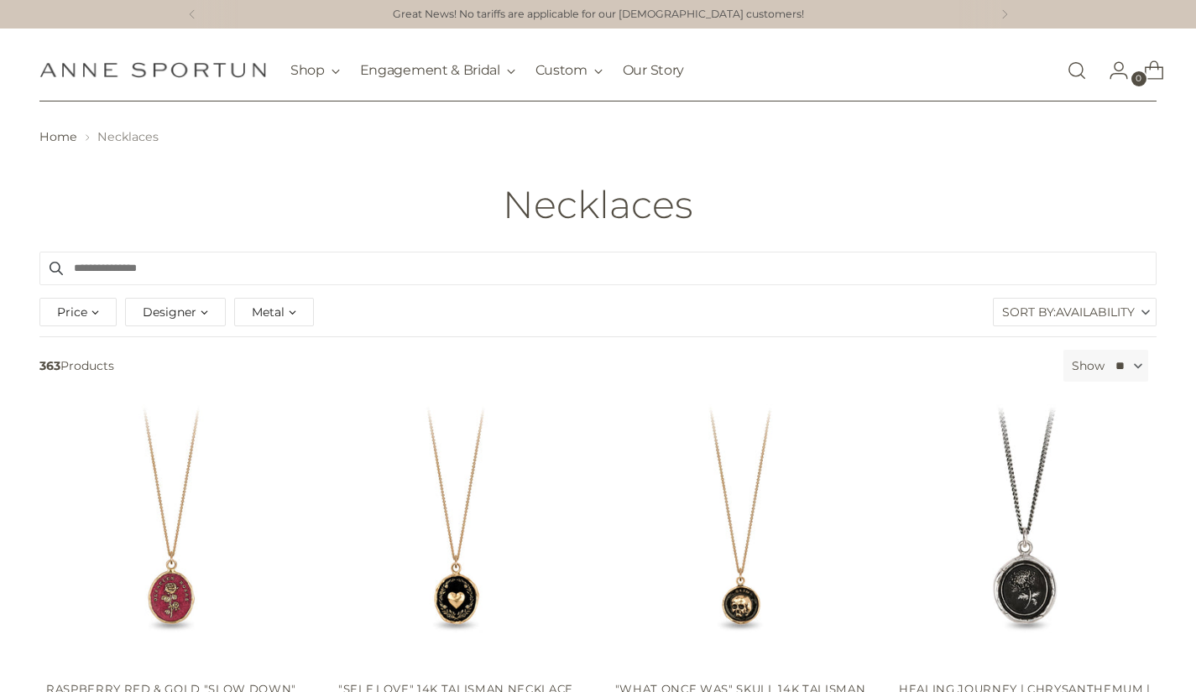
click at [201, 316] on div "Designer" at bounding box center [175, 312] width 101 height 29
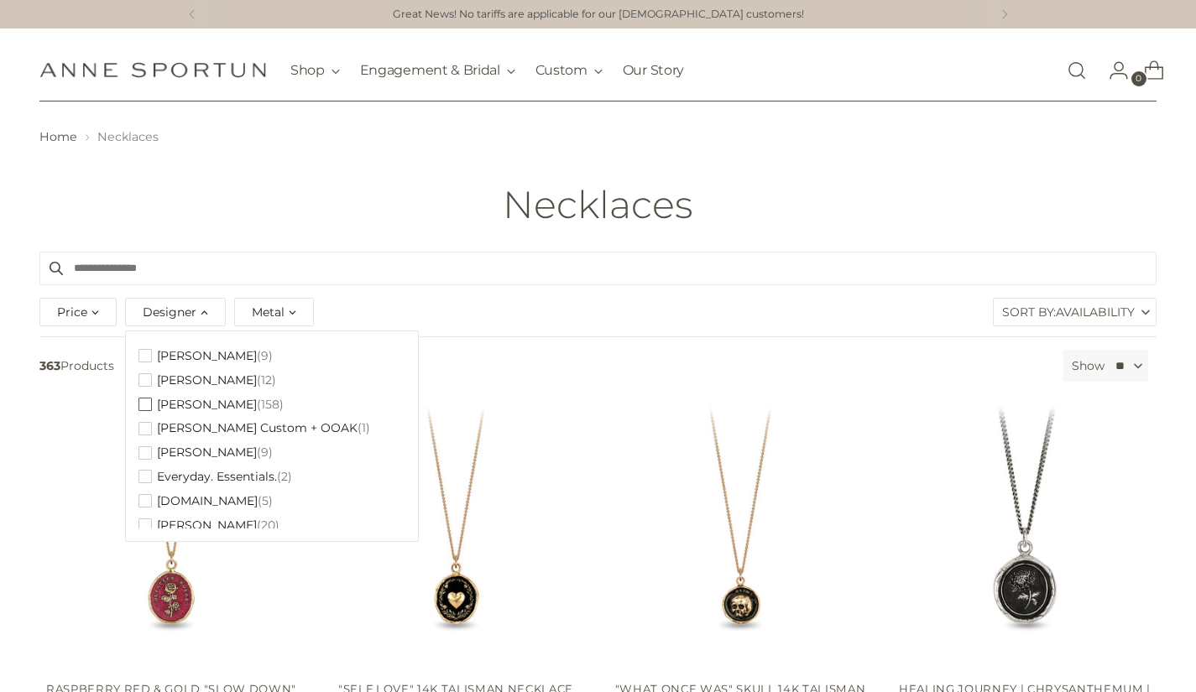
click at [143, 402] on span "button" at bounding box center [144, 404] width 13 height 13
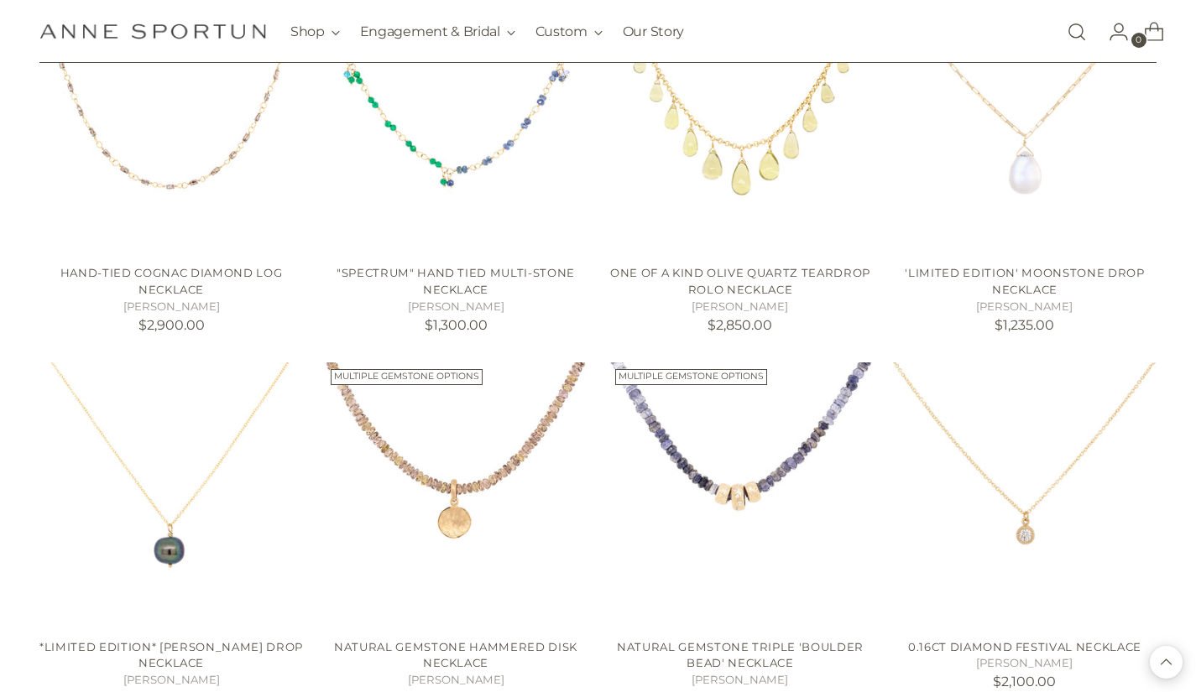
scroll to position [1251, 0]
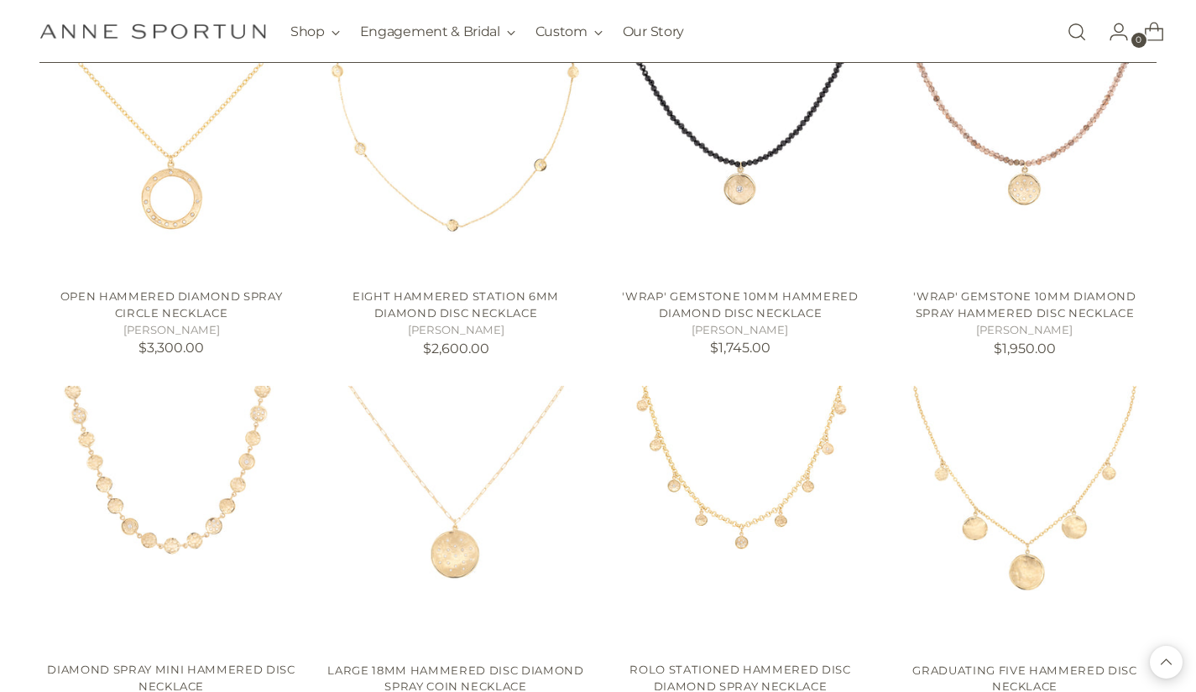
scroll to position [2713, 0]
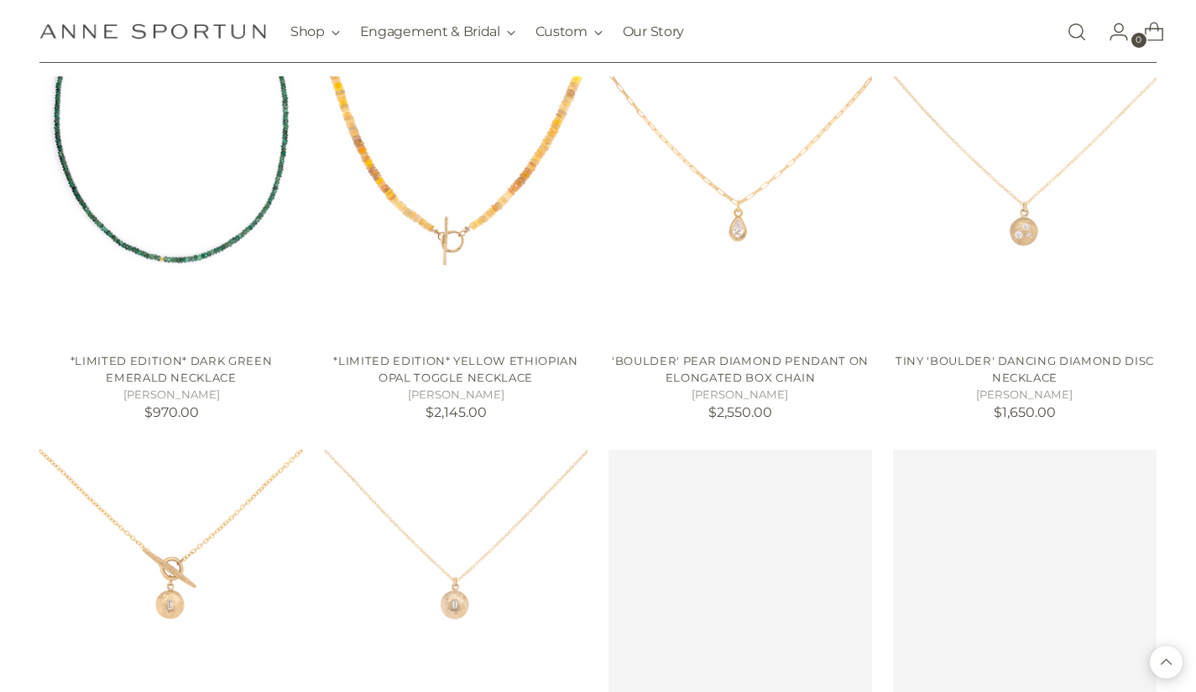
scroll to position [4109, 0]
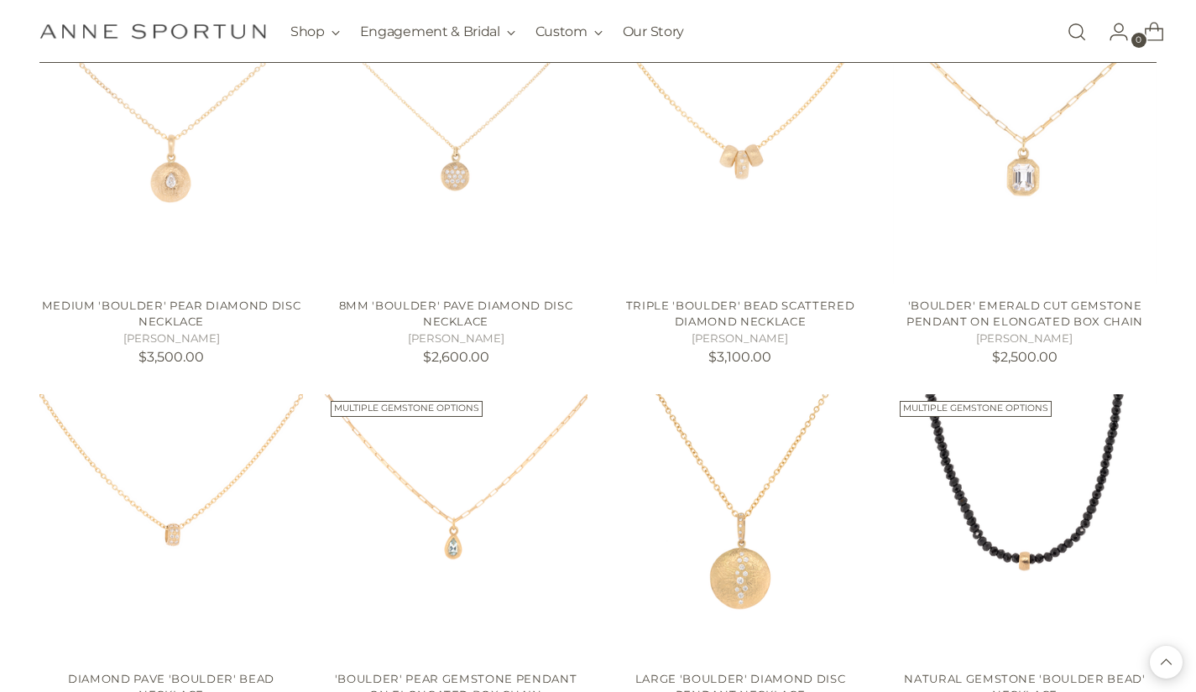
scroll to position [5031, 0]
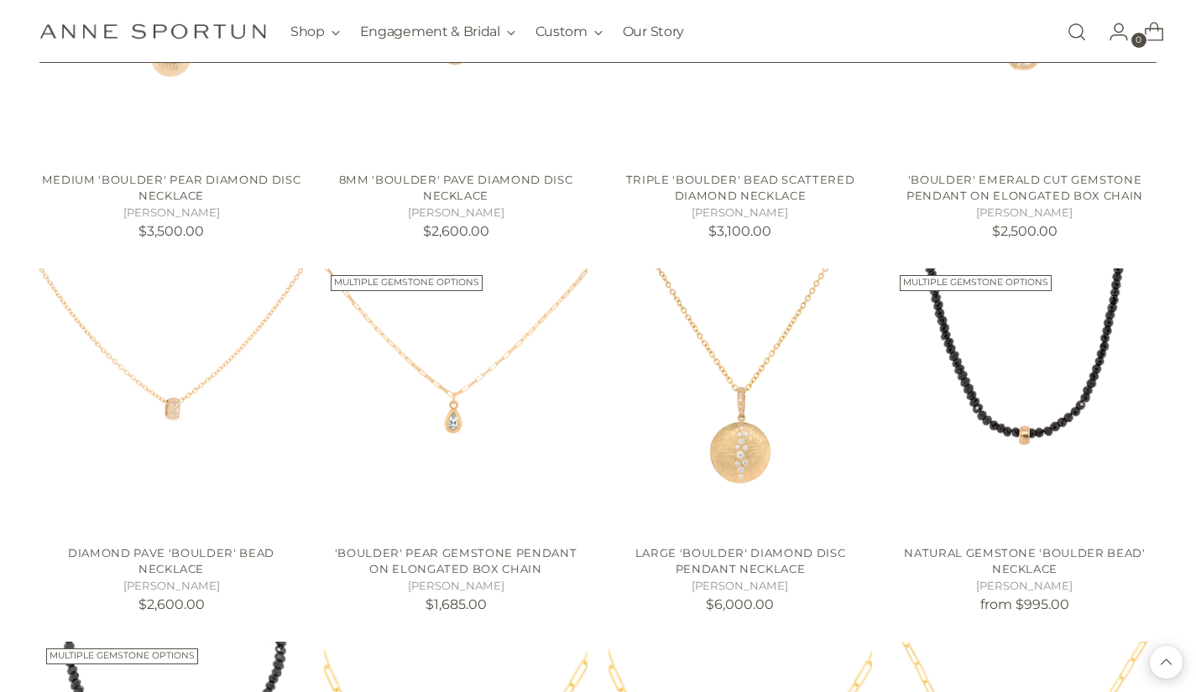
drag, startPoint x: 1194, startPoint y: 537, endPoint x: 1193, endPoint y: 555, distance: 18.5
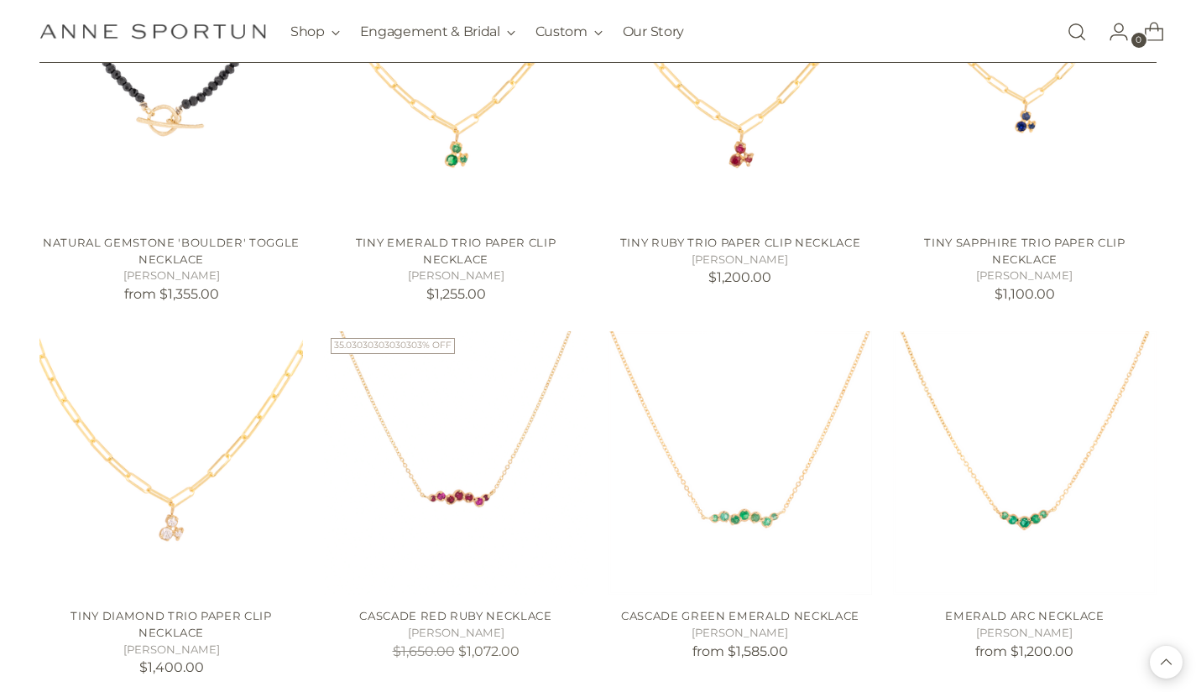
scroll to position [5736, 0]
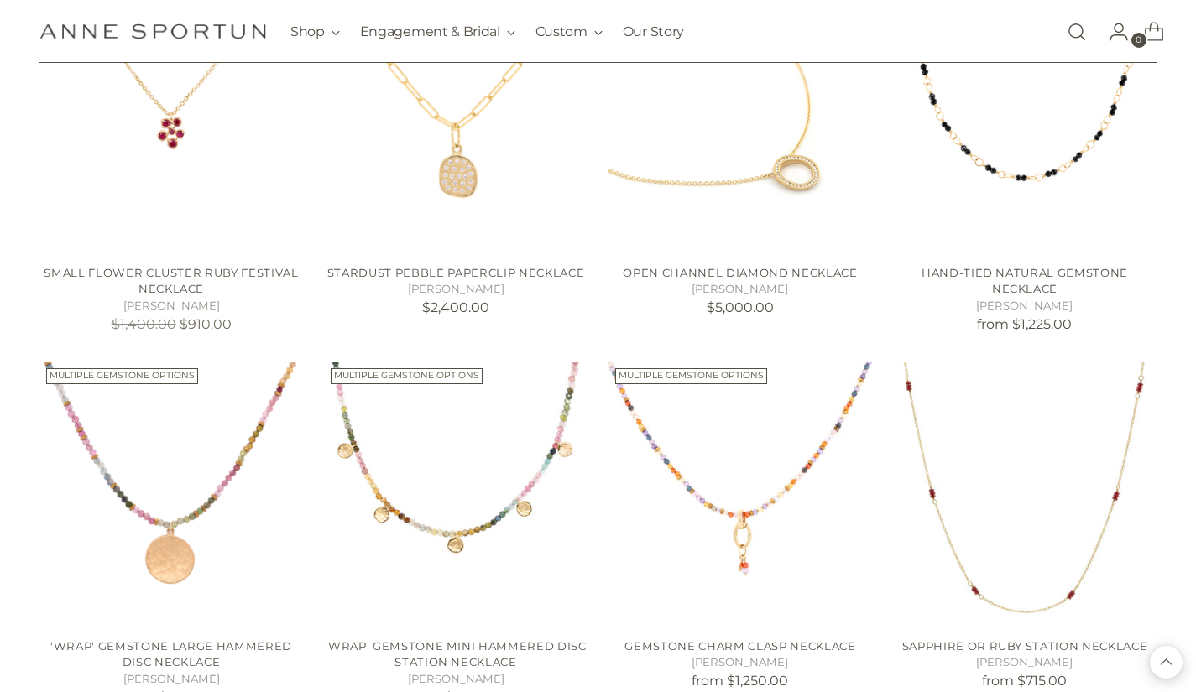
scroll to position [6922, 0]
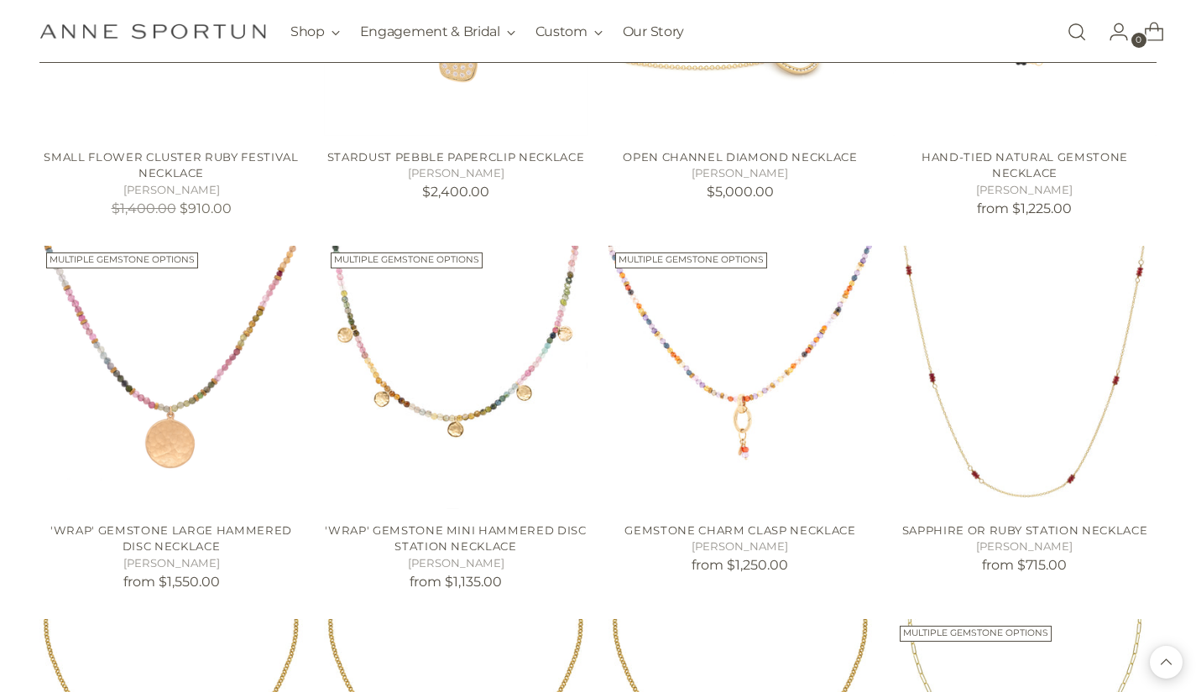
drag, startPoint x: 1195, startPoint y: 588, endPoint x: 1195, endPoint y: 610, distance: 21.8
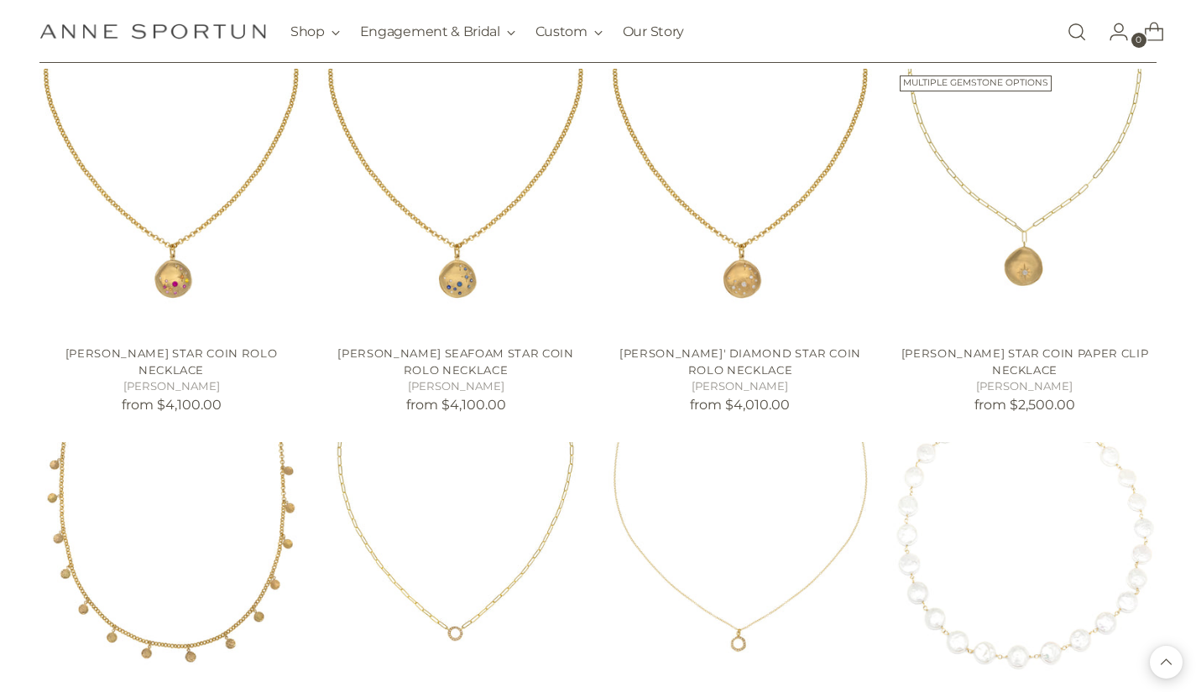
scroll to position [7516, 0]
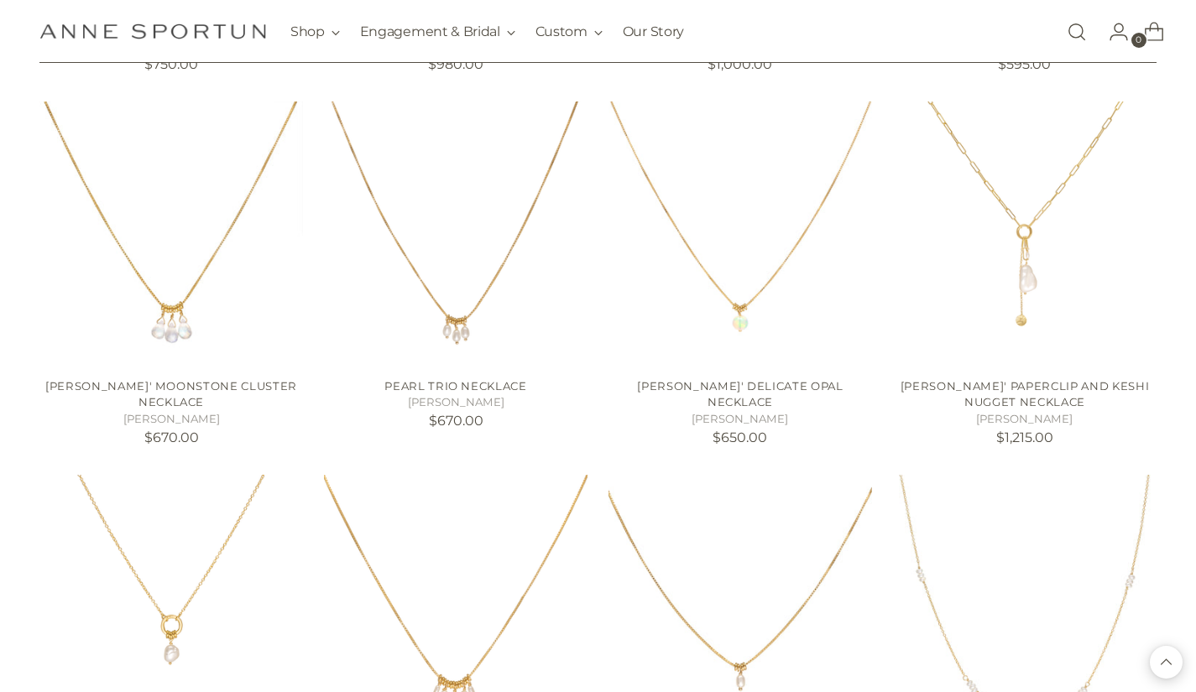
scroll to position [8566, 0]
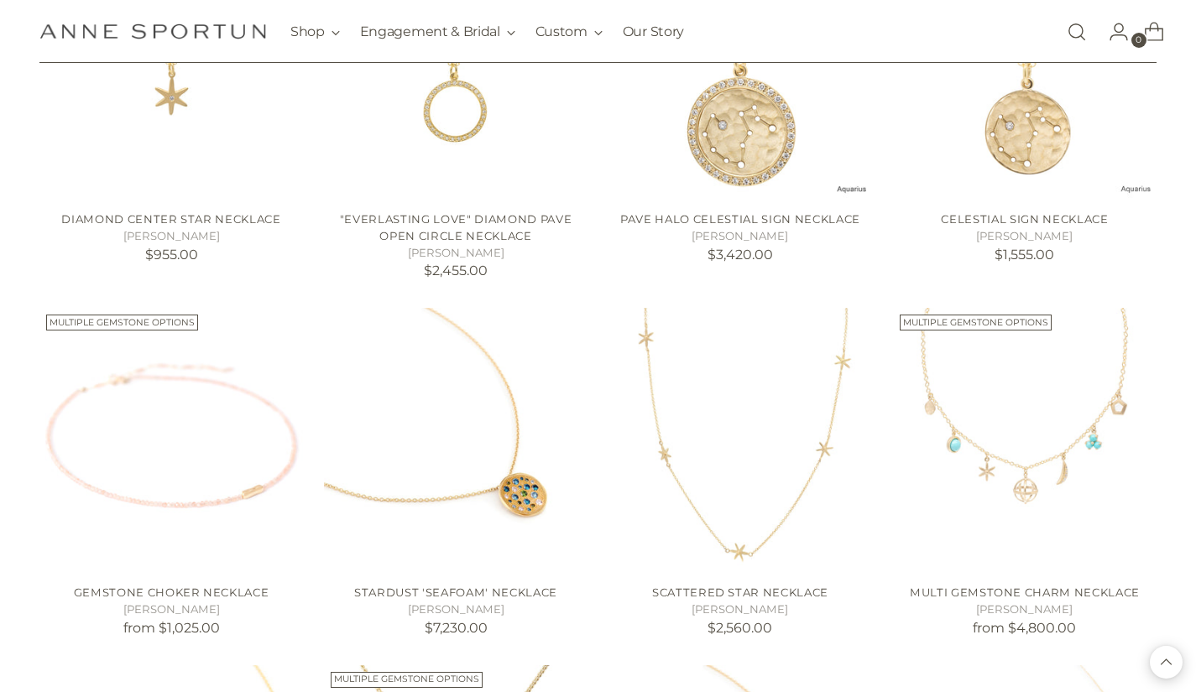
scroll to position [9854, 0]
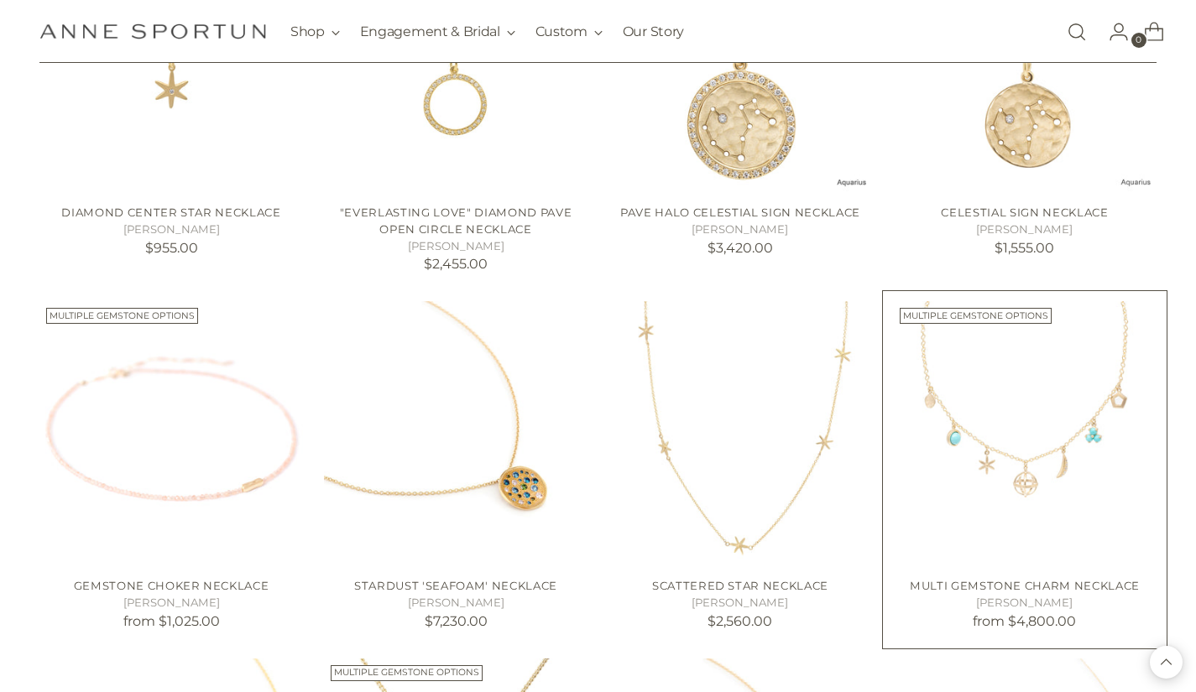
click at [0, 0] on img "Multi Gemstone Charm Necklace" at bounding box center [0, 0] width 0 height 0
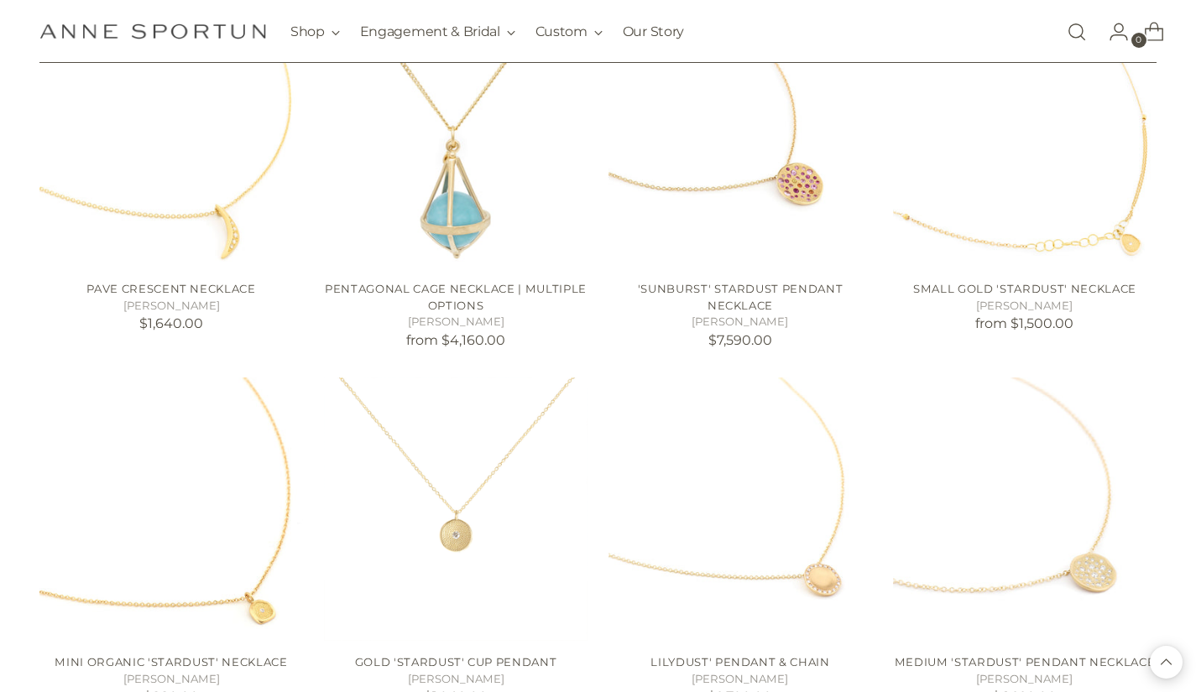
scroll to position [10533, 0]
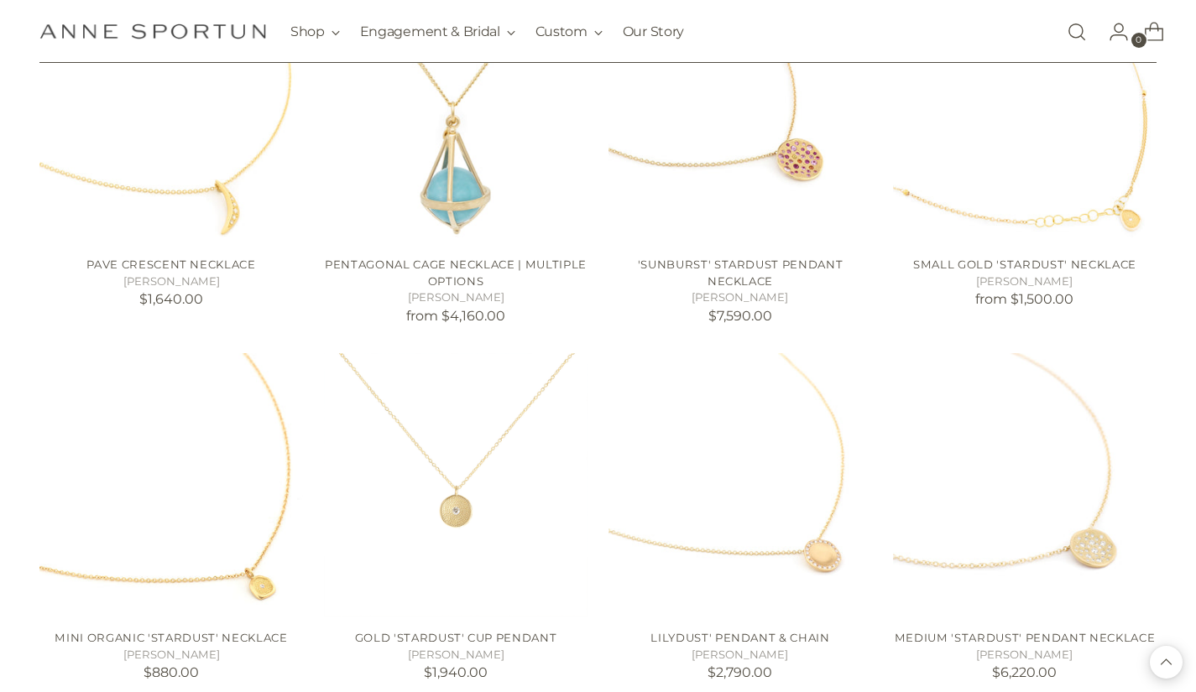
scroll to position [10605, 0]
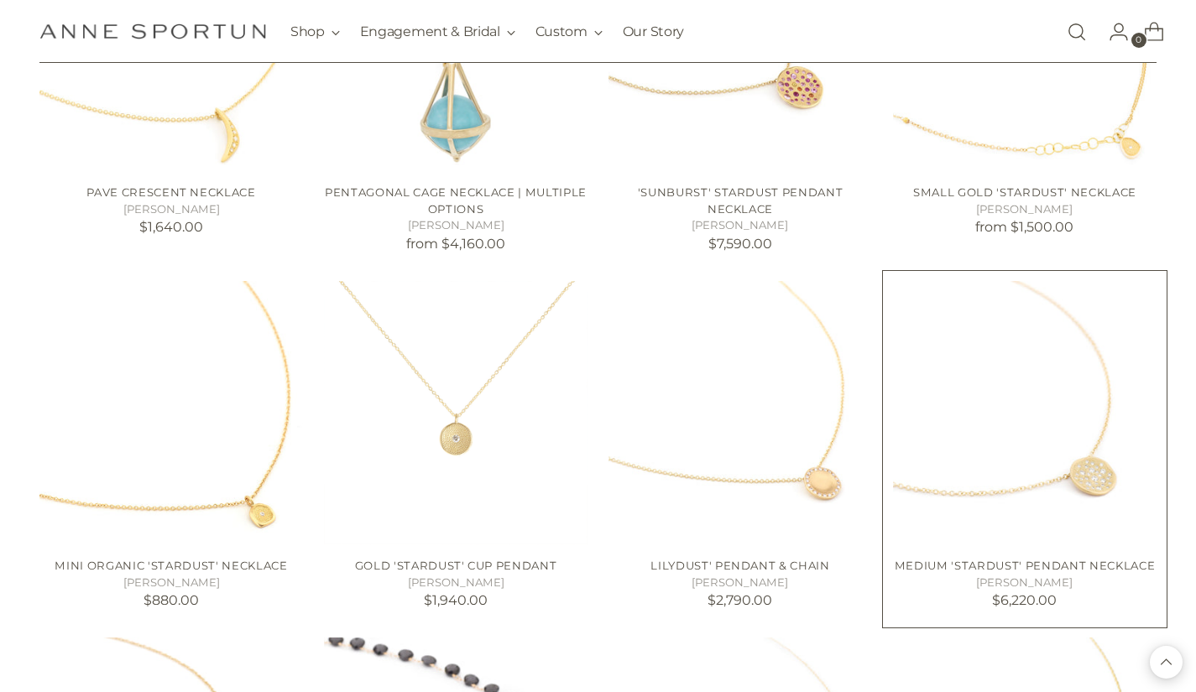
click at [0, 0] on img "Medium 'Stardust' Pendant Necklace" at bounding box center [0, 0] width 0 height 0
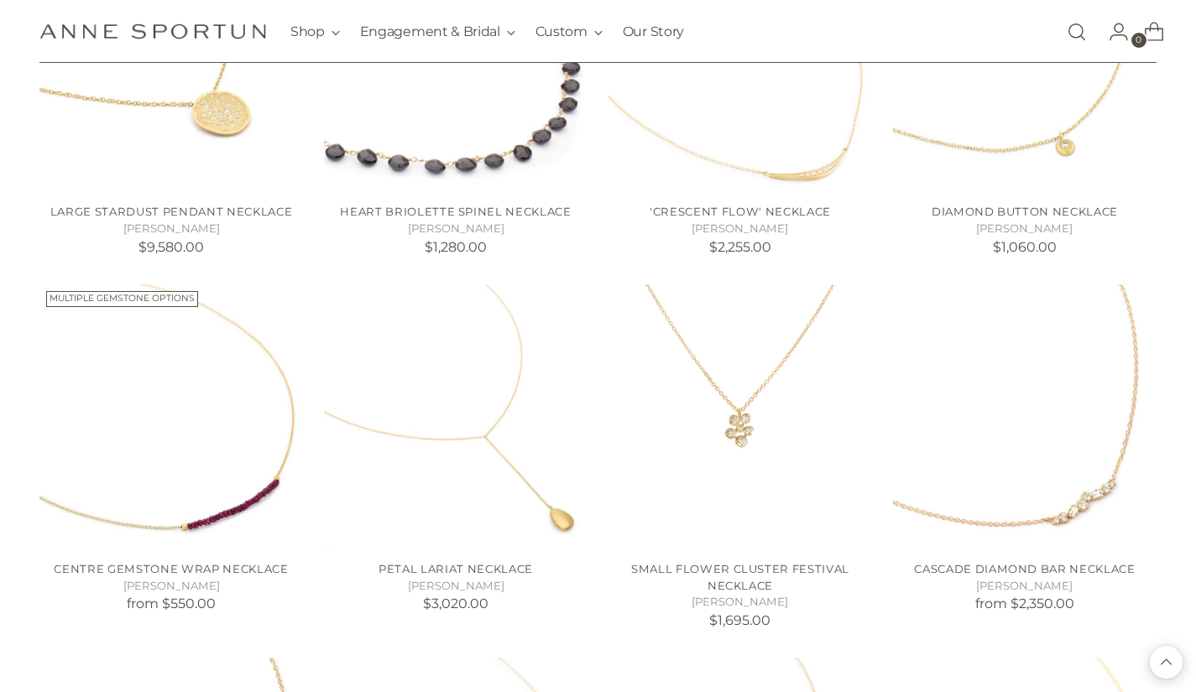
scroll to position [11387, 0]
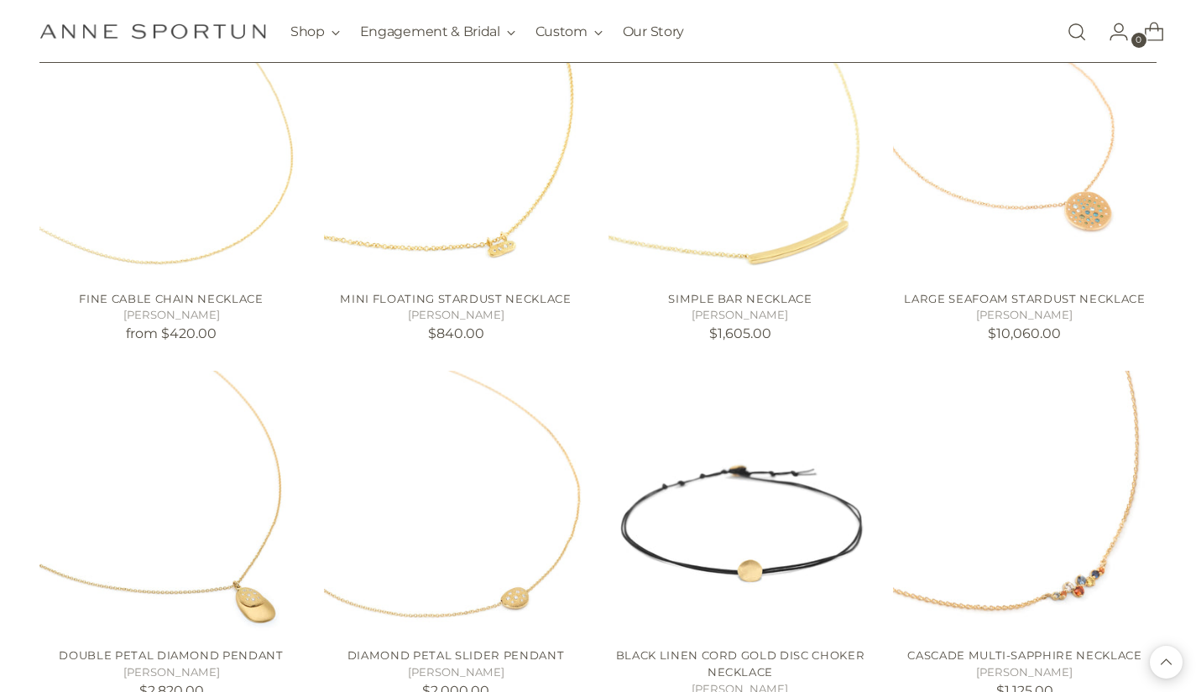
scroll to position [12388, 0]
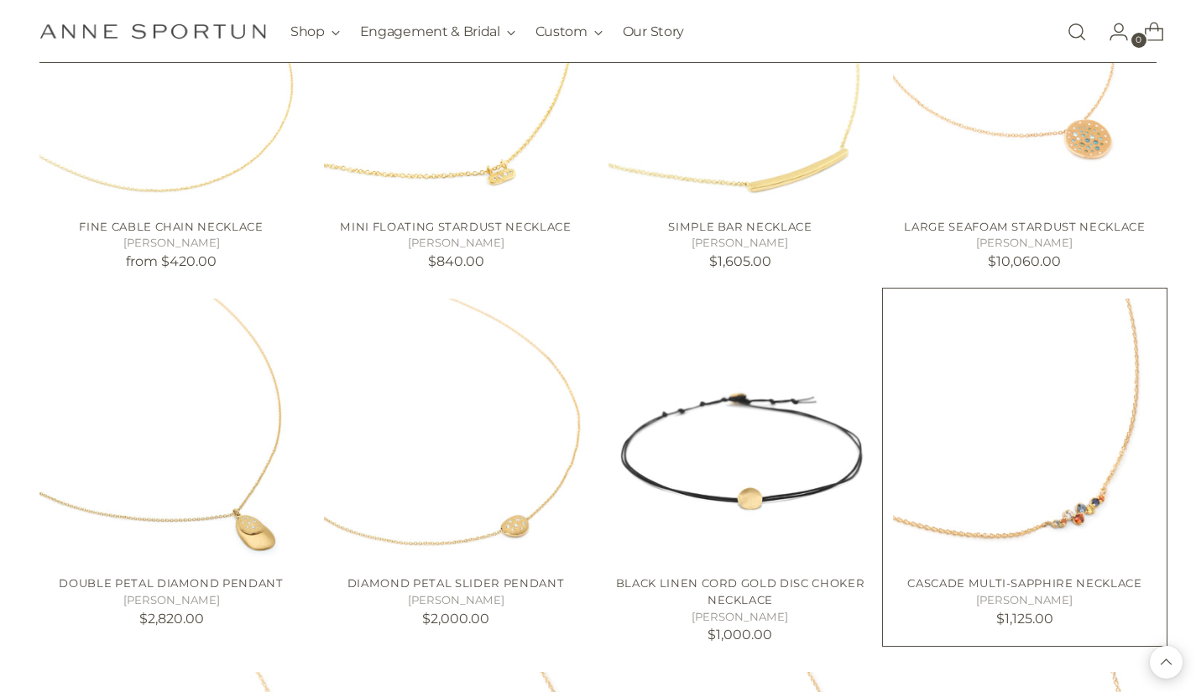
click at [0, 0] on img "Cascade Multi-Sapphire Necklace" at bounding box center [0, 0] width 0 height 0
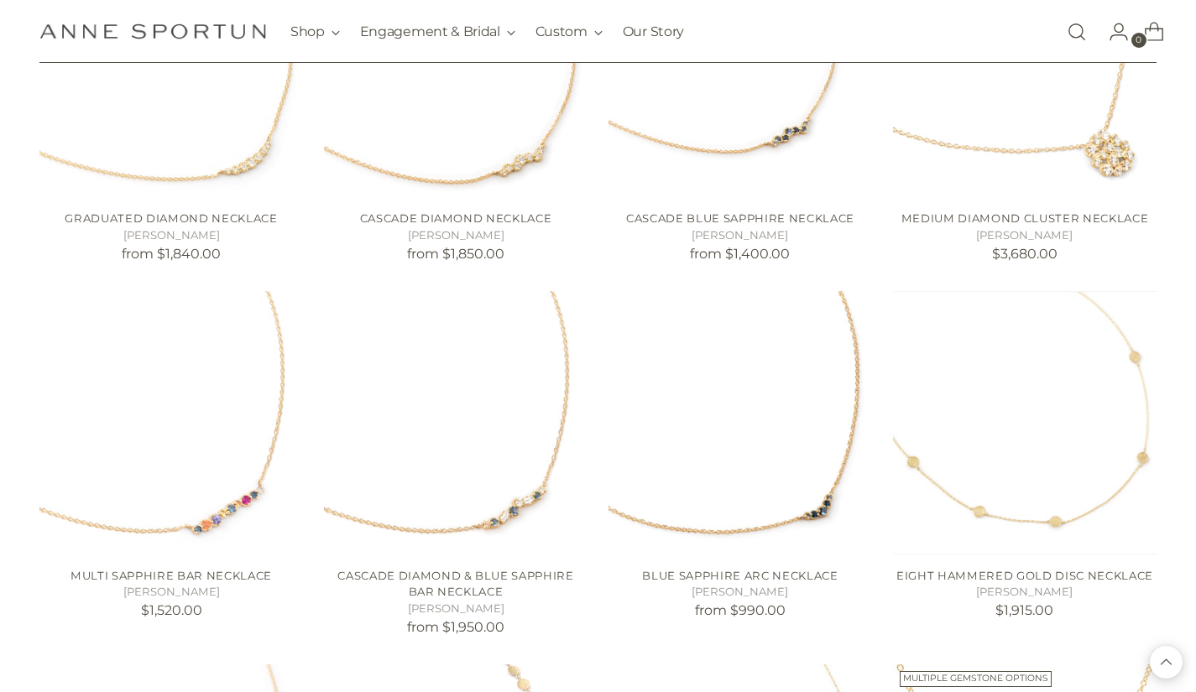
scroll to position [13163, 0]
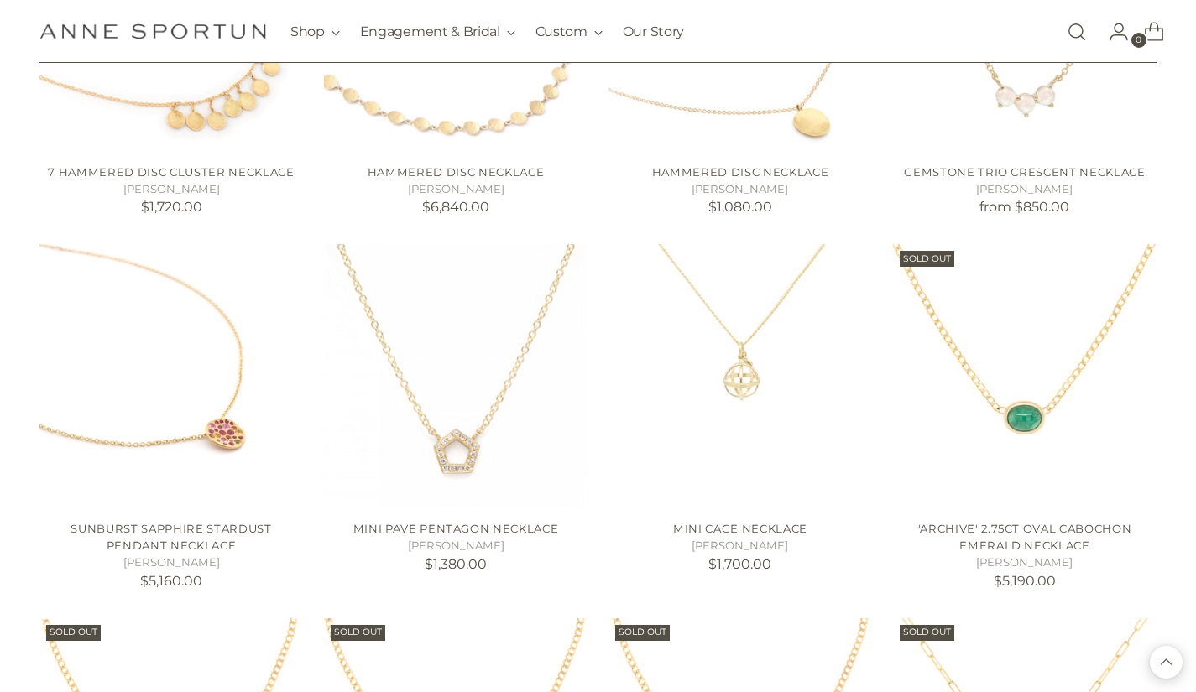
scroll to position [13825, 0]
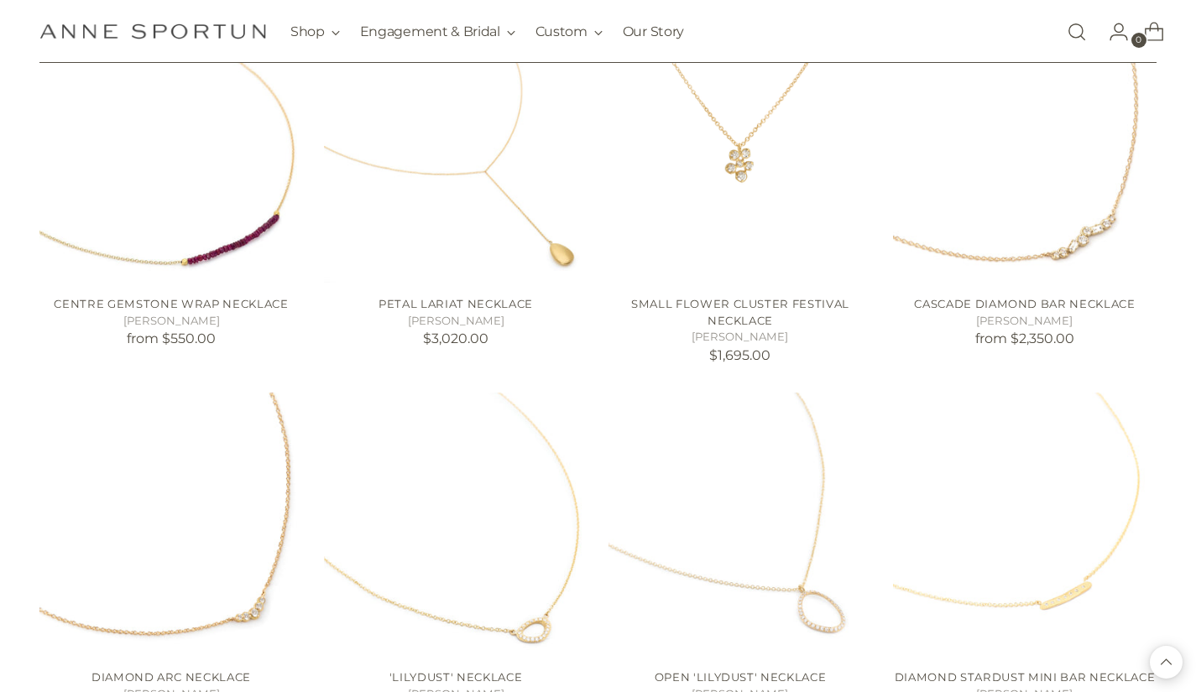
scroll to position [10315, 0]
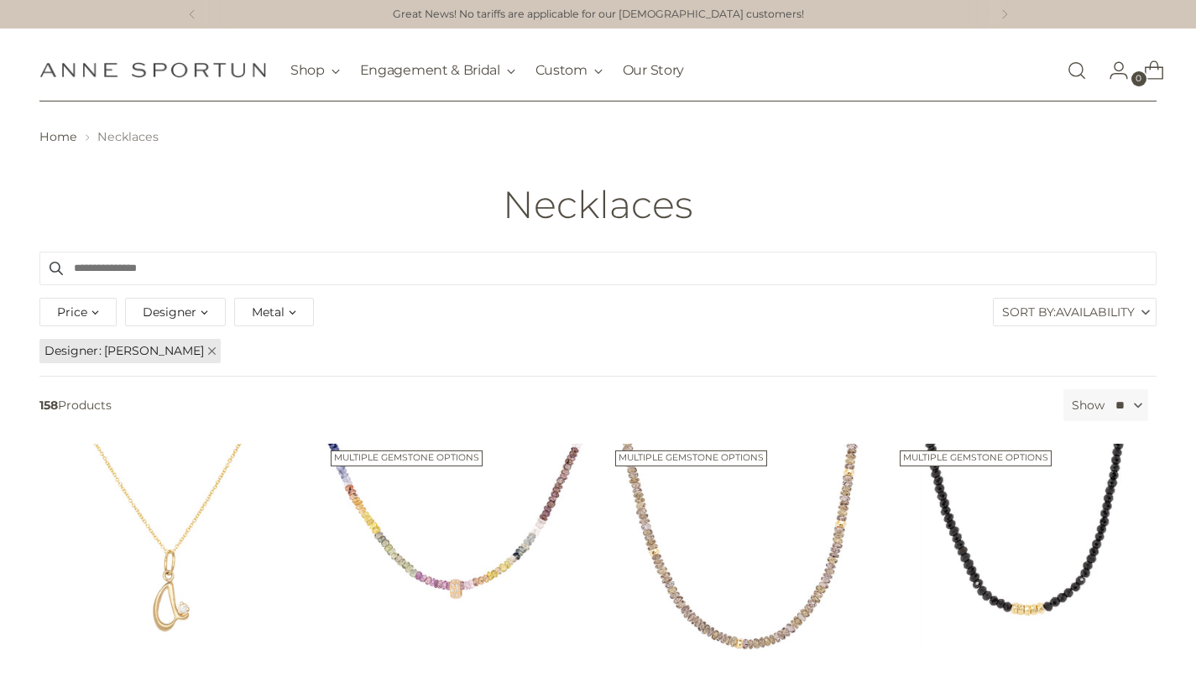
click at [201, 313] on div "Designer" at bounding box center [175, 312] width 101 height 29
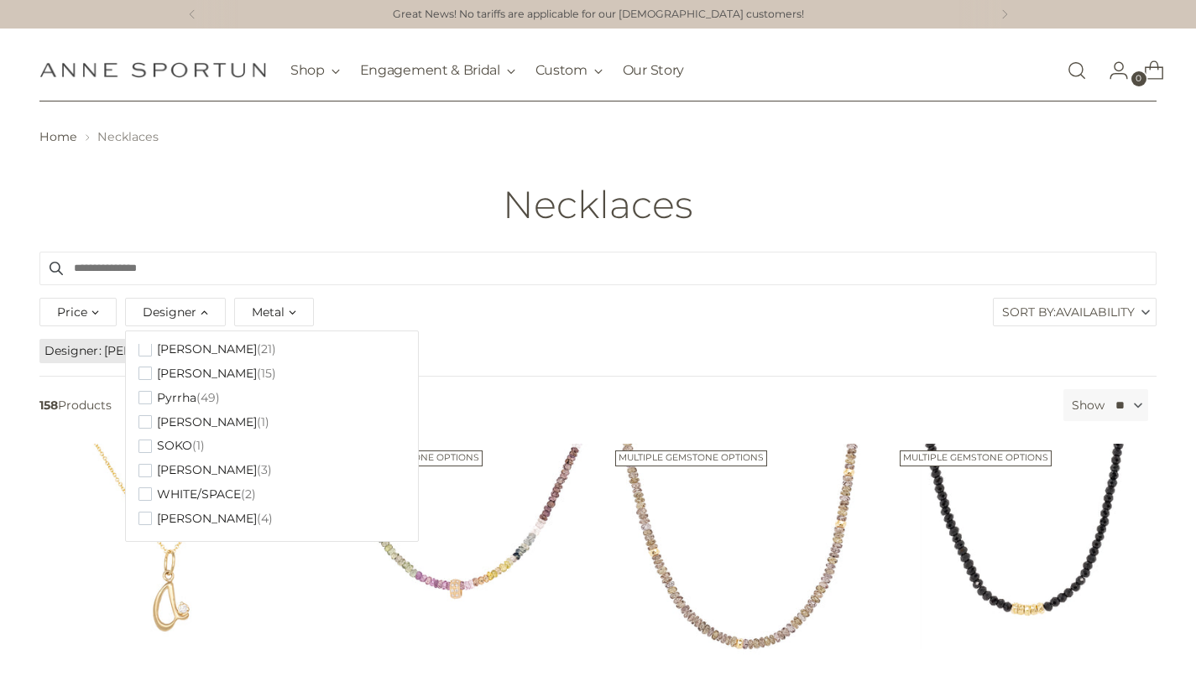
scroll to position [250, 0]
click at [144, 465] on span "button" at bounding box center [144, 467] width 13 height 13
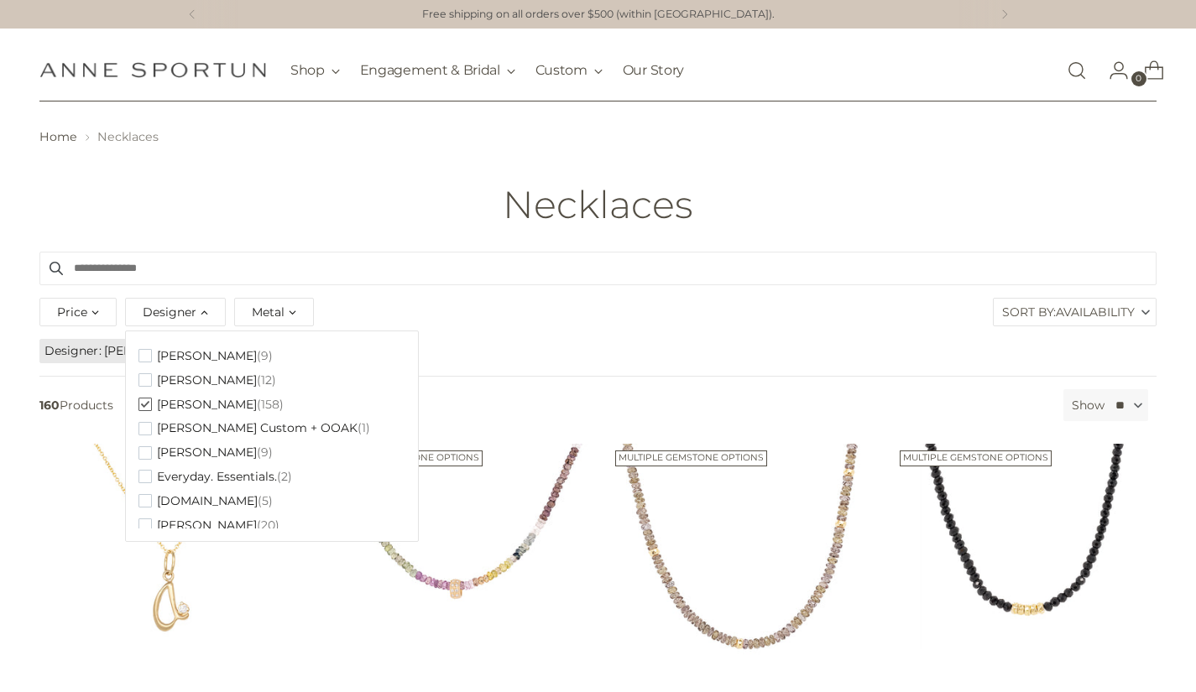
click at [144, 402] on span "button" at bounding box center [144, 404] width 13 height 13
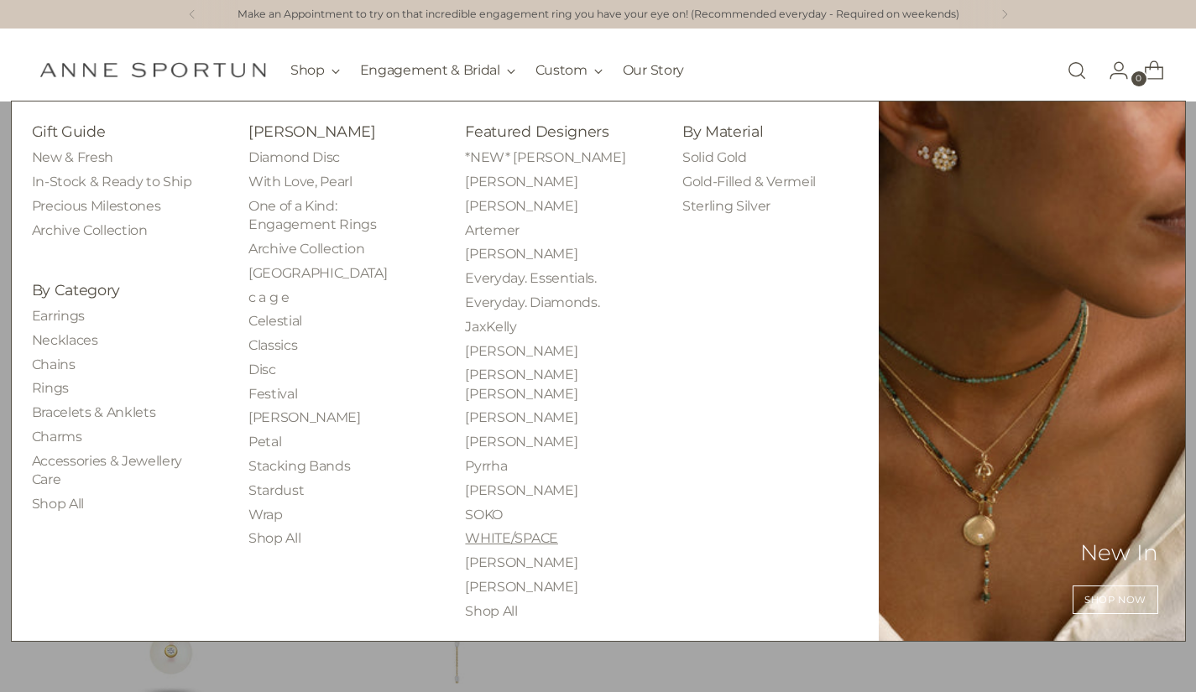
click at [516, 530] on link "WHITE/SPACE" at bounding box center [511, 538] width 92 height 16
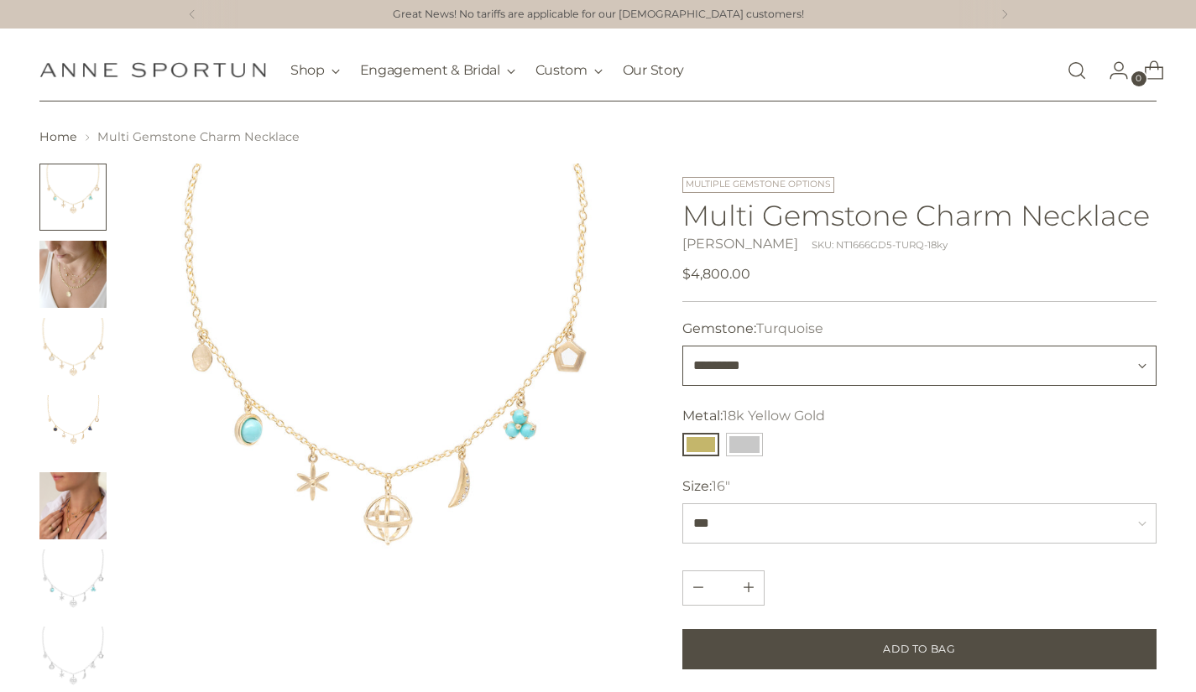
click at [1145, 365] on select "**********" at bounding box center [919, 366] width 474 height 40
select select "**********"
click at [682, 346] on select "**********" at bounding box center [919, 366] width 474 height 40
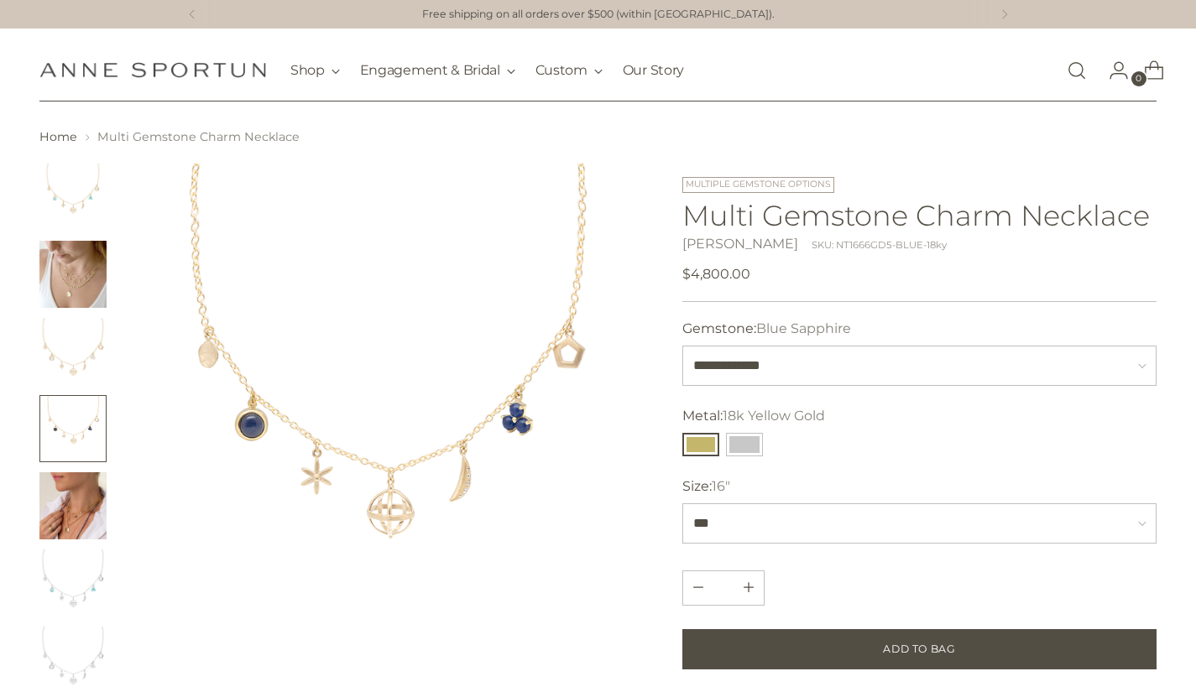
click at [86, 591] on img "Change image to image 6" at bounding box center [72, 583] width 67 height 67
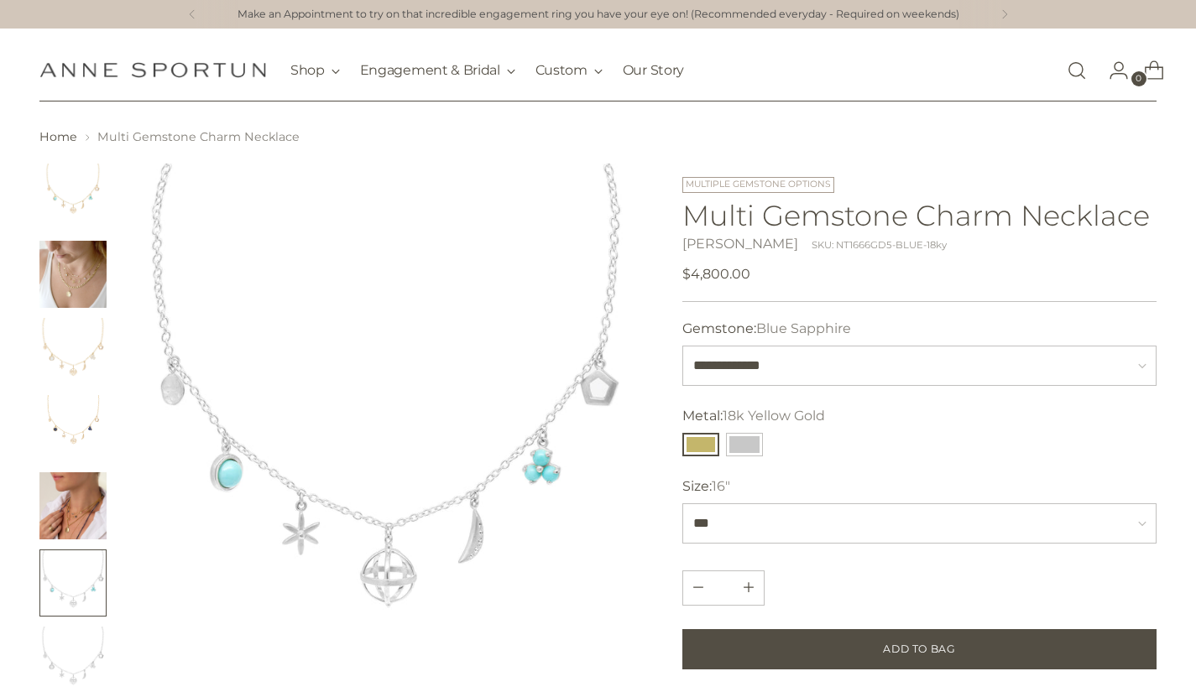
click at [78, 414] on img "Change image to image 4" at bounding box center [72, 428] width 67 height 67
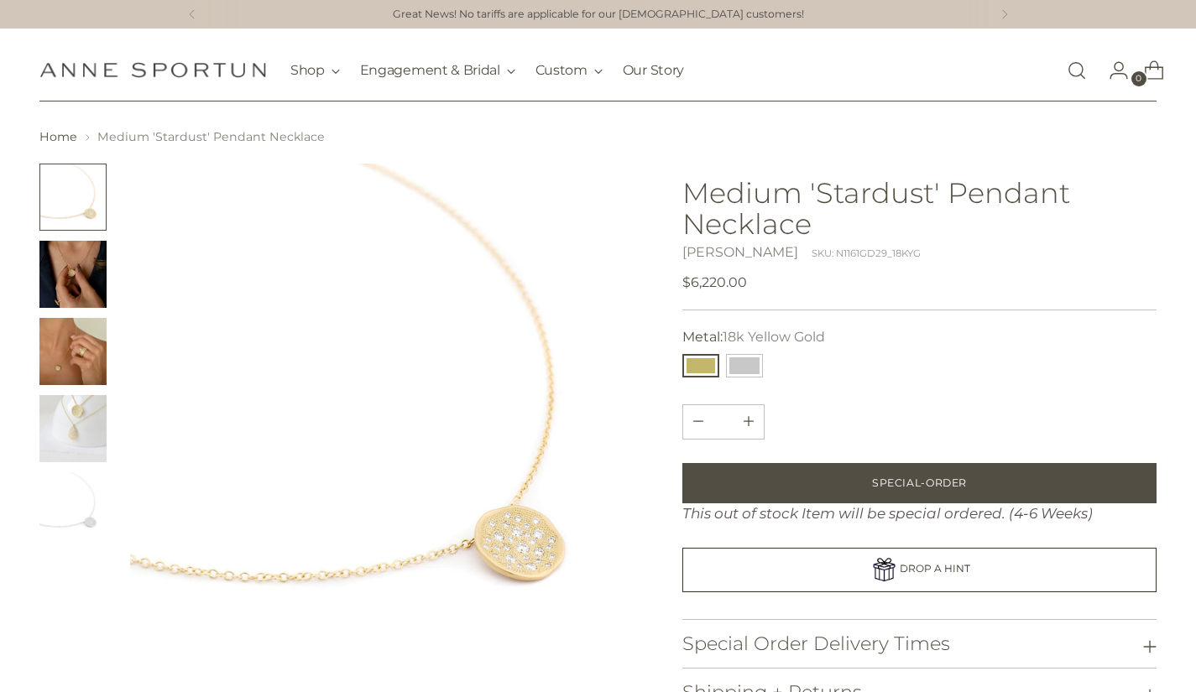
click at [72, 277] on img "Change image to image 2" at bounding box center [72, 274] width 67 height 67
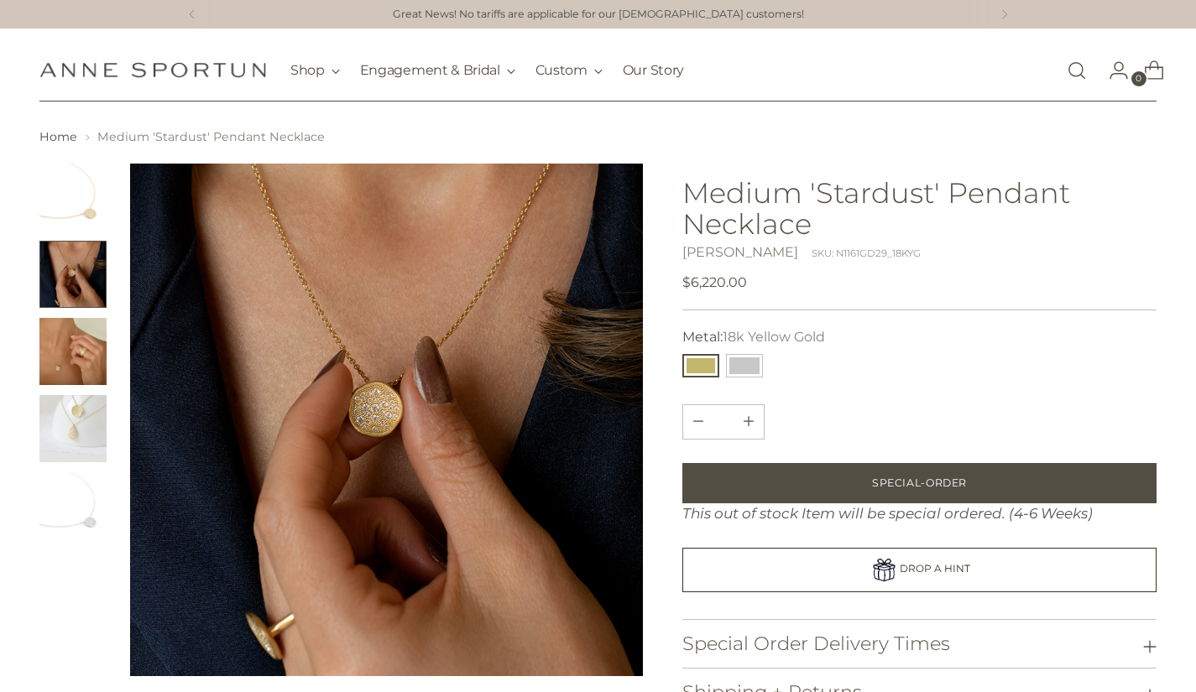
click at [79, 342] on img "Change image to image 3" at bounding box center [72, 351] width 67 height 67
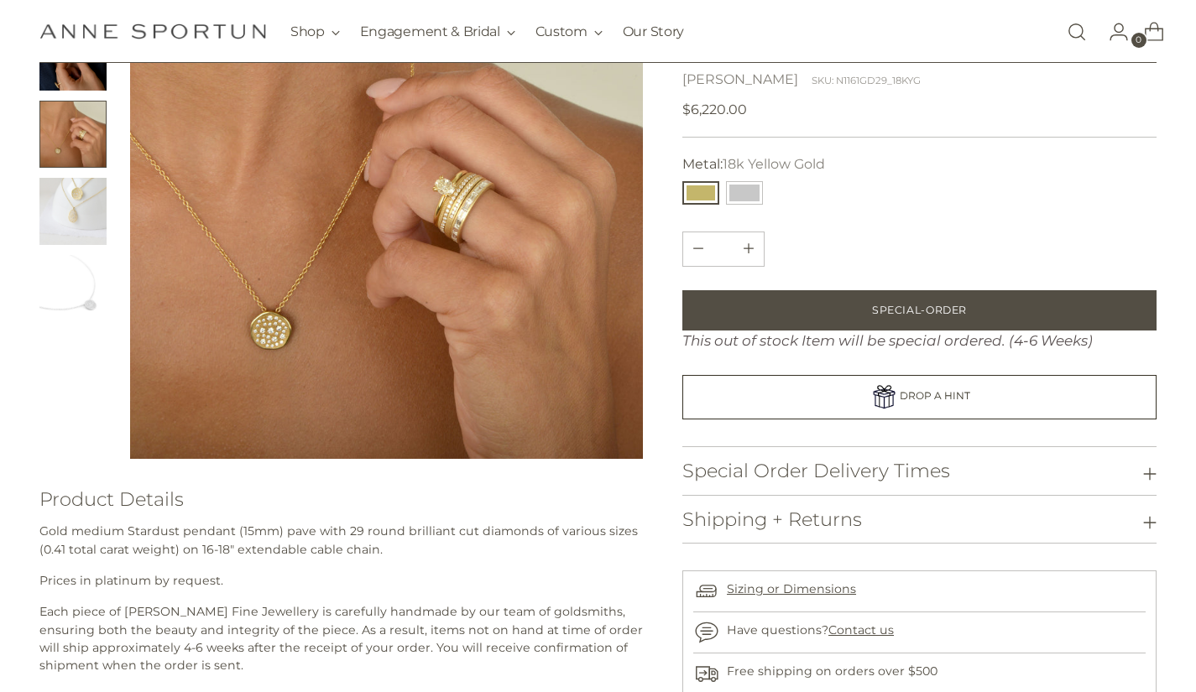
scroll to position [30, 0]
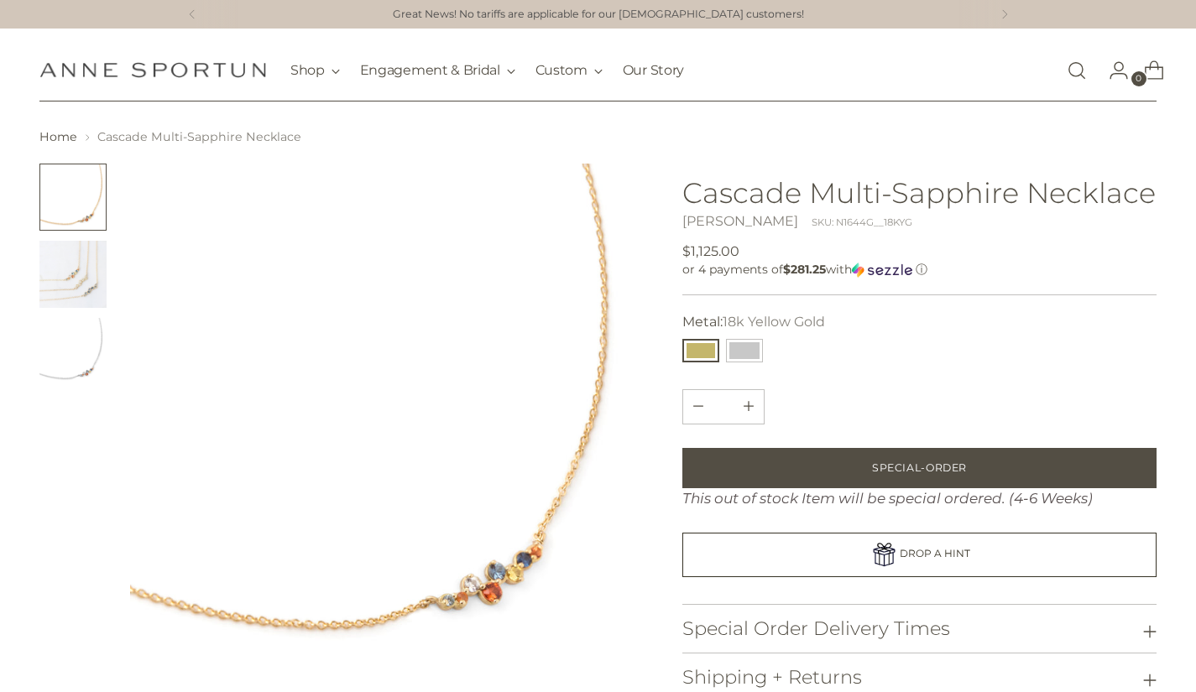
click at [92, 279] on img "Change image to image 2" at bounding box center [72, 274] width 67 height 67
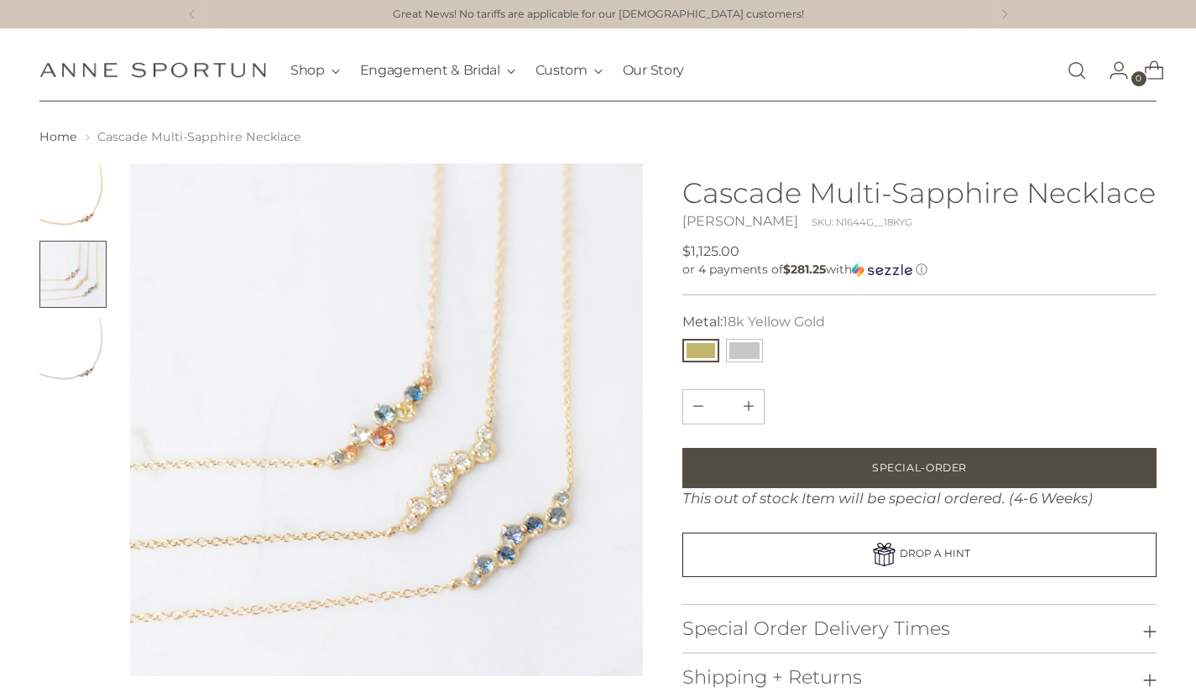
click at [79, 357] on img "Change image to image 3" at bounding box center [72, 351] width 67 height 67
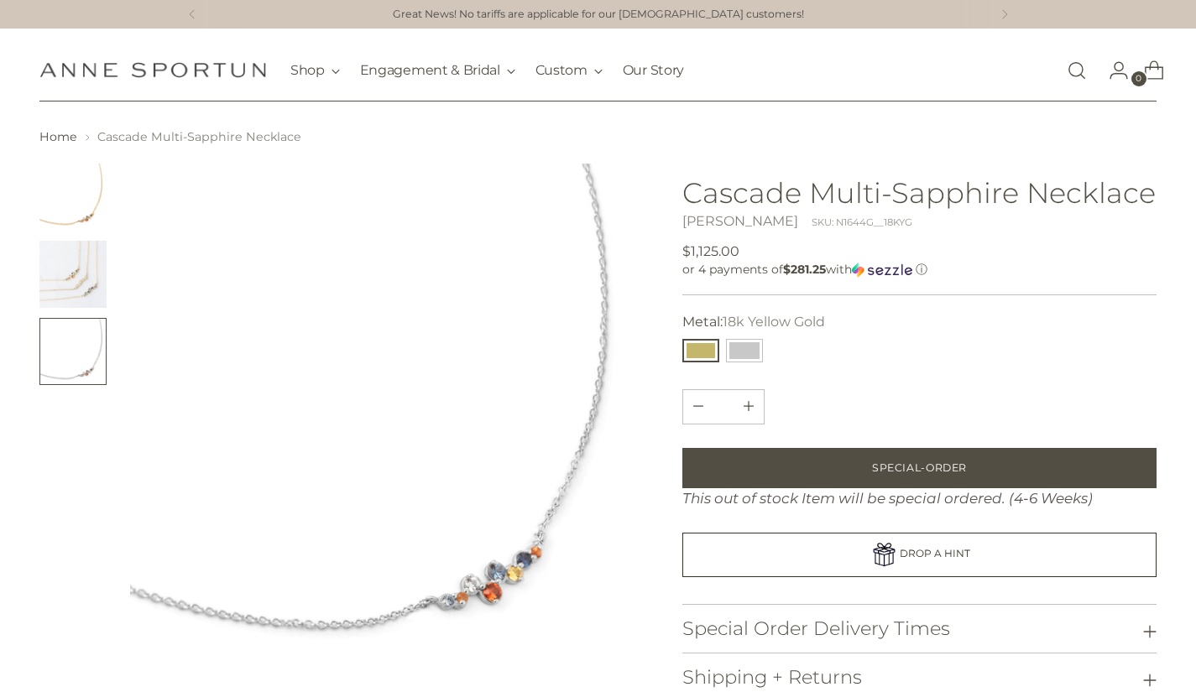
click at [75, 283] on img "Change image to image 2" at bounding box center [72, 274] width 67 height 67
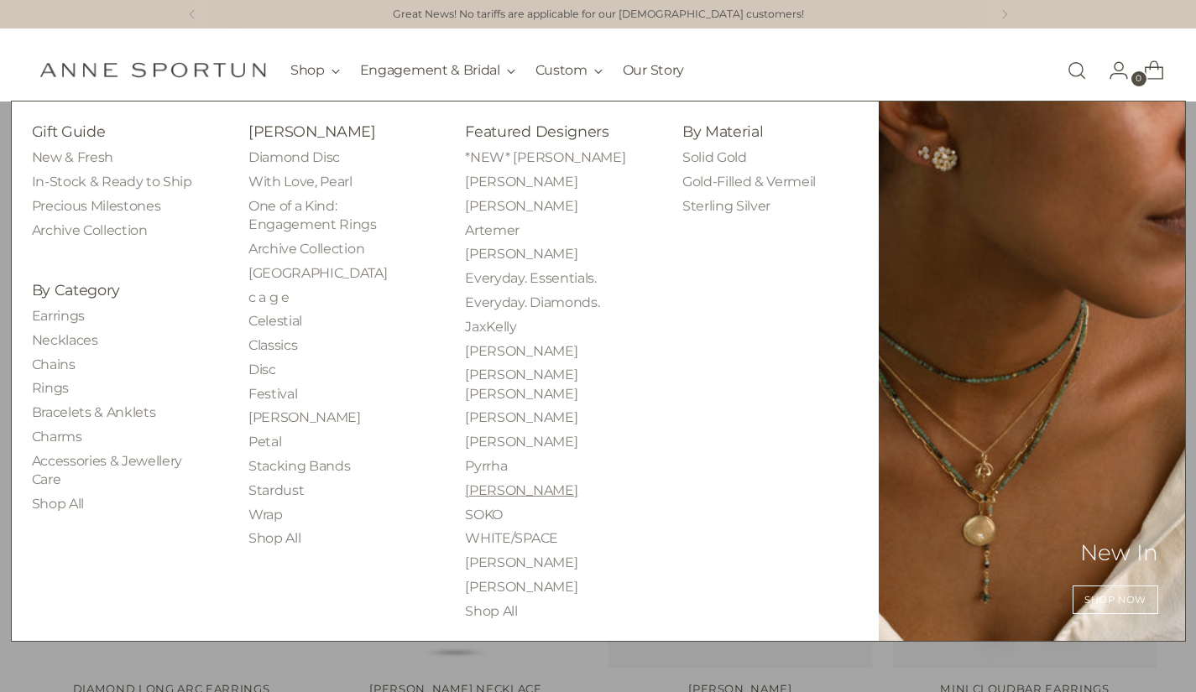
click at [491, 482] on link "[PERSON_NAME]" at bounding box center [521, 490] width 112 height 16
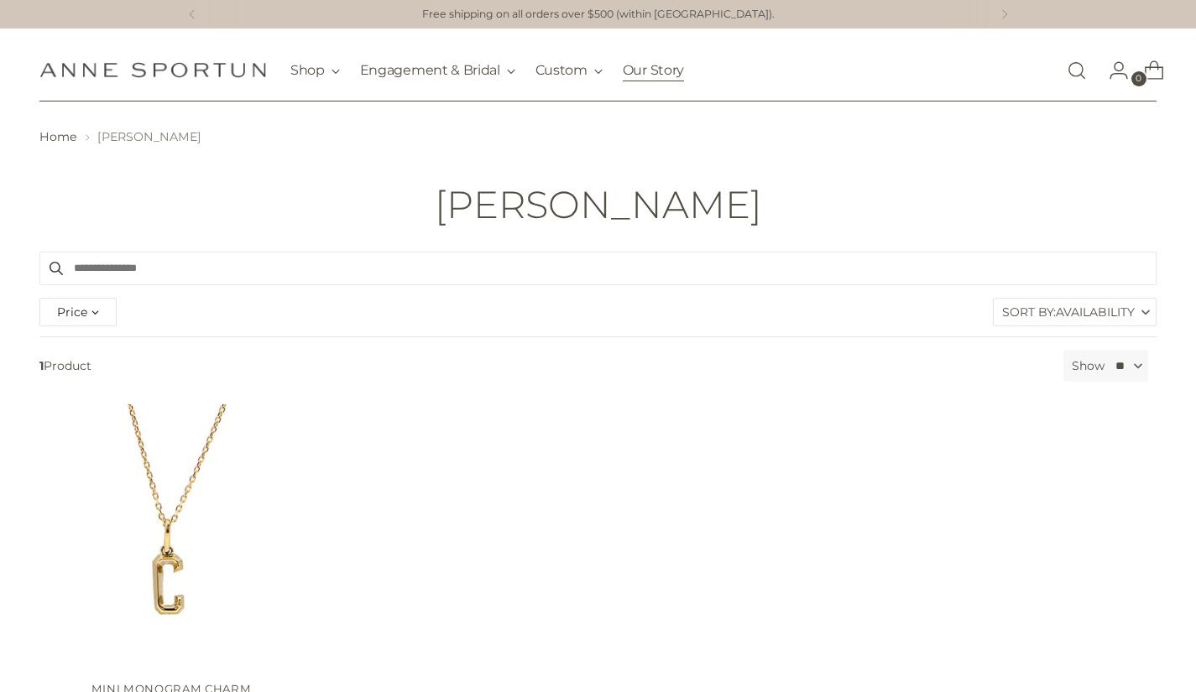
click at [632, 73] on link "Our Story" at bounding box center [653, 70] width 61 height 37
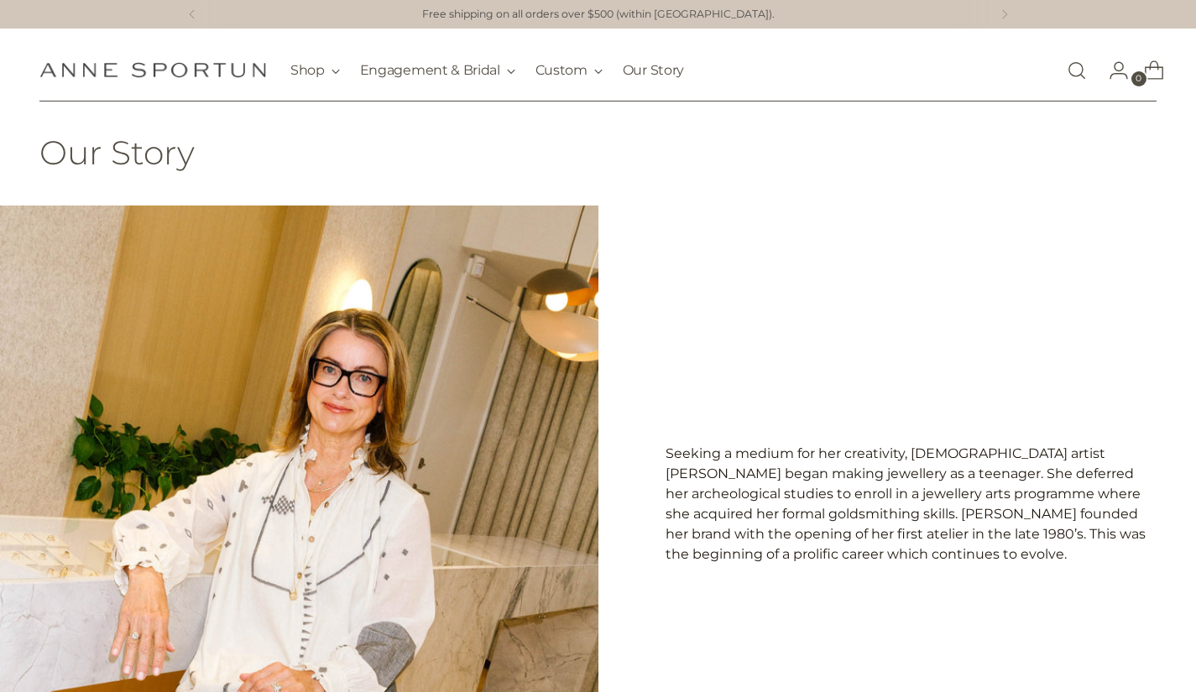
drag, startPoint x: 1195, startPoint y: 172, endPoint x: 1196, endPoint y: 227, distance: 55.4
click at [1092, 247] on div "Seeking a medium for her creativity, [DEMOGRAPHIC_DATA] artist [PERSON_NAME] be…" at bounding box center [897, 505] width 598 height 598
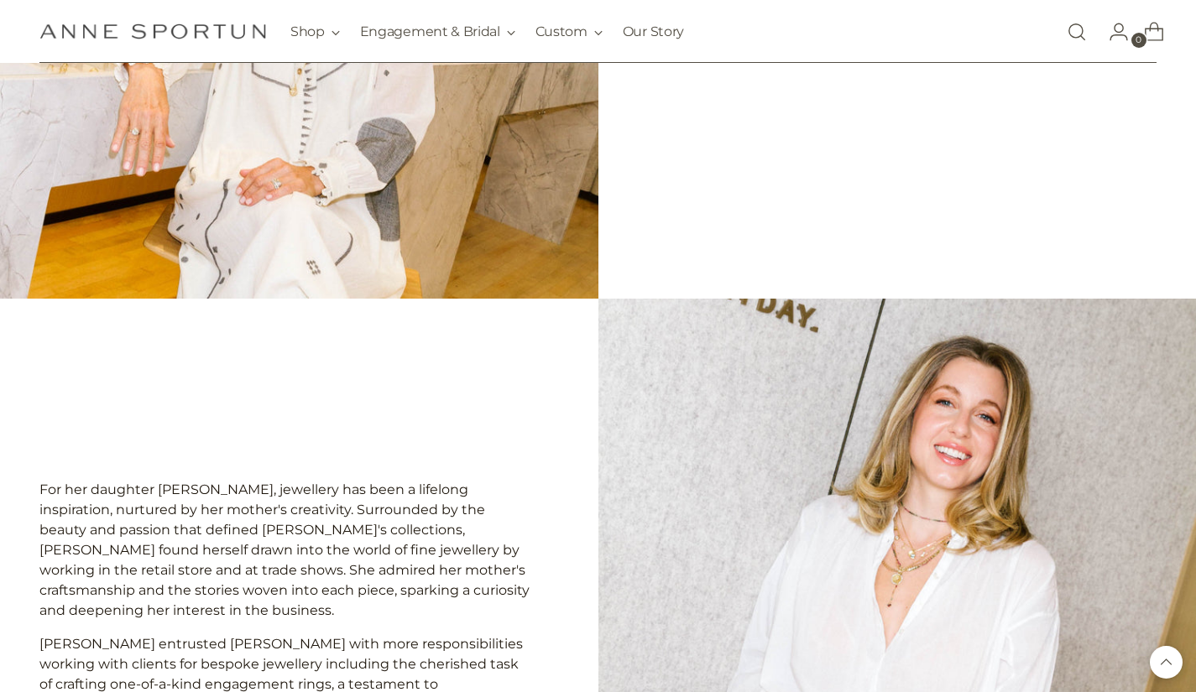
scroll to position [82, 0]
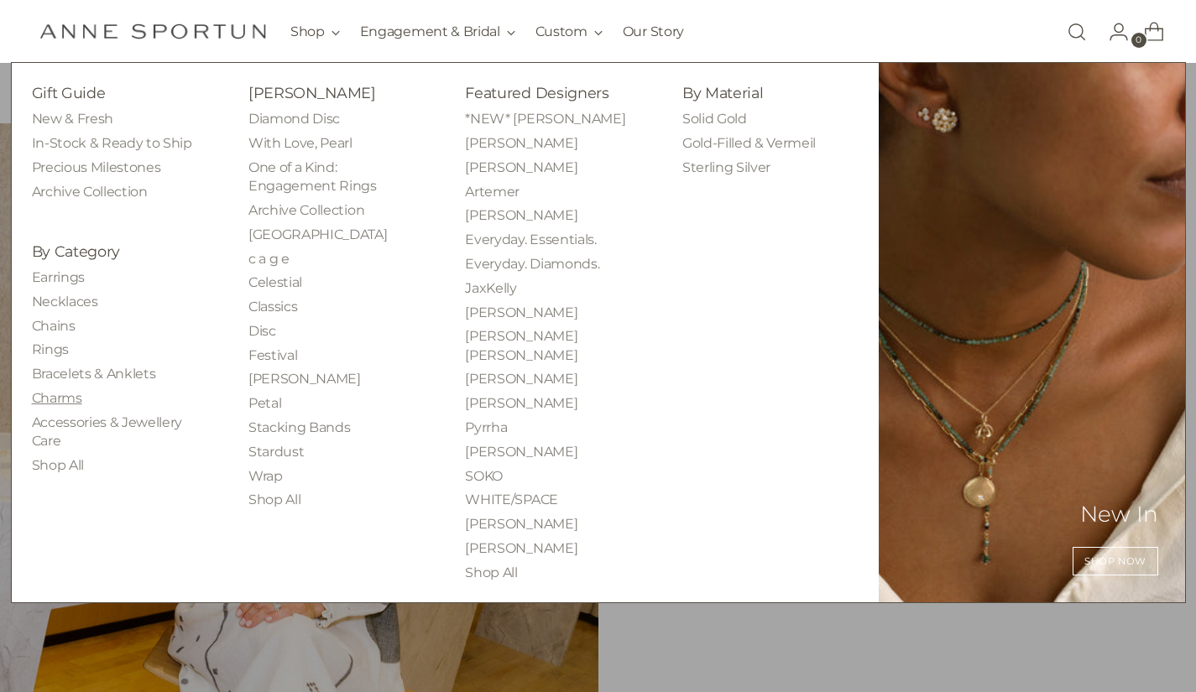
click at [58, 403] on link "Charms" at bounding box center [57, 398] width 50 height 16
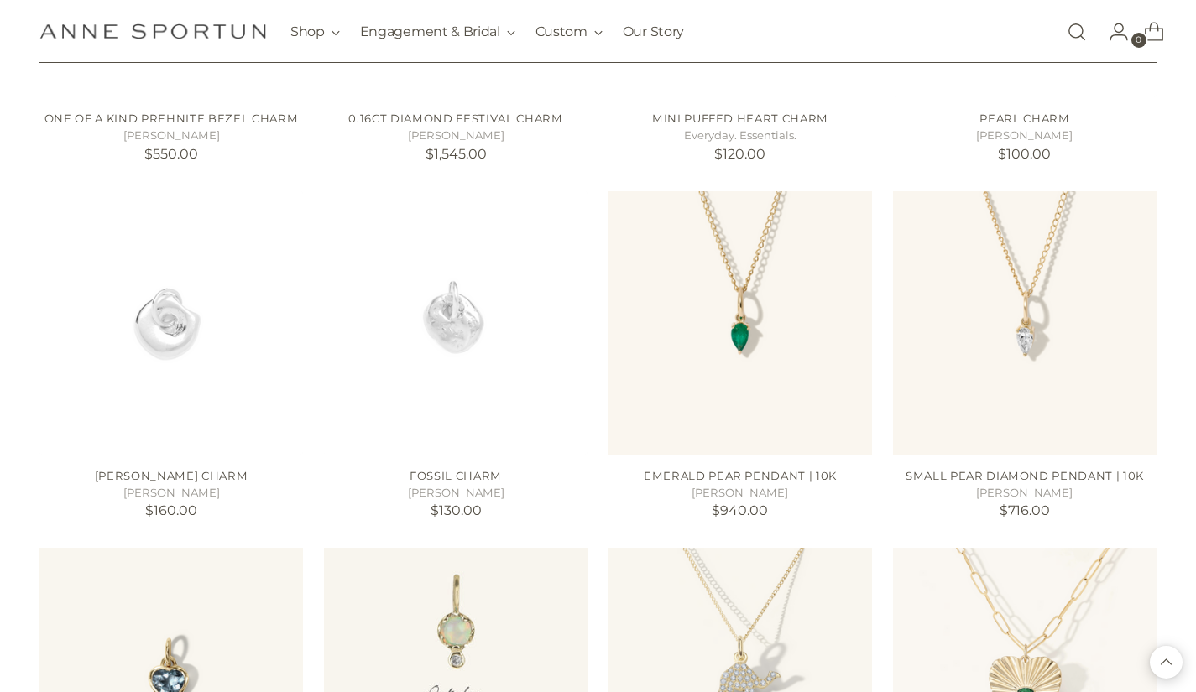
scroll to position [1482, 0]
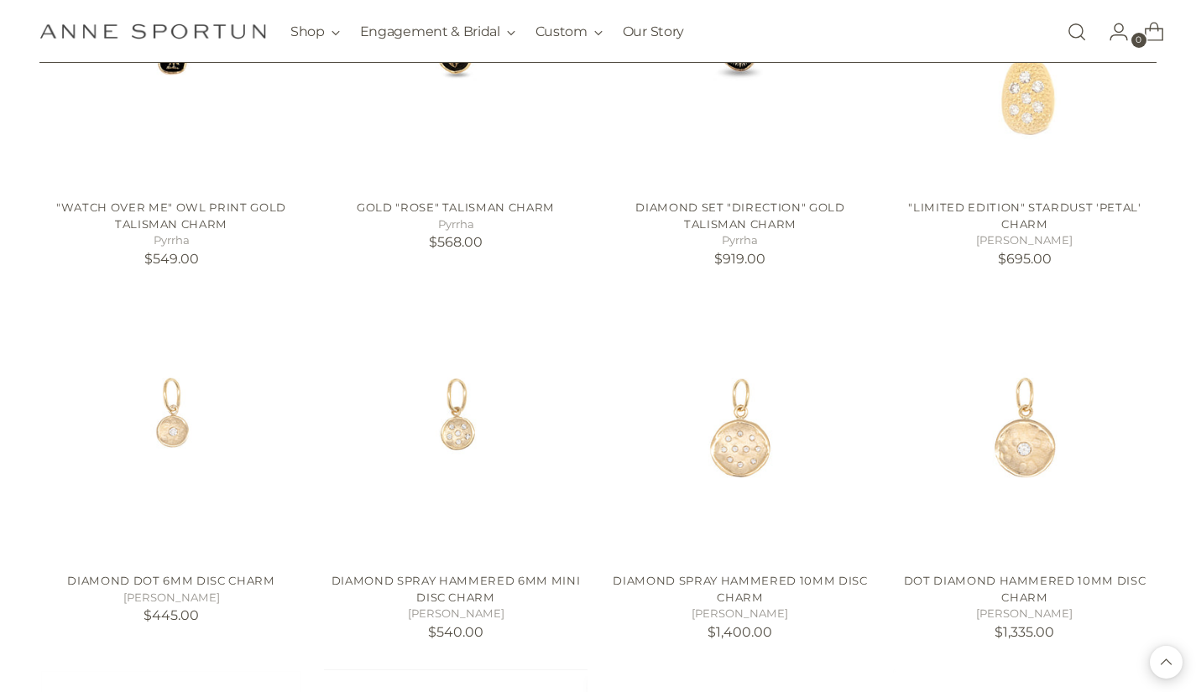
scroll to position [2696, 0]
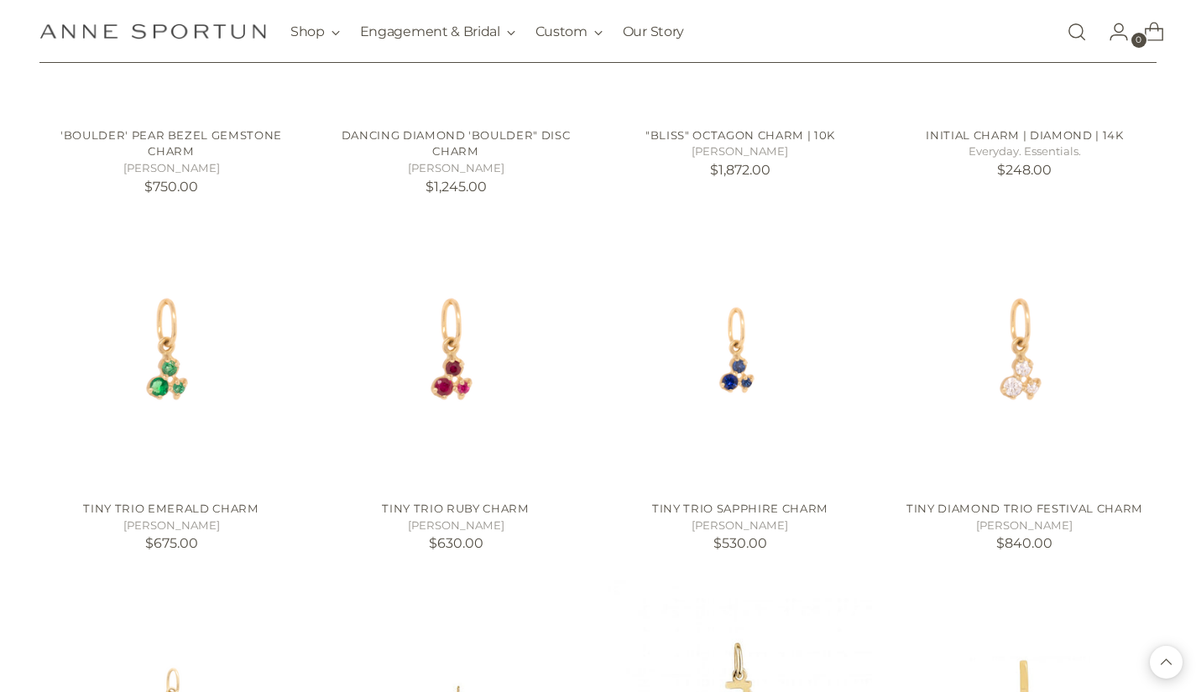
scroll to position [4281, 0]
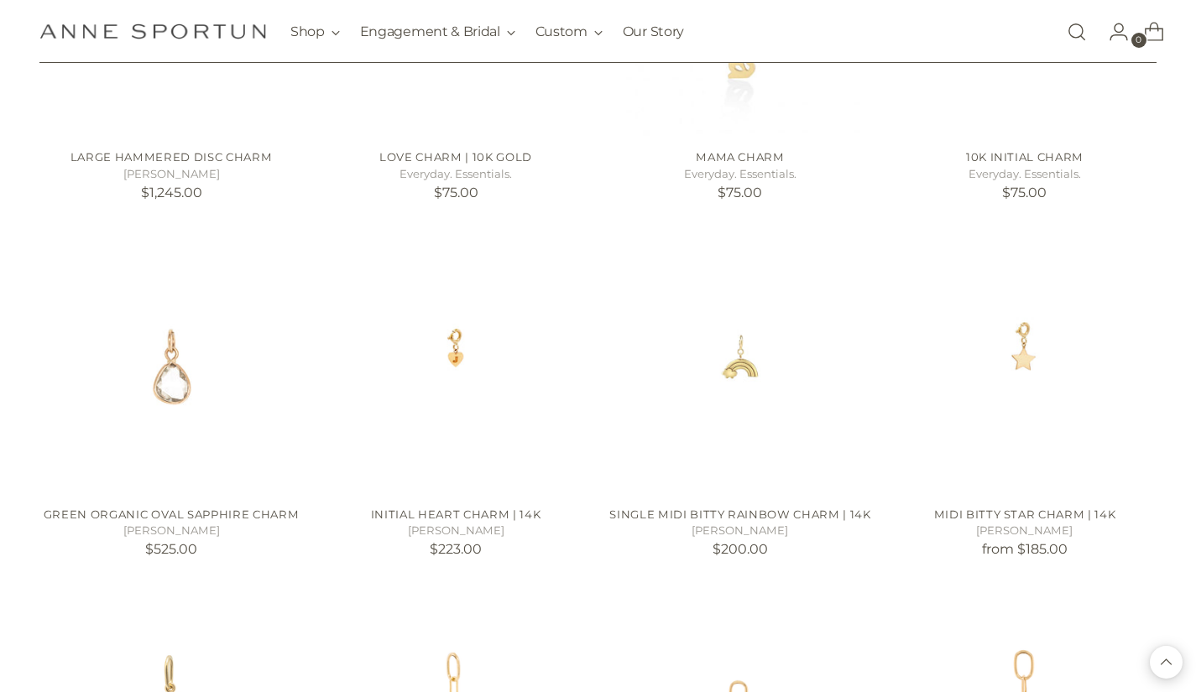
scroll to position [5006, 0]
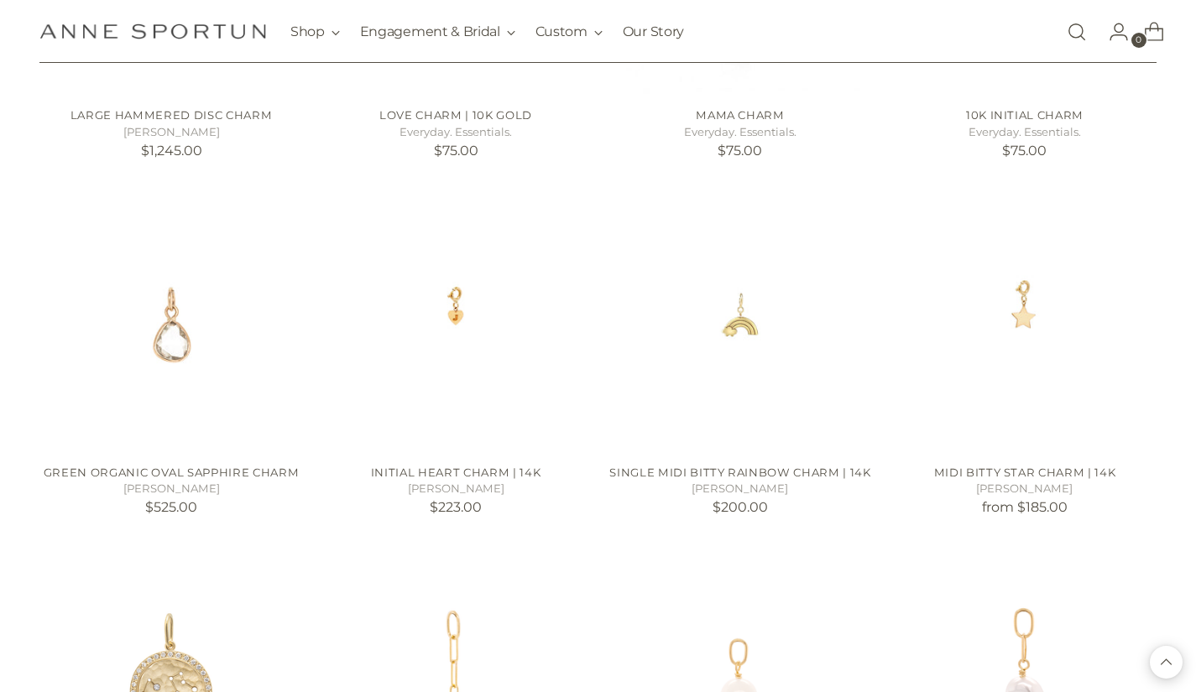
drag, startPoint x: 1195, startPoint y: 540, endPoint x: 1195, endPoint y: 557, distance: 16.8
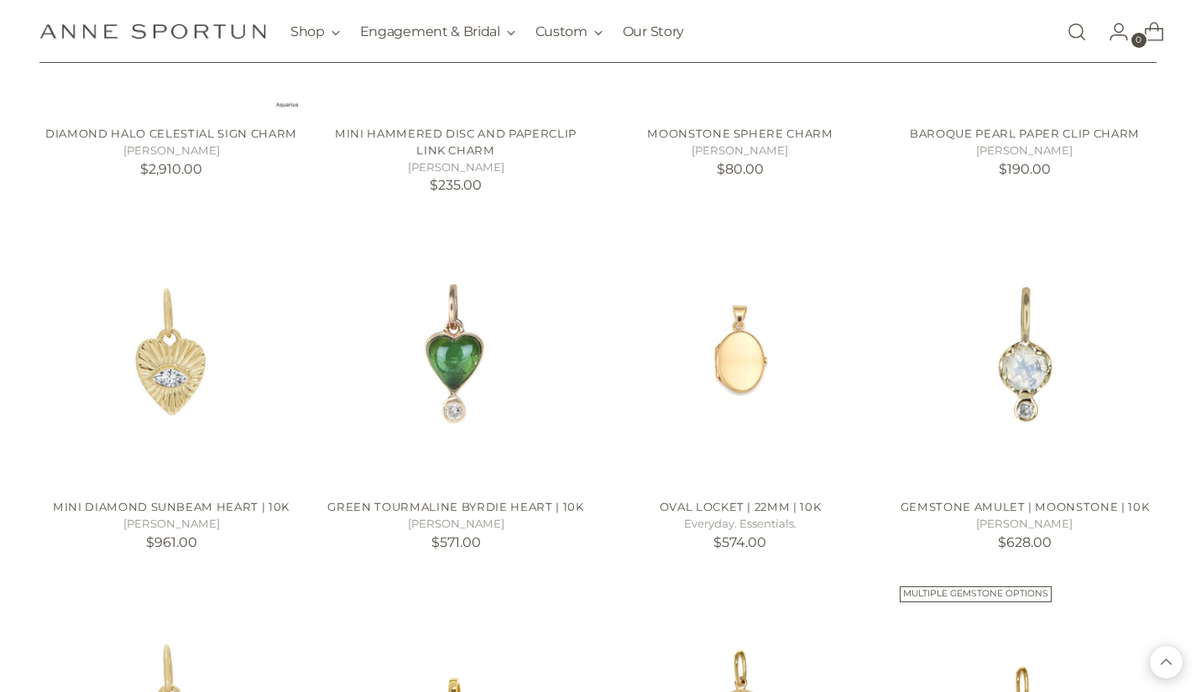
scroll to position [5707, 0]
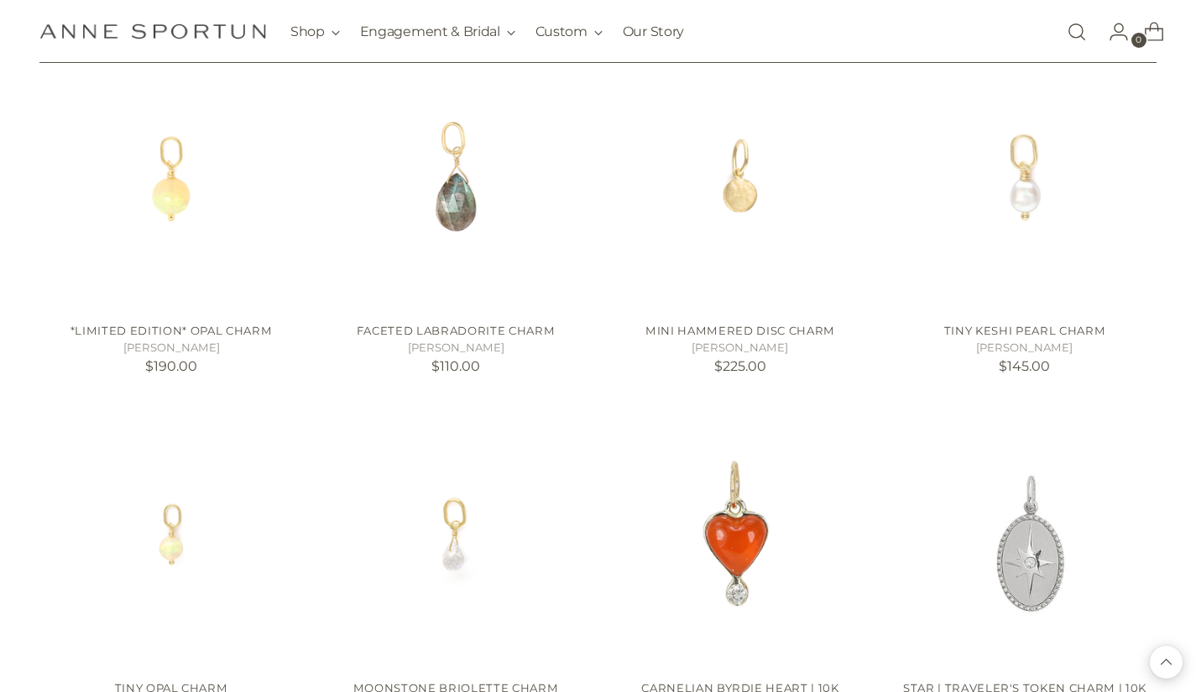
scroll to position [7122, 0]
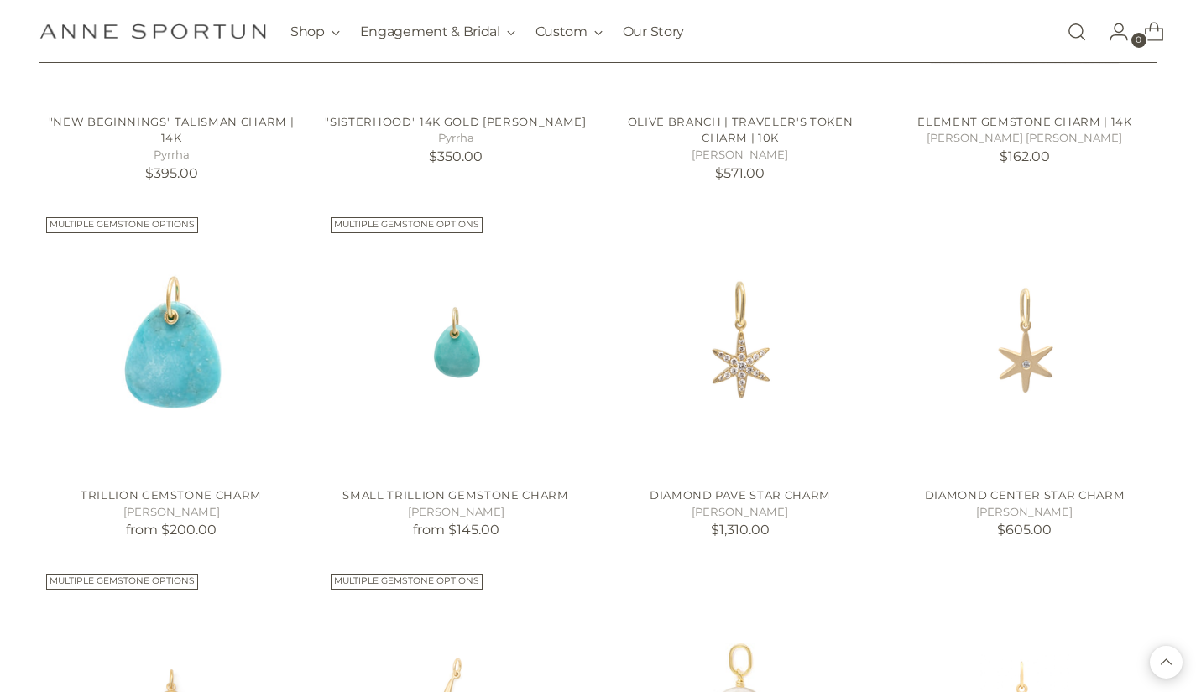
scroll to position [8695, 0]
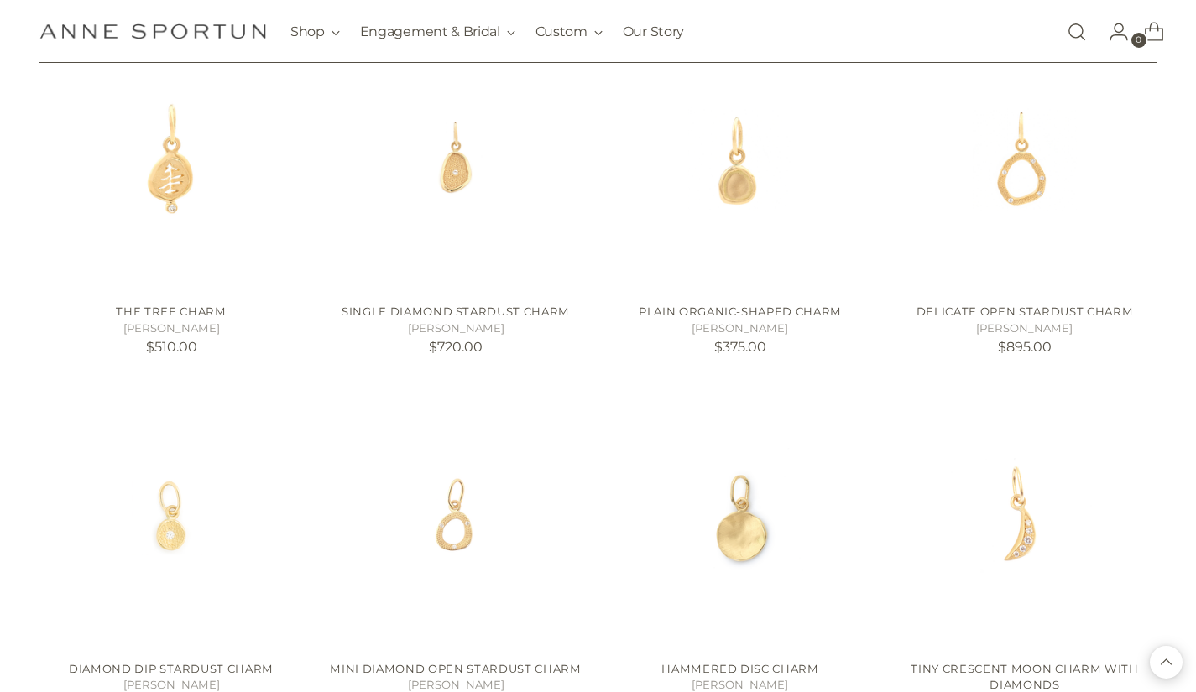
scroll to position [9970, 0]
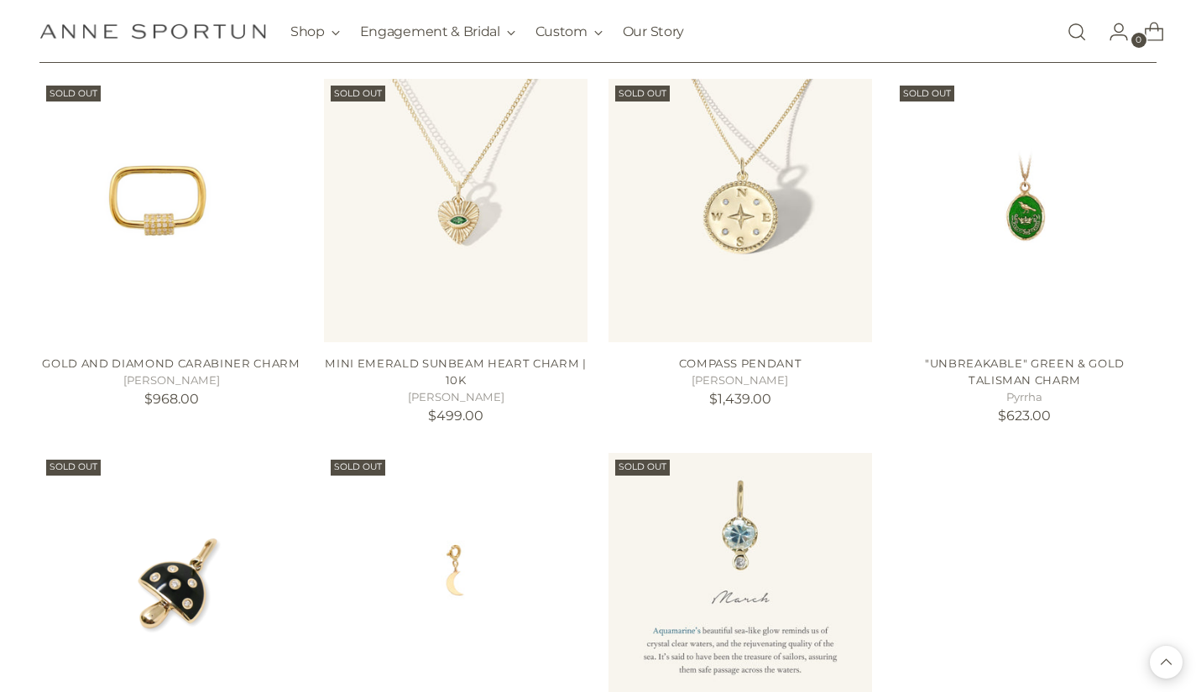
scroll to position [11111, 0]
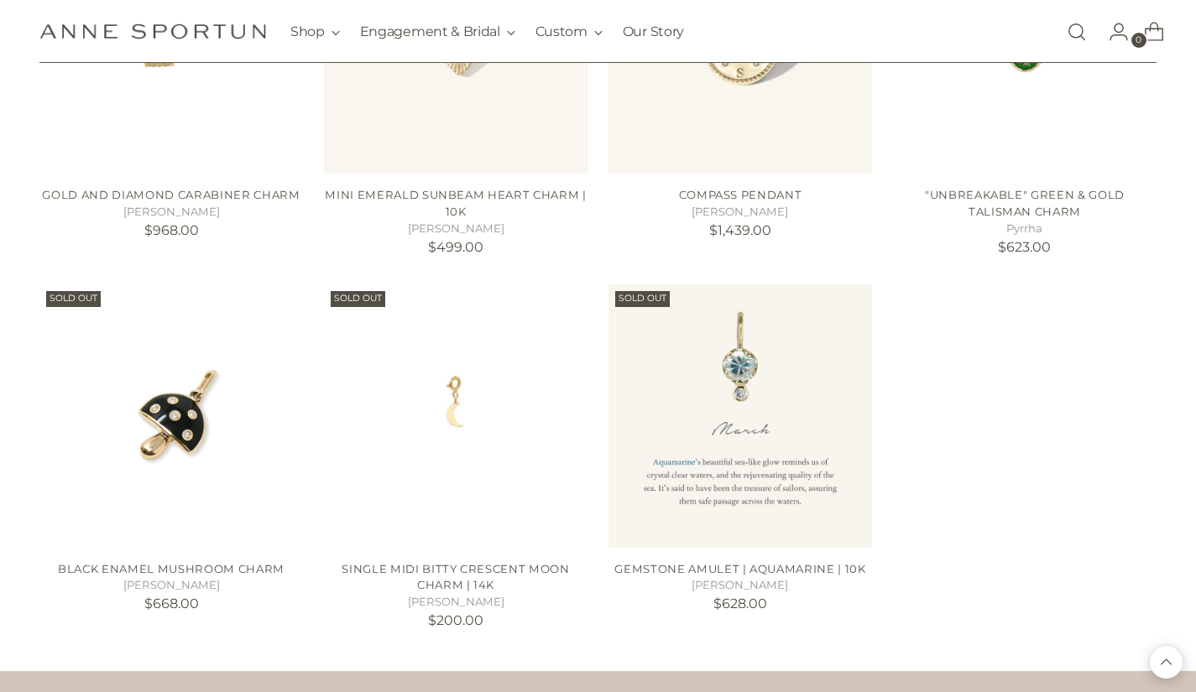
drag, startPoint x: 1195, startPoint y: 636, endPoint x: 1190, endPoint y: 609, distance: 27.3
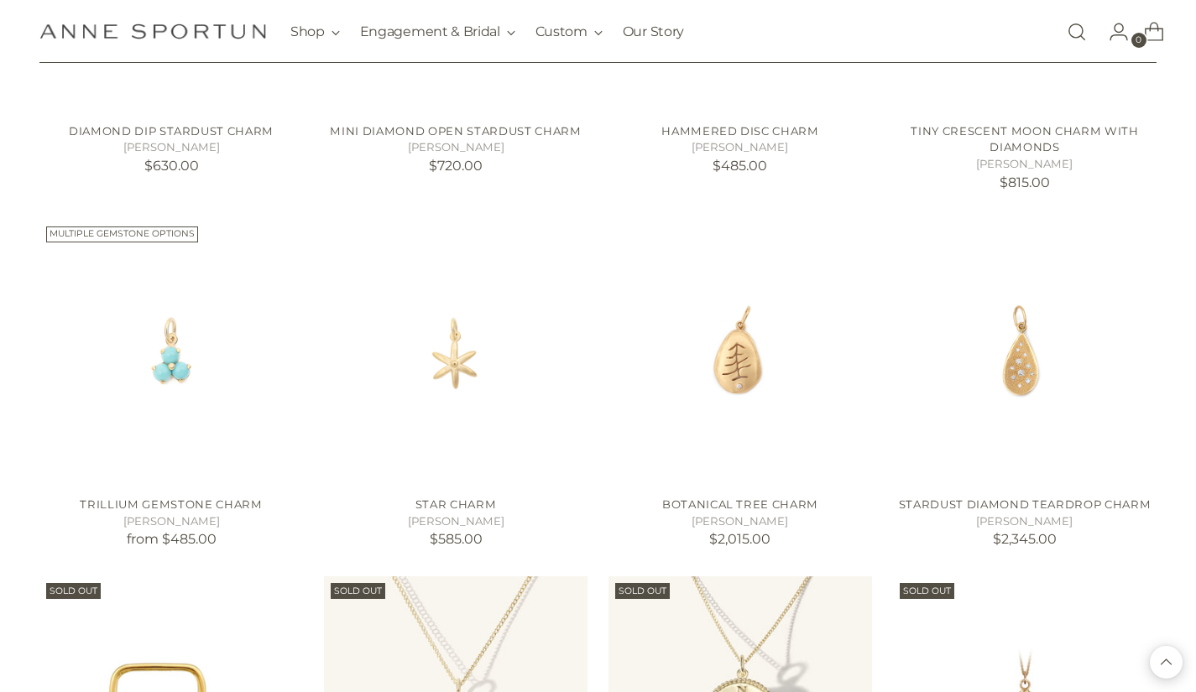
scroll to position [10437, 0]
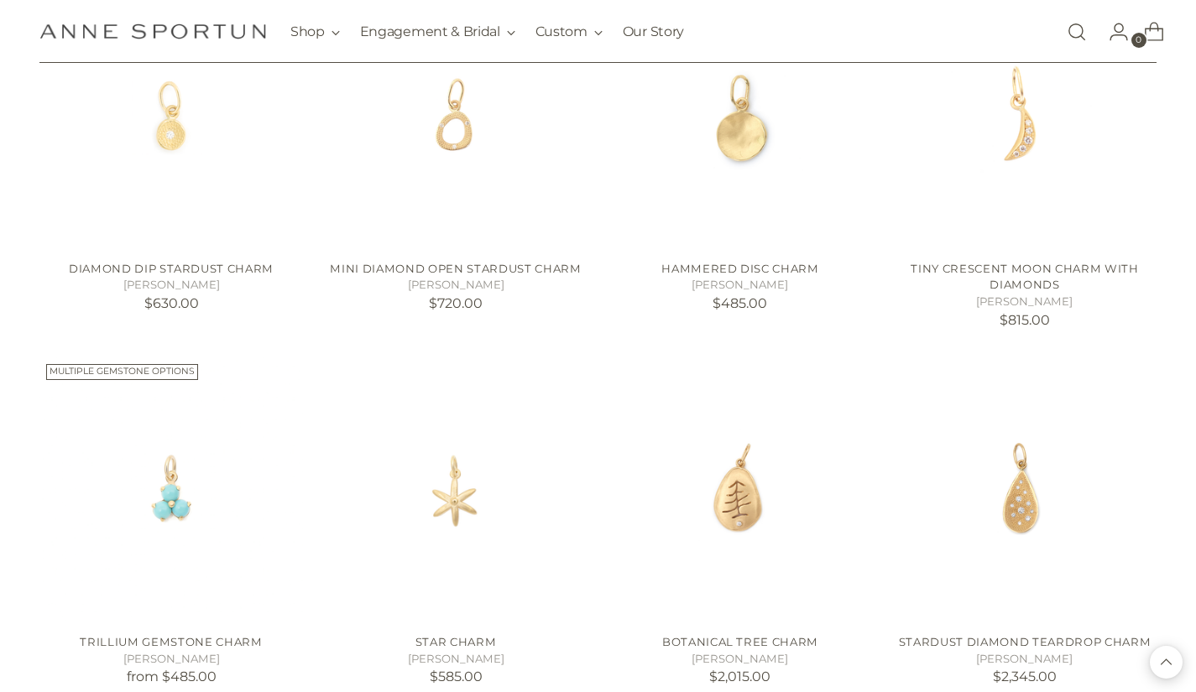
scroll to position [10246, 0]
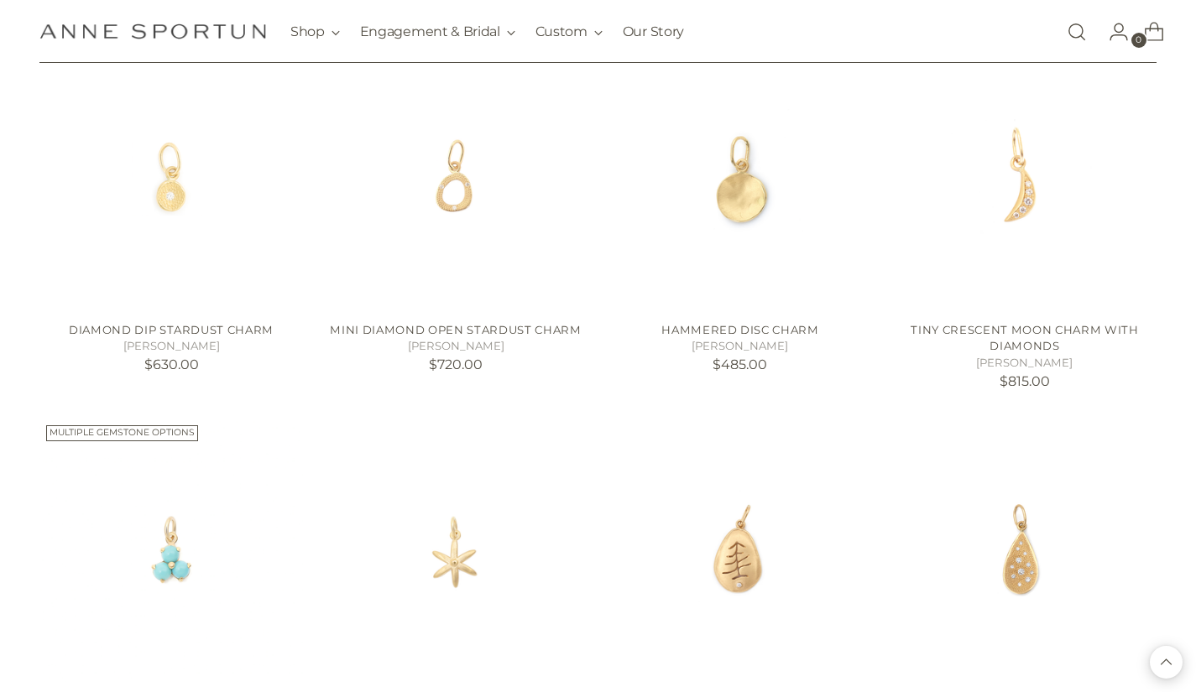
scroll to position [10329, 0]
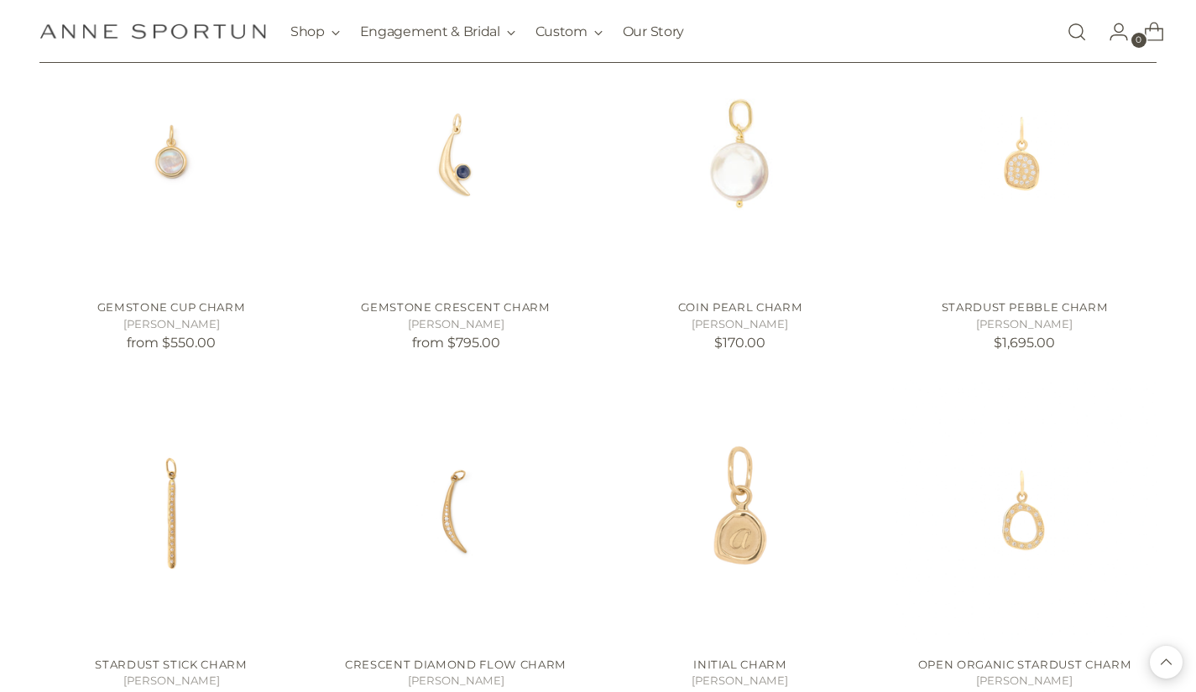
scroll to position [9258, 0]
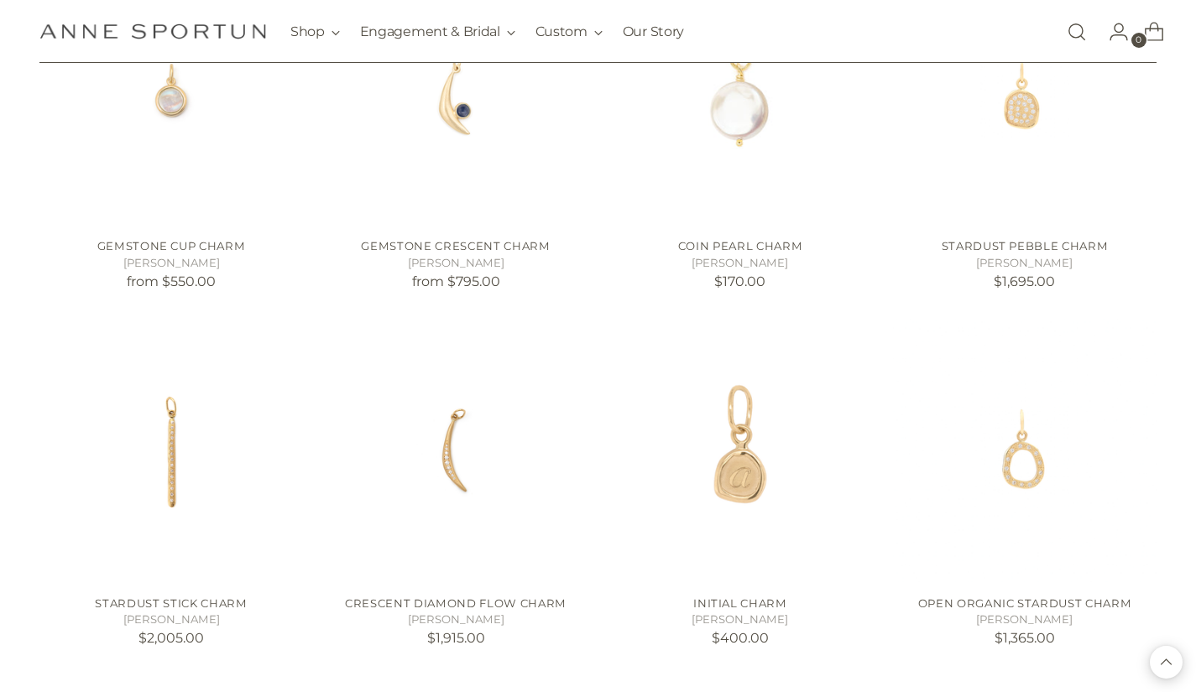
scroll to position [8745, 0]
